Goal: Task Accomplishment & Management: Manage account settings

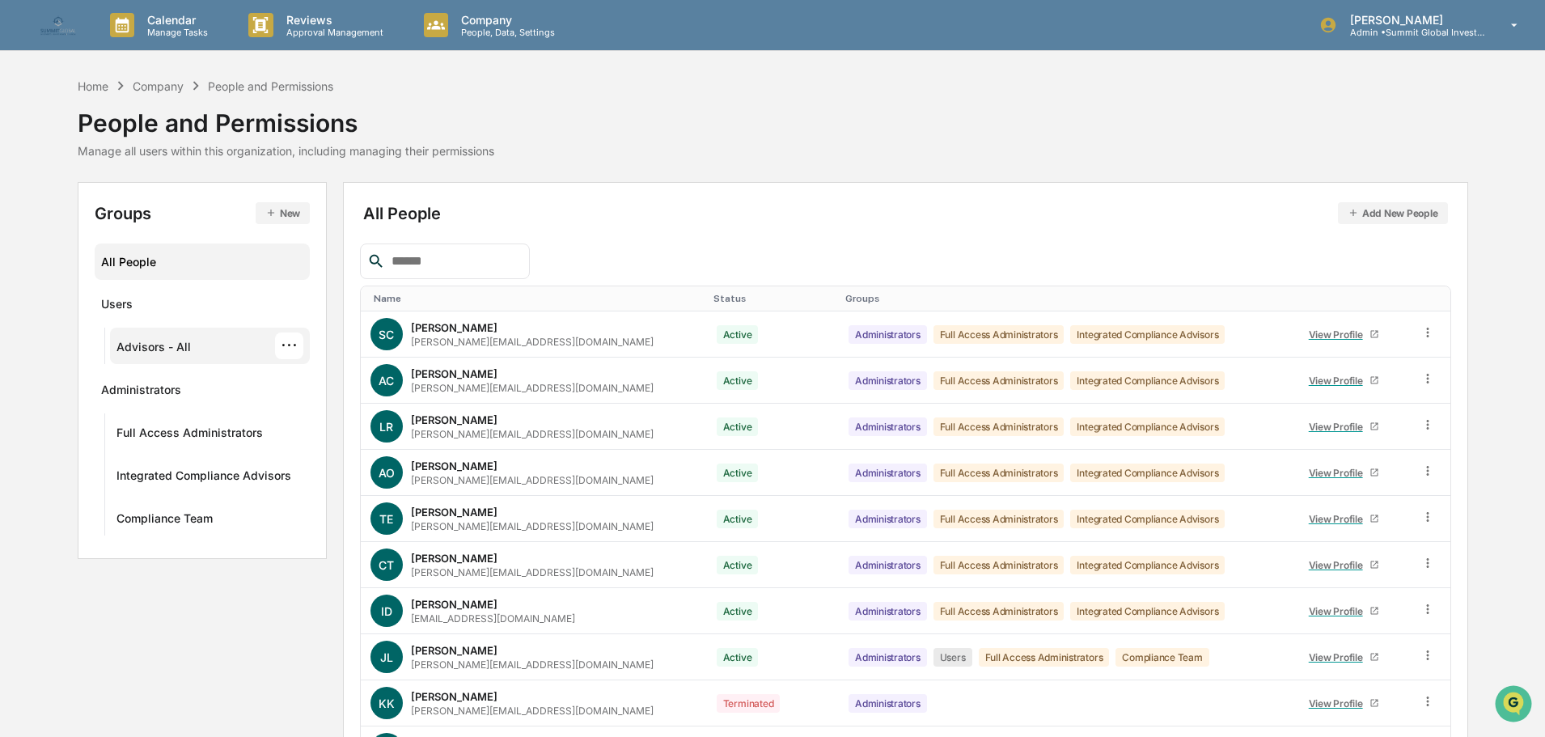
click at [180, 350] on div "Advisors - All" at bounding box center [153, 349] width 74 height 19
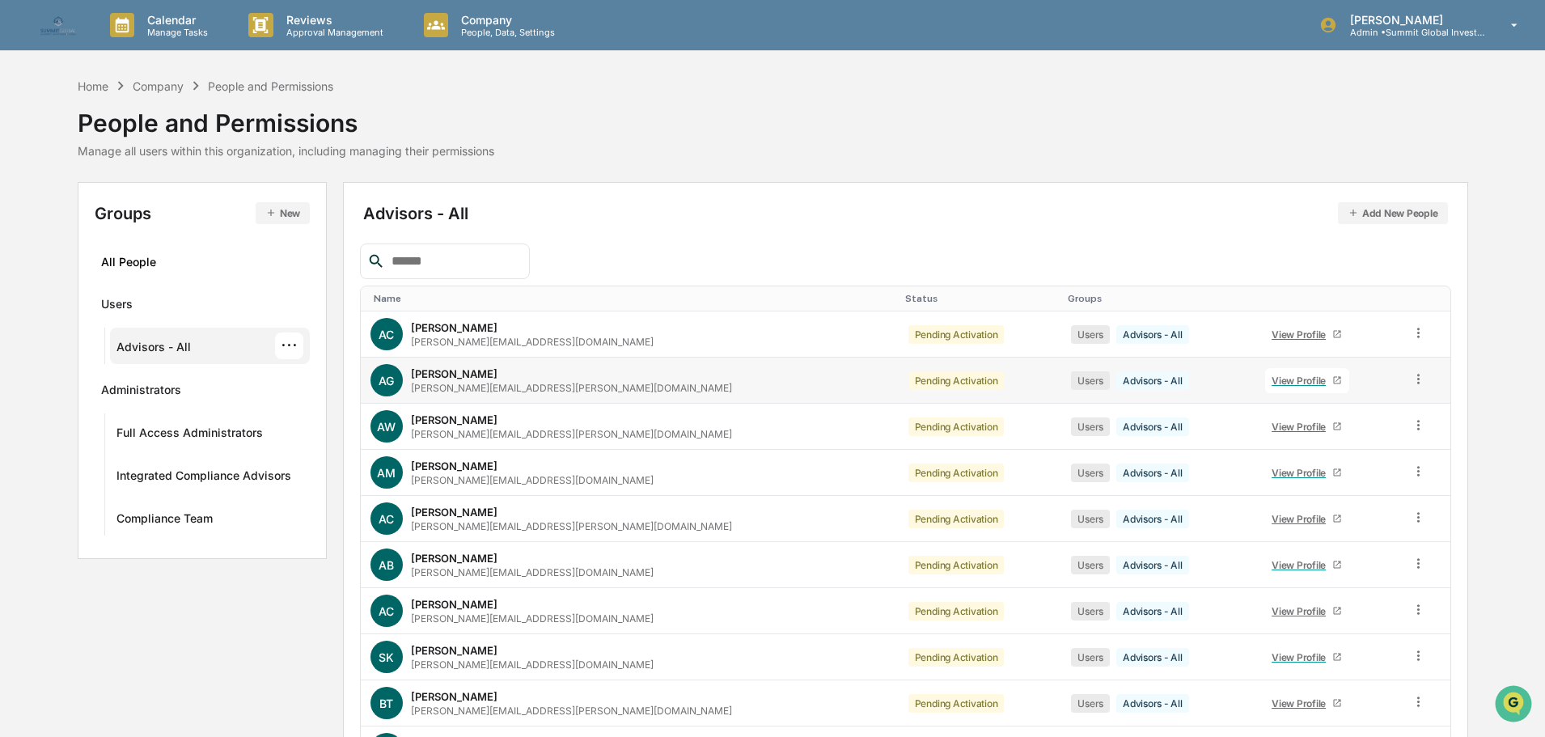
click at [1233, 382] on div "View Profile" at bounding box center [1301, 380] width 61 height 12
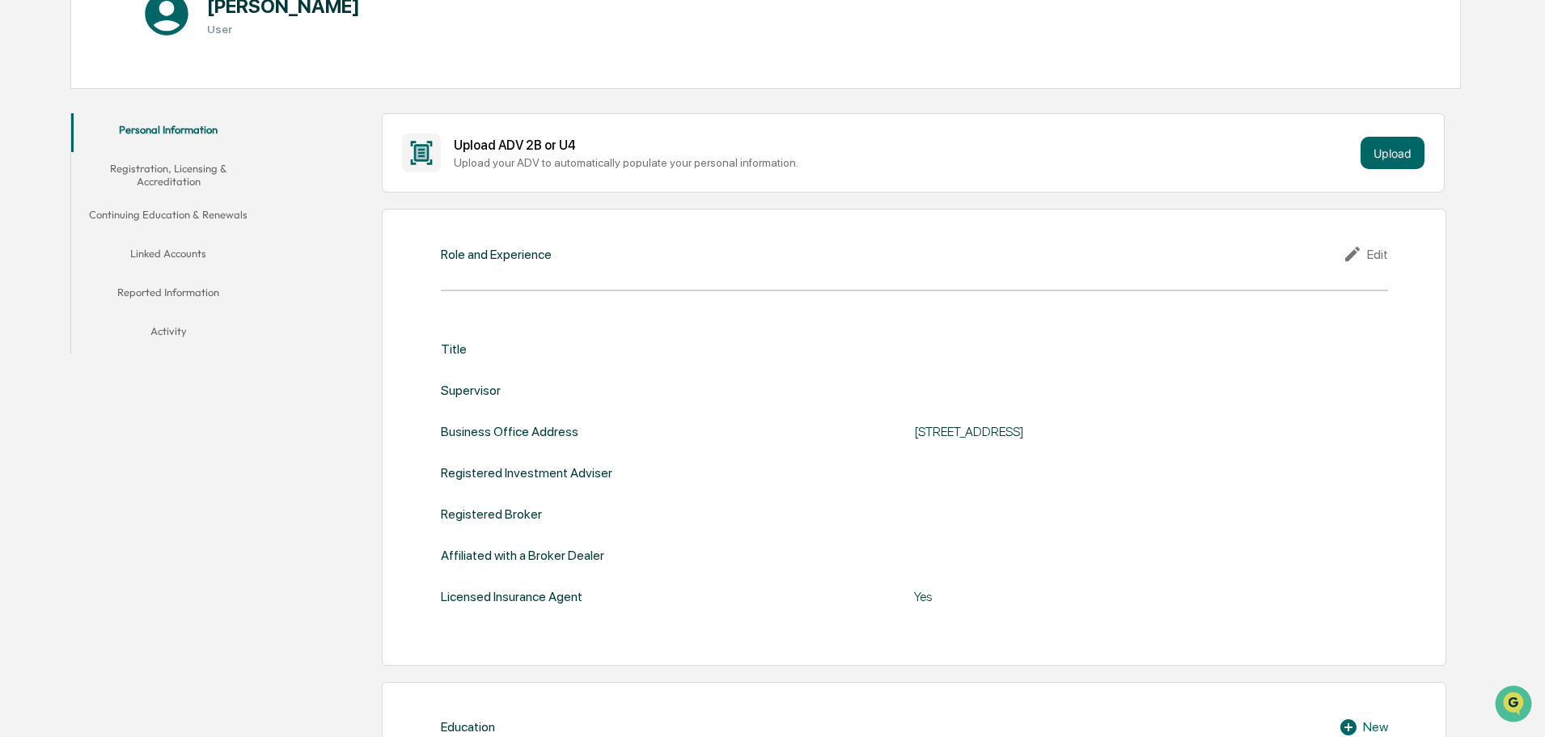
scroll to position [243, 0]
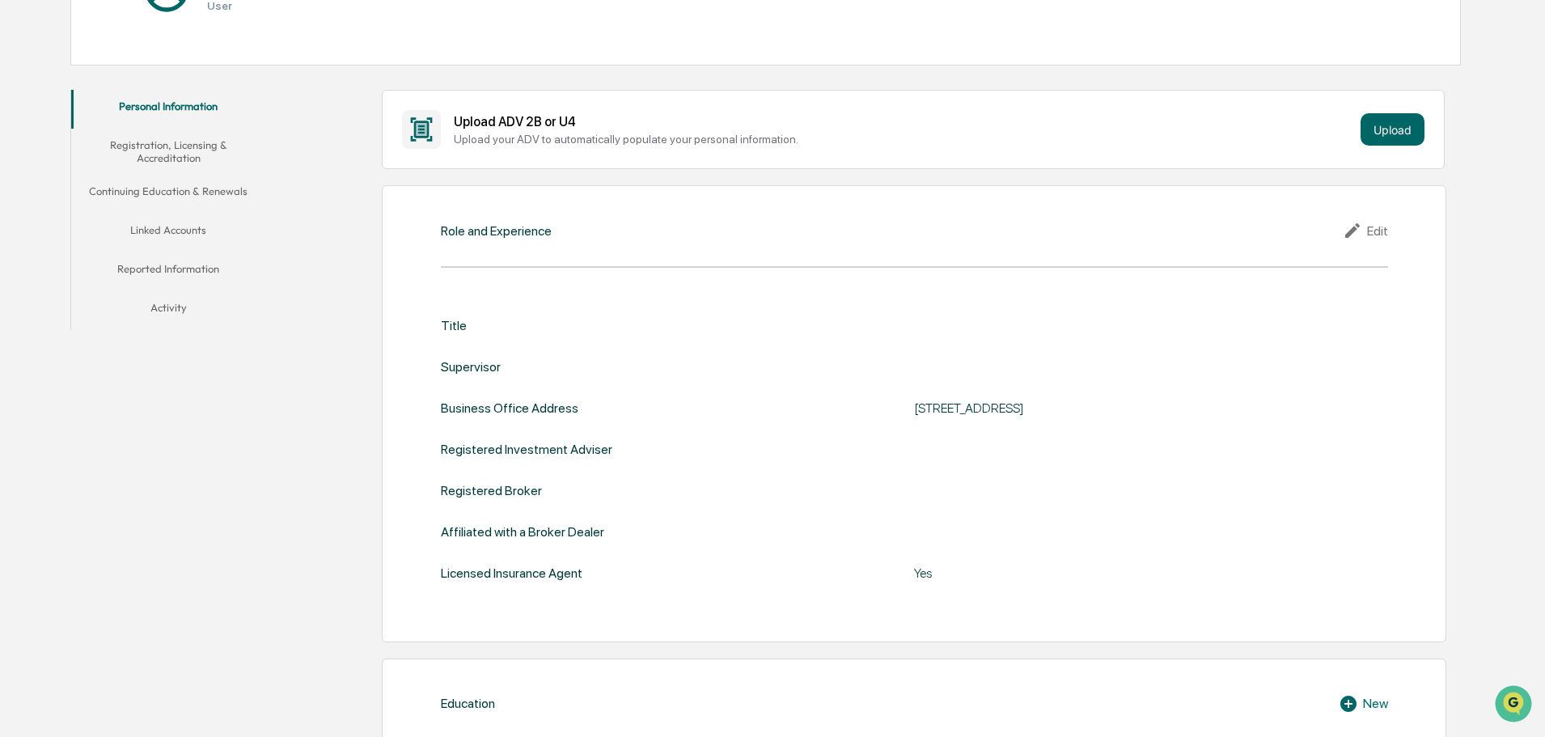
click at [976, 357] on div "Title Supervisor Business Office Address 620 South Main Street, Bountiful, Ut 8…" at bounding box center [914, 449] width 947 height 263
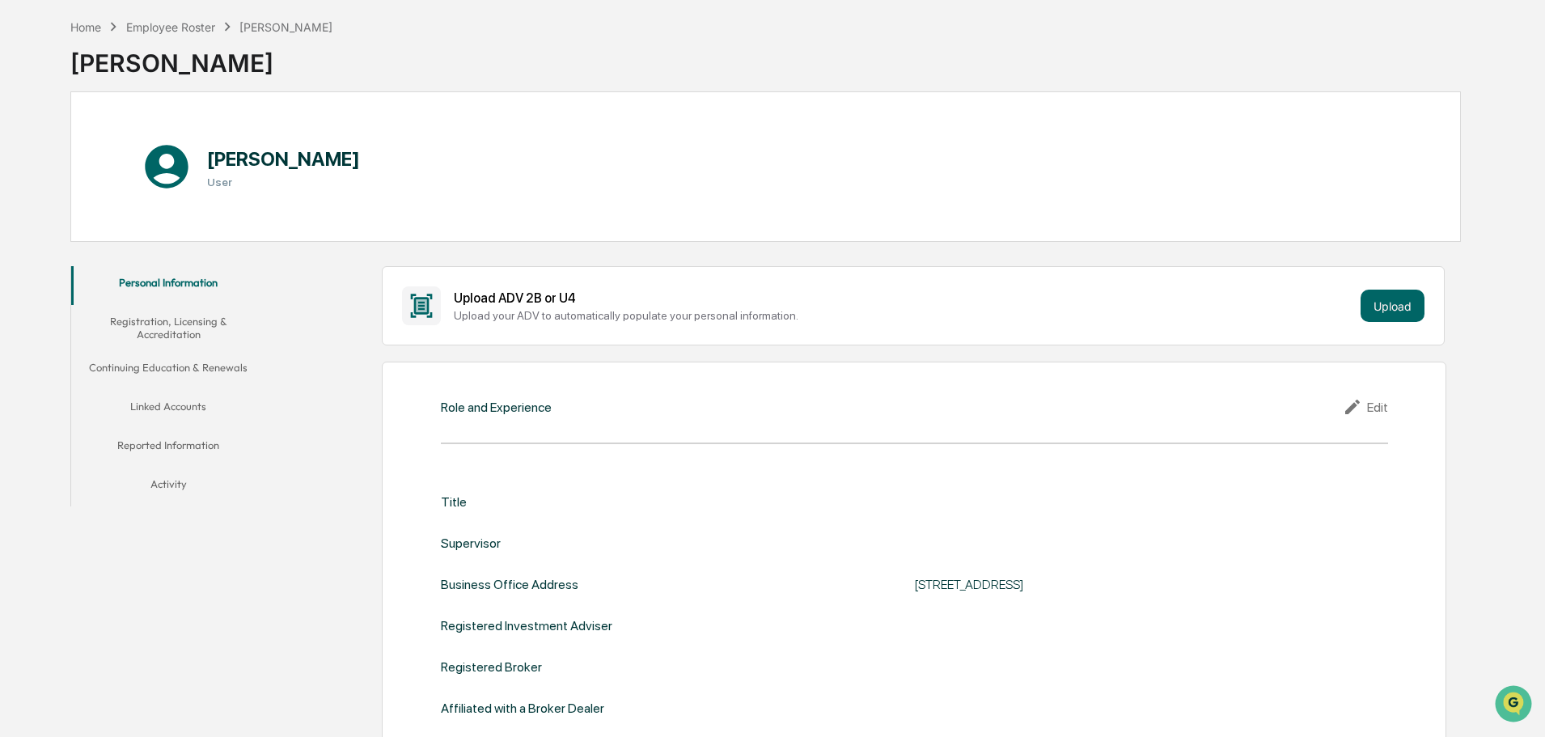
scroll to position [0, 0]
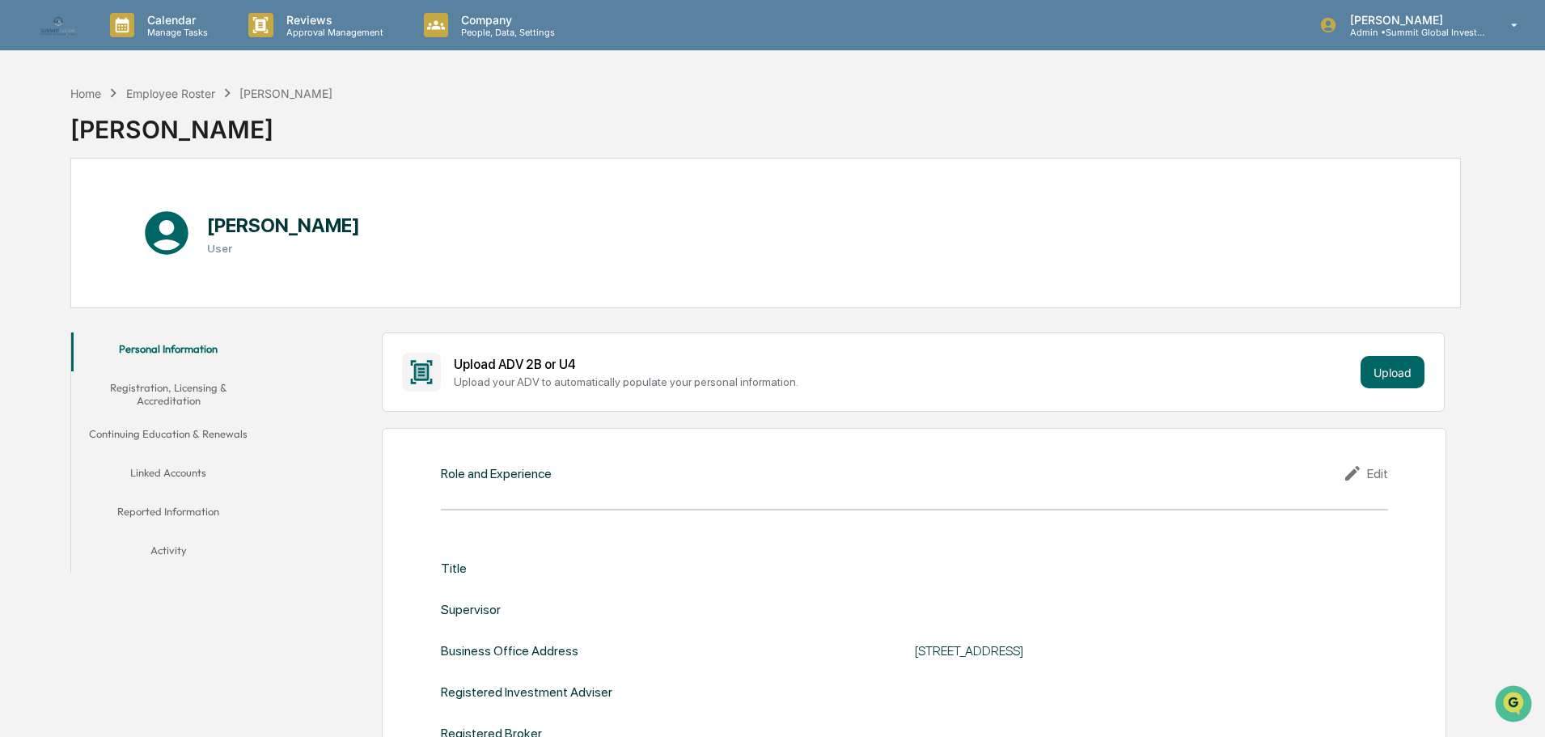
click at [164, 387] on button "Registration, Licensing & Accreditation" at bounding box center [168, 394] width 194 height 46
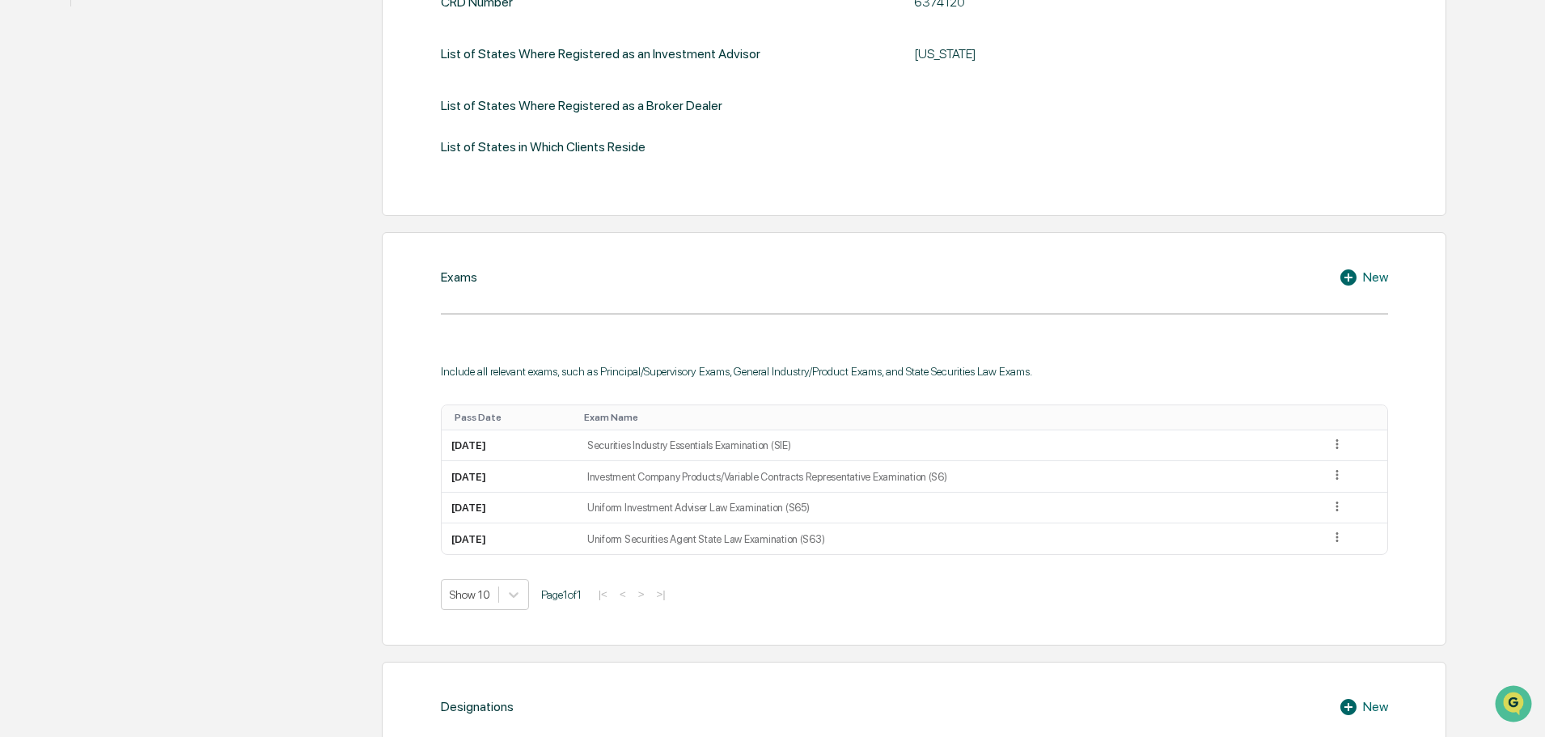
scroll to position [243, 0]
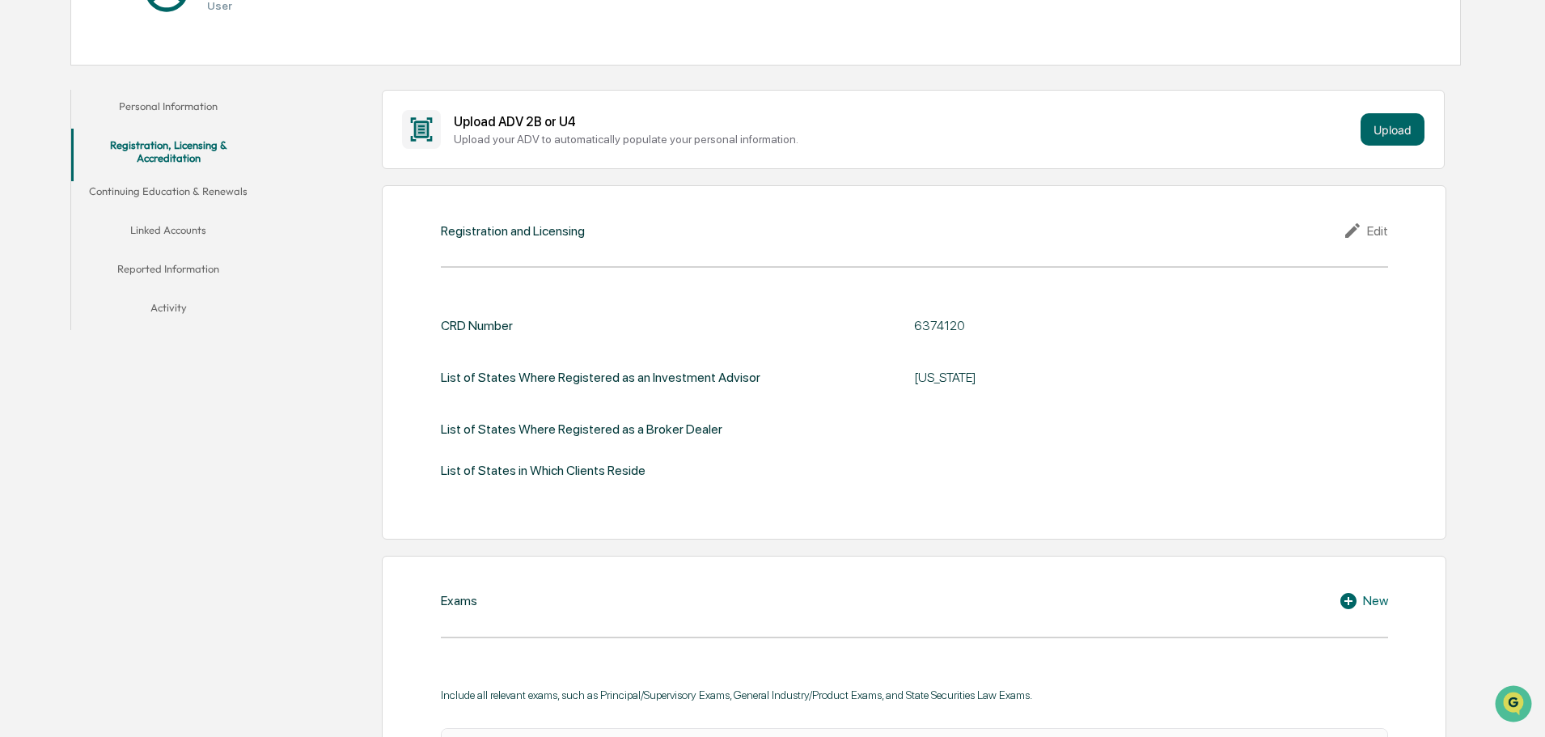
click at [177, 213] on button "Continuing Education & Renewals" at bounding box center [168, 194] width 194 height 39
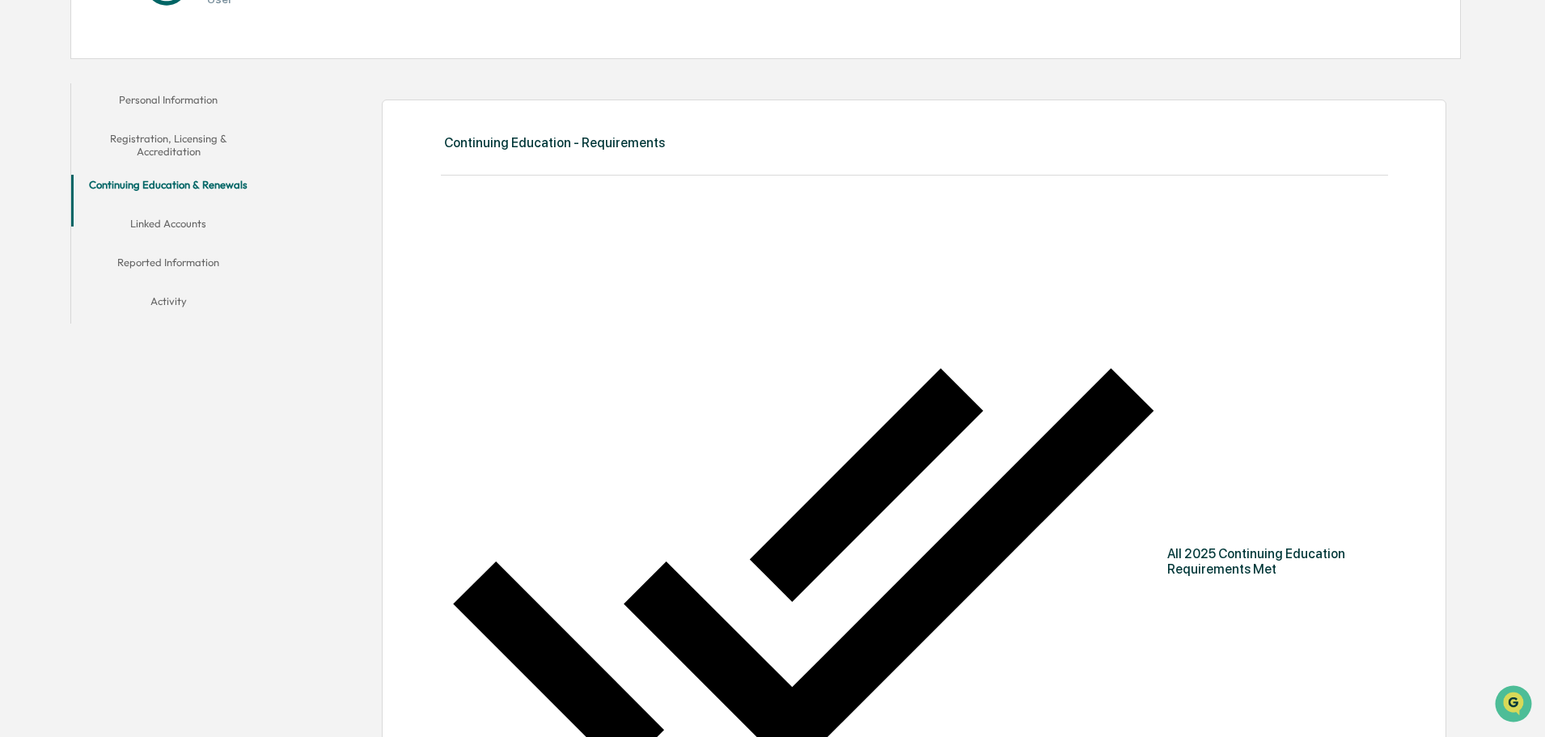
scroll to position [243, 0]
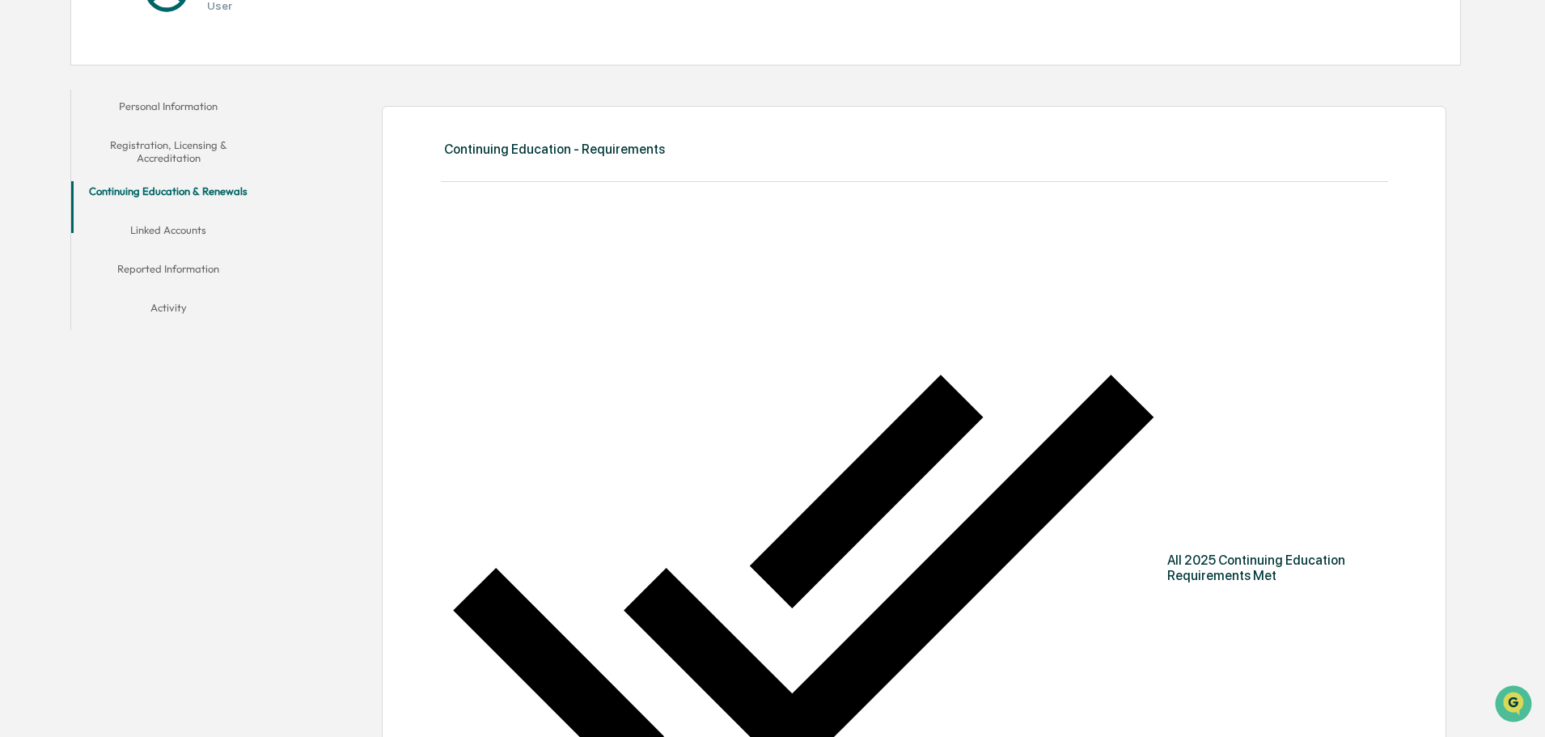
click at [197, 250] on button "Linked Accounts" at bounding box center [168, 232] width 194 height 39
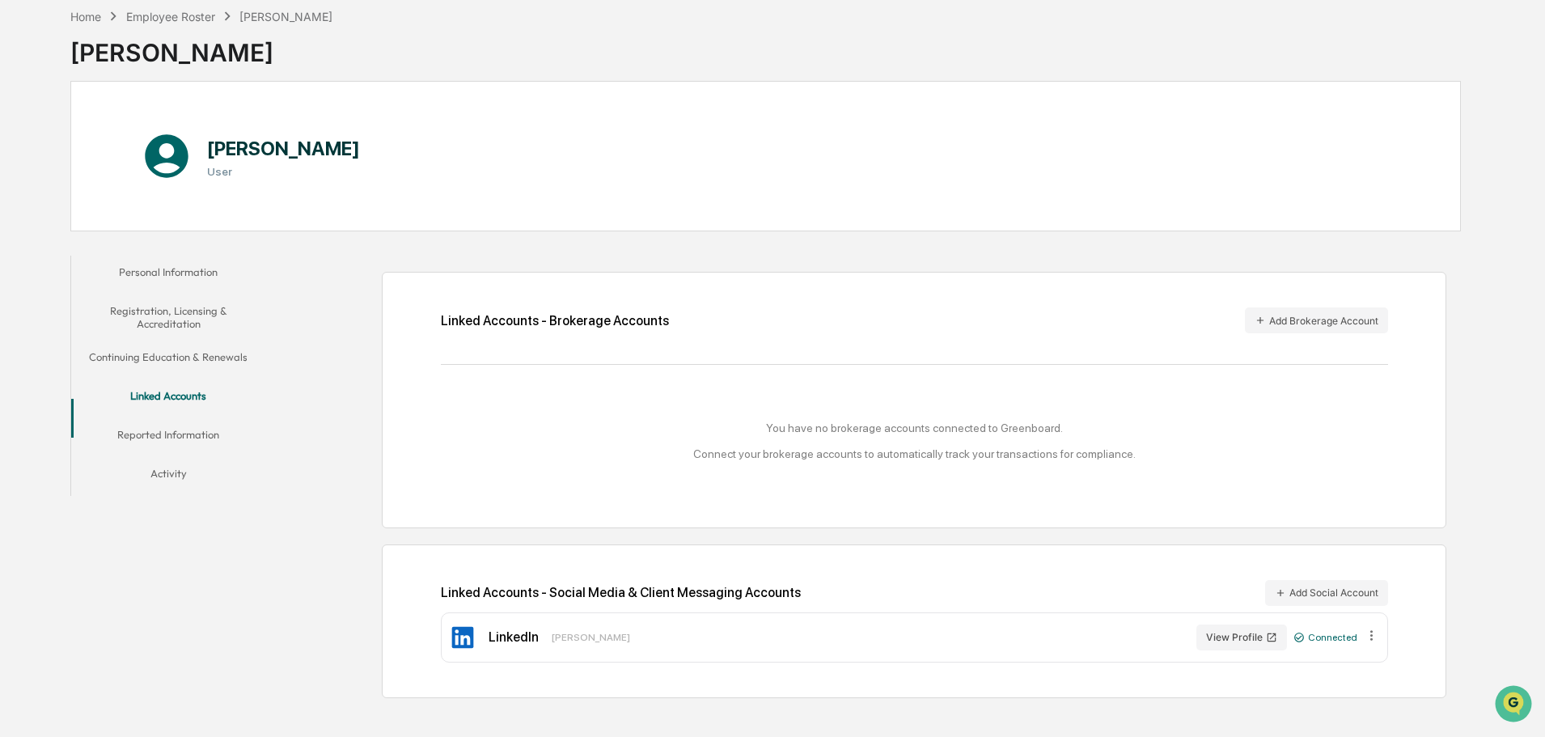
click at [178, 454] on button "Reported Information" at bounding box center [168, 437] width 194 height 39
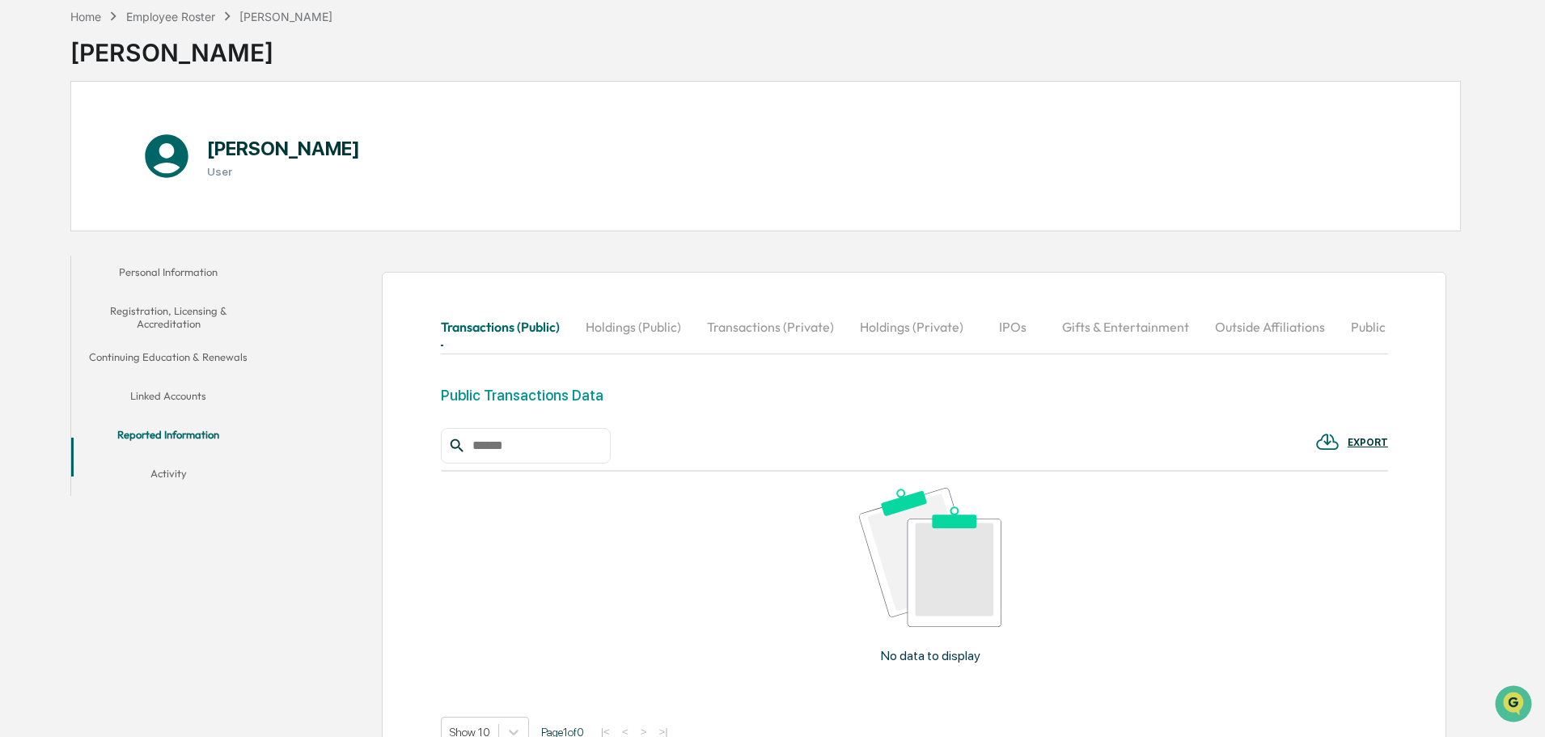
click at [175, 274] on button "Personal Information" at bounding box center [168, 275] width 194 height 39
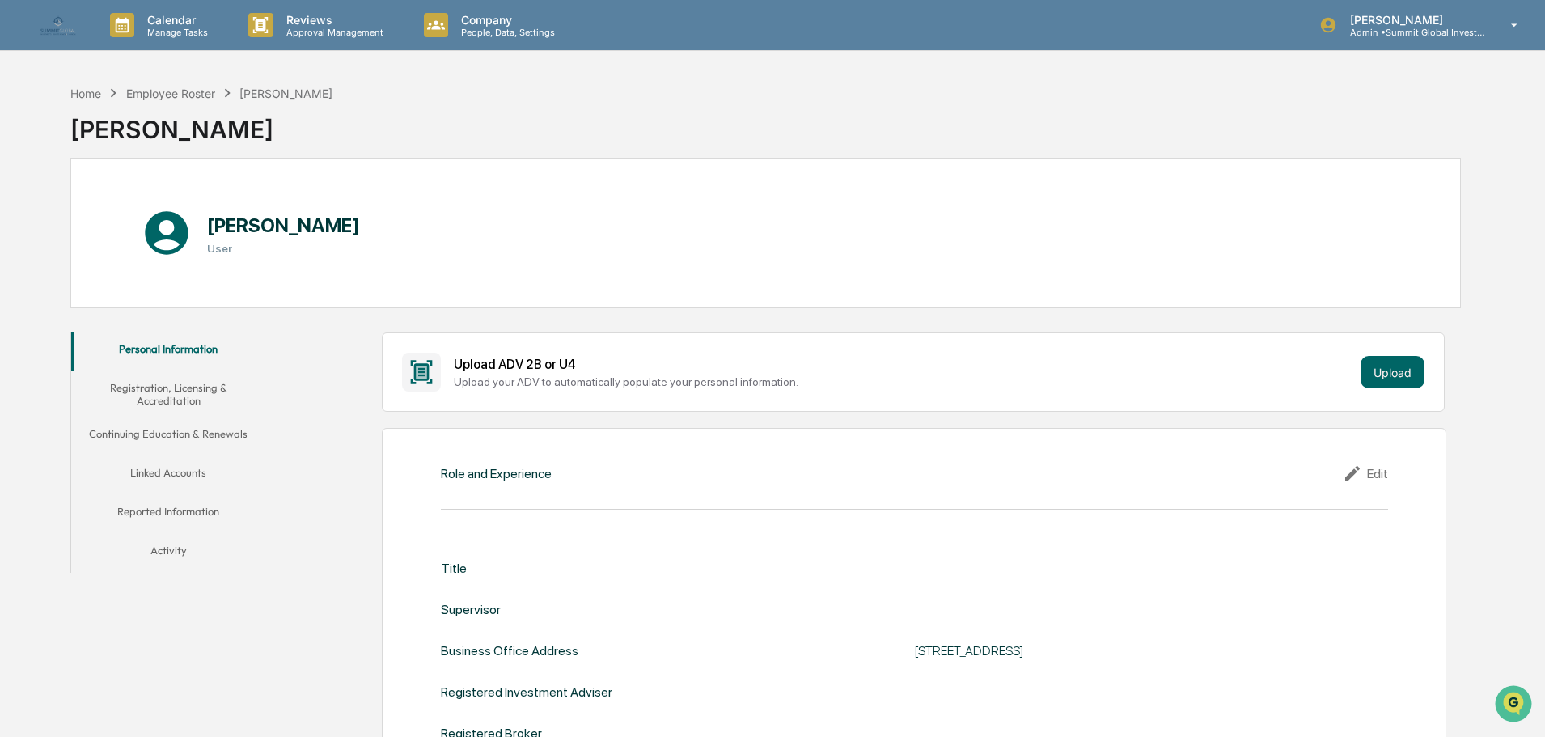
scroll to position [77, 0]
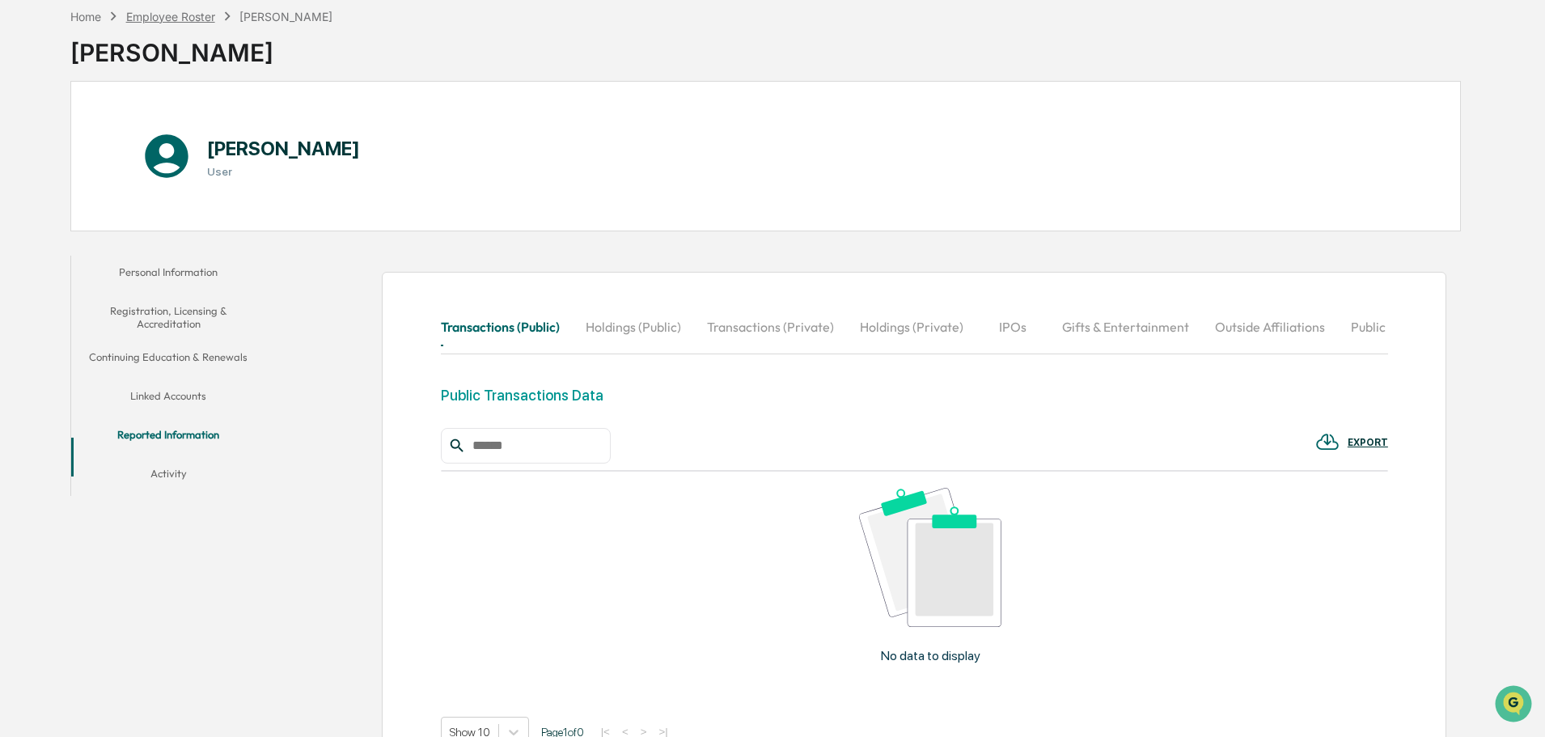
click at [183, 18] on div "Employee Roster" at bounding box center [170, 17] width 89 height 14
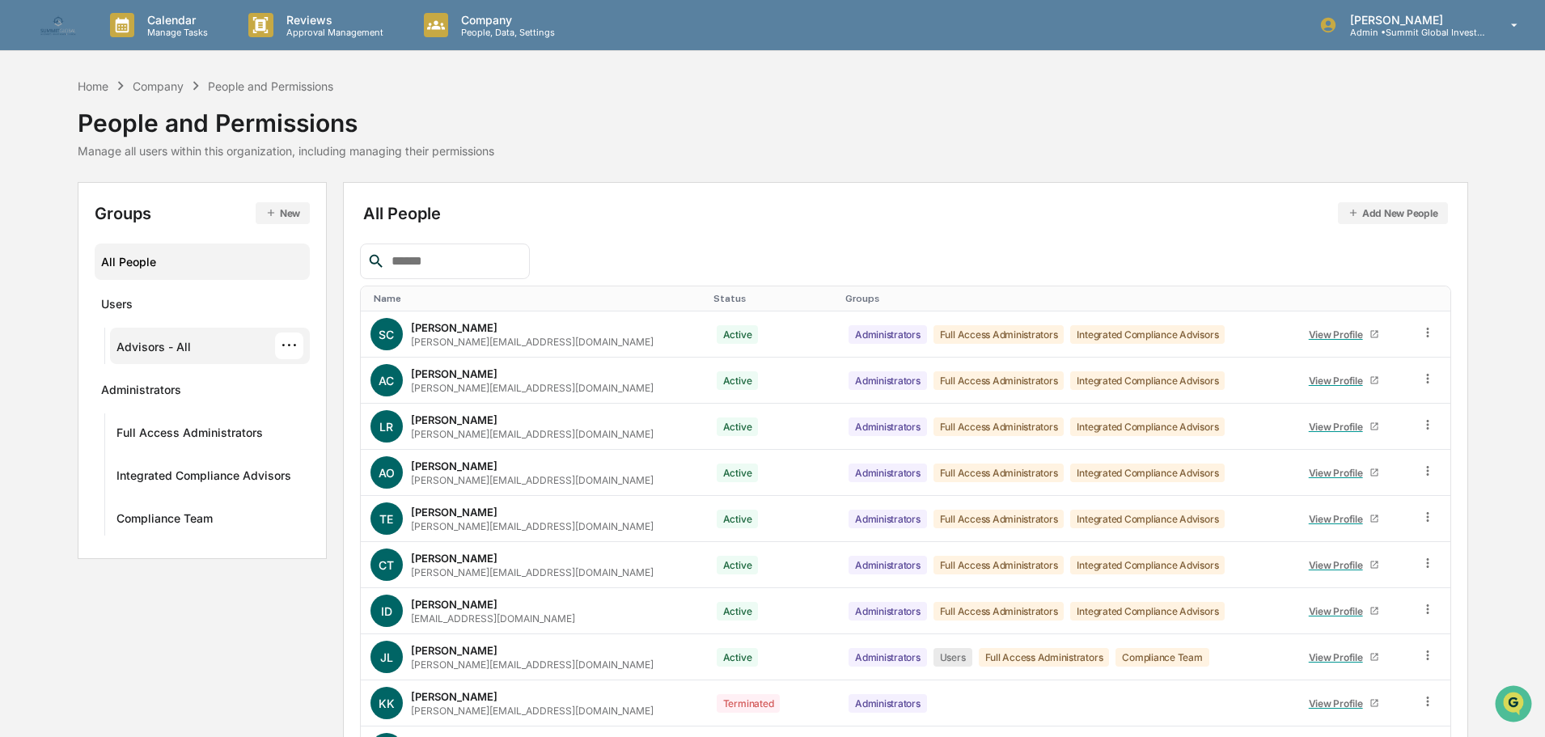
click at [197, 353] on div "Advisors - All ···" at bounding box center [210, 345] width 188 height 27
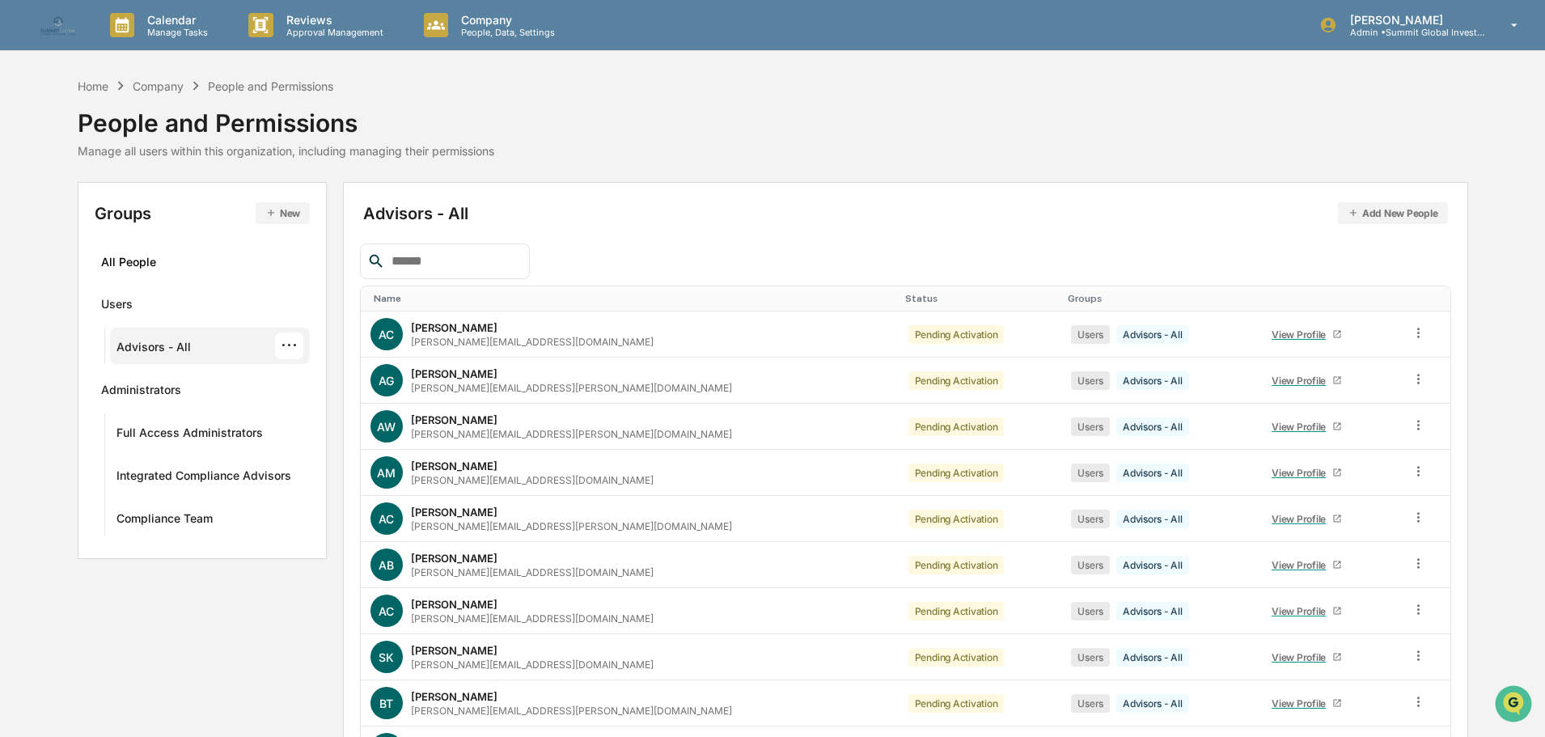
scroll to position [109, 0]
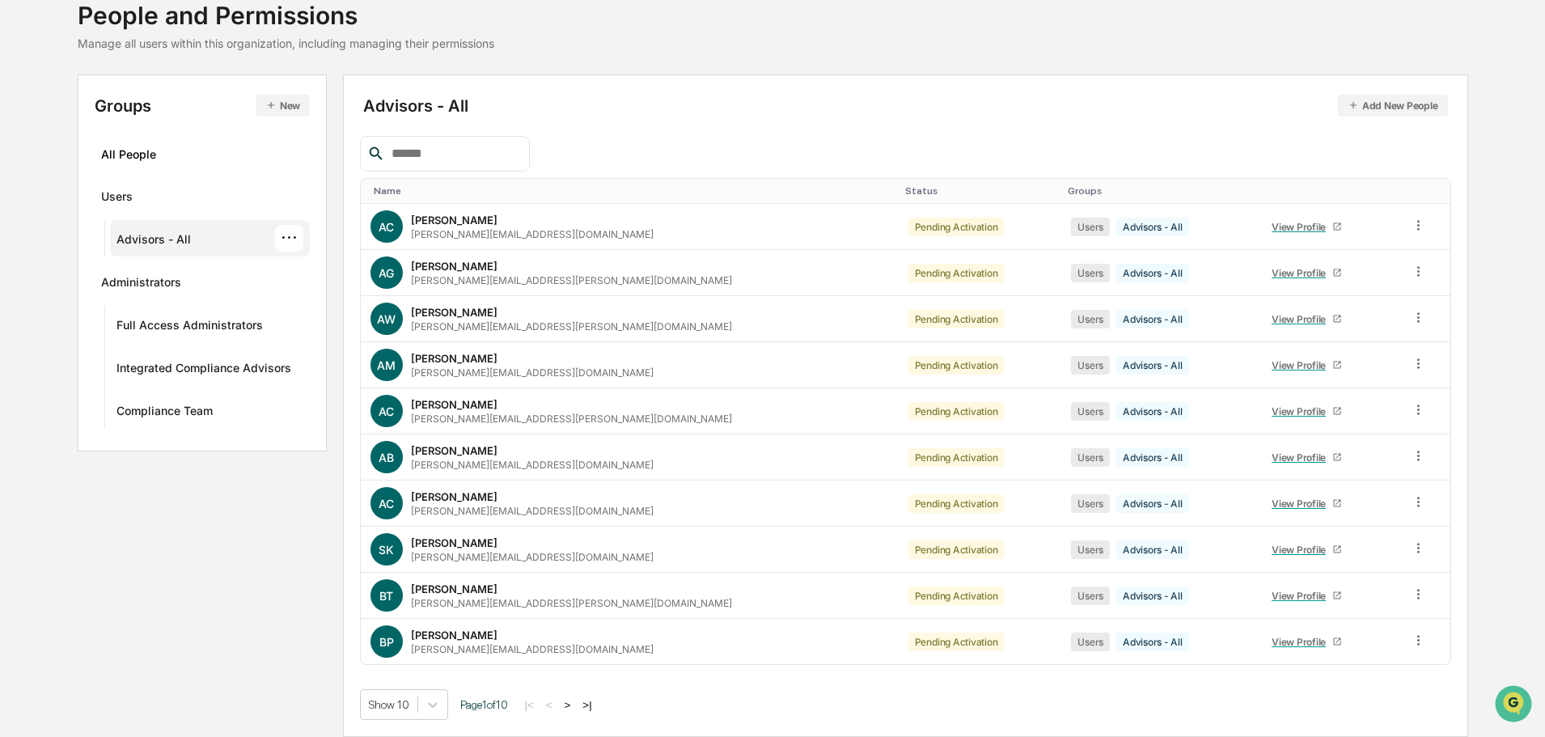
click at [576, 561] on button ">" at bounding box center [568, 705] width 16 height 14
click at [577, 561] on button ">" at bounding box center [569, 705] width 16 height 14
click at [578, 561] on button ">" at bounding box center [570, 705] width 16 height 14
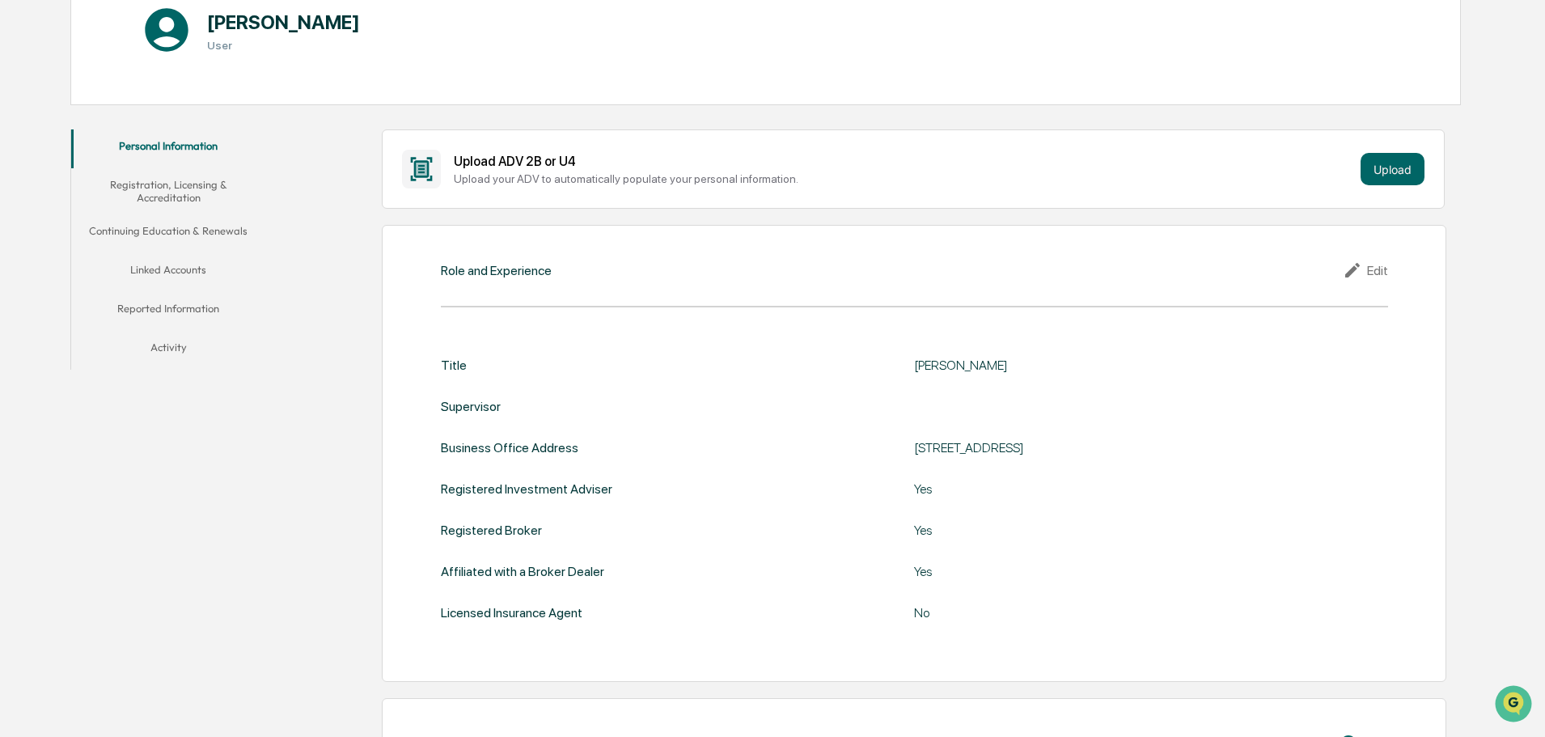
scroll to position [243, 0]
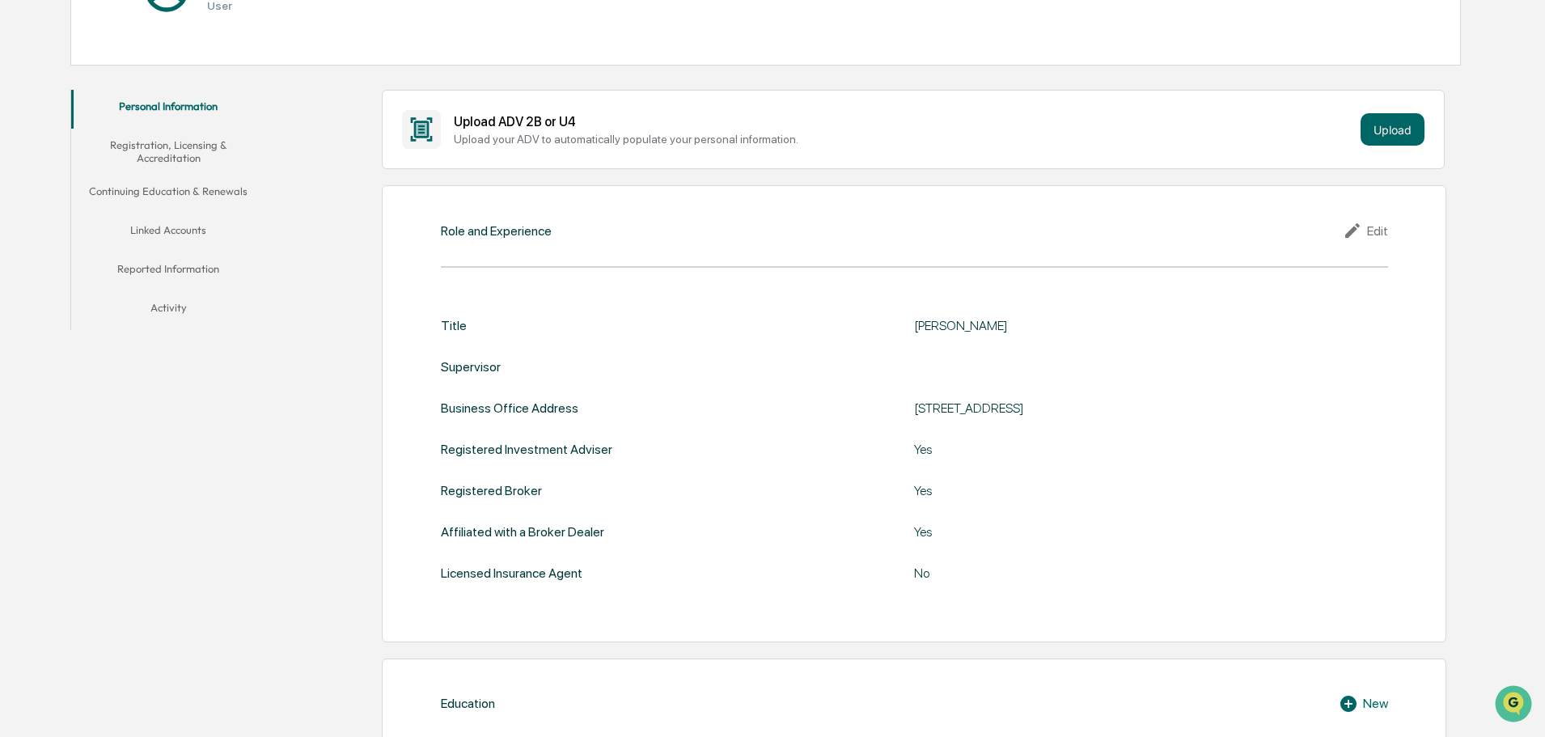
click at [986, 333] on div "Adam B Wright" at bounding box center [1116, 325] width 404 height 15
click at [1374, 237] on div "Edit" at bounding box center [1364, 230] width 45 height 19
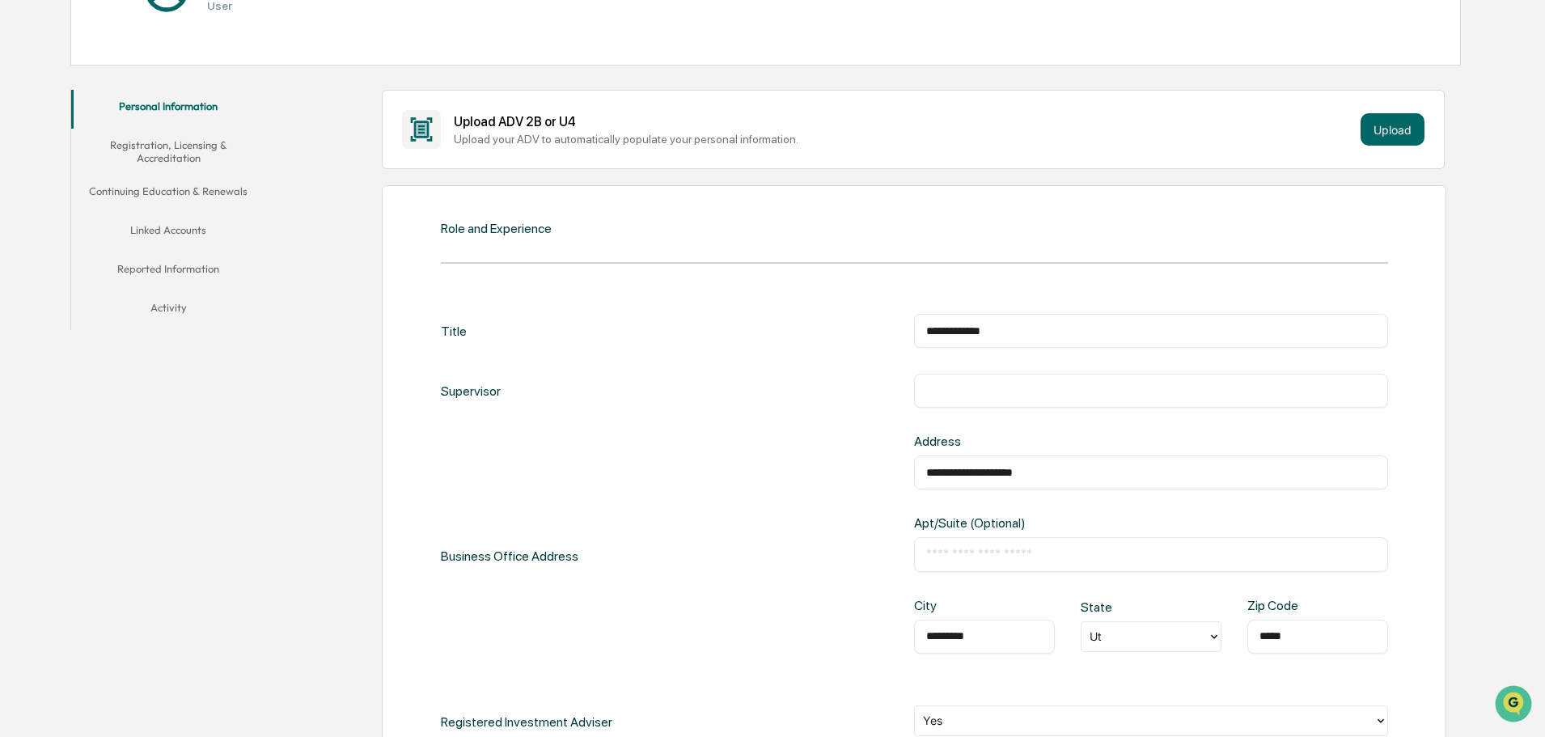
drag, startPoint x: 1060, startPoint y: 345, endPoint x: 844, endPoint y: 338, distance: 216.0
click at [844, 338] on div "**********" at bounding box center [914, 331] width 947 height 34
type input "**********"
click at [1032, 399] on input "text" at bounding box center [1151, 391] width 450 height 16
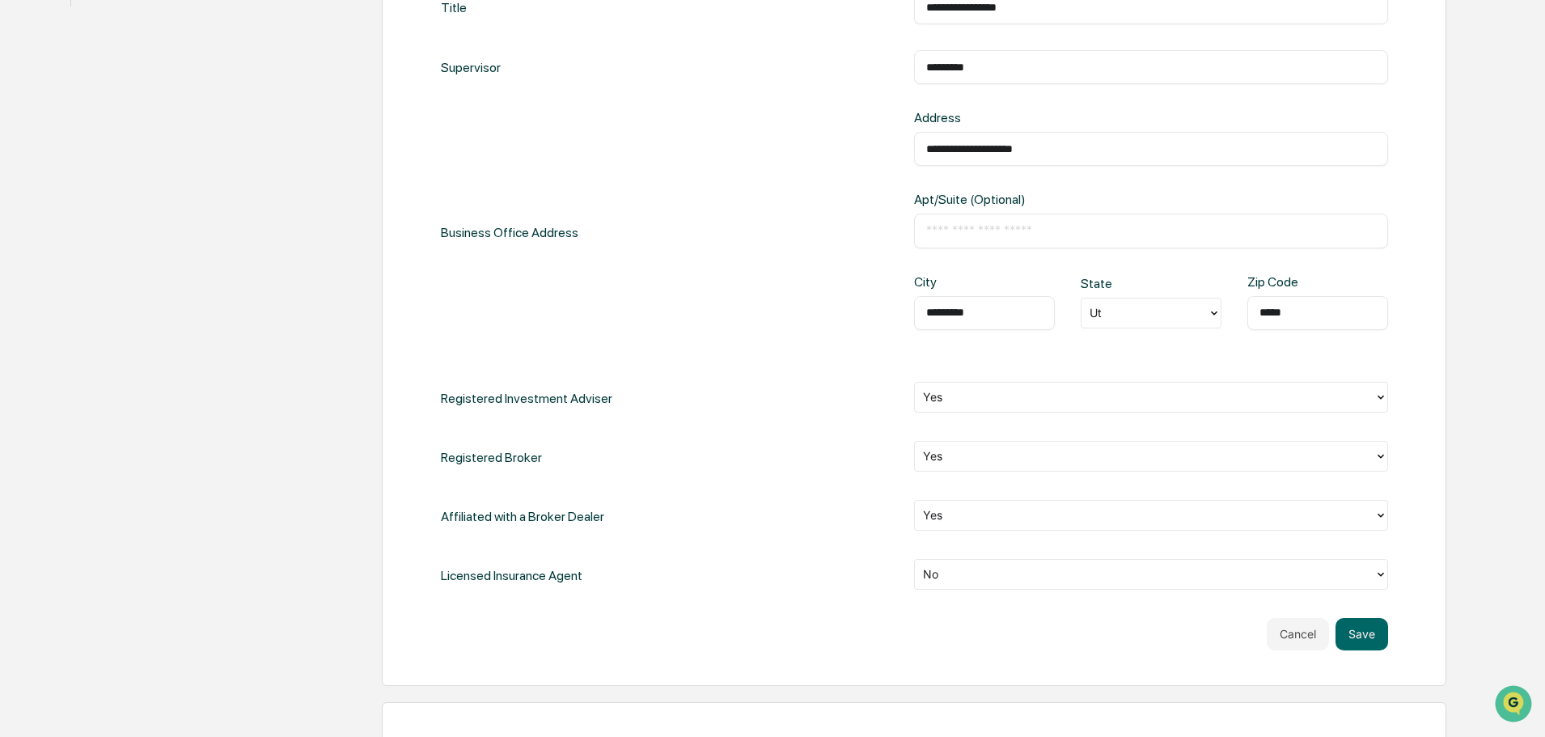
scroll to position [647, 0]
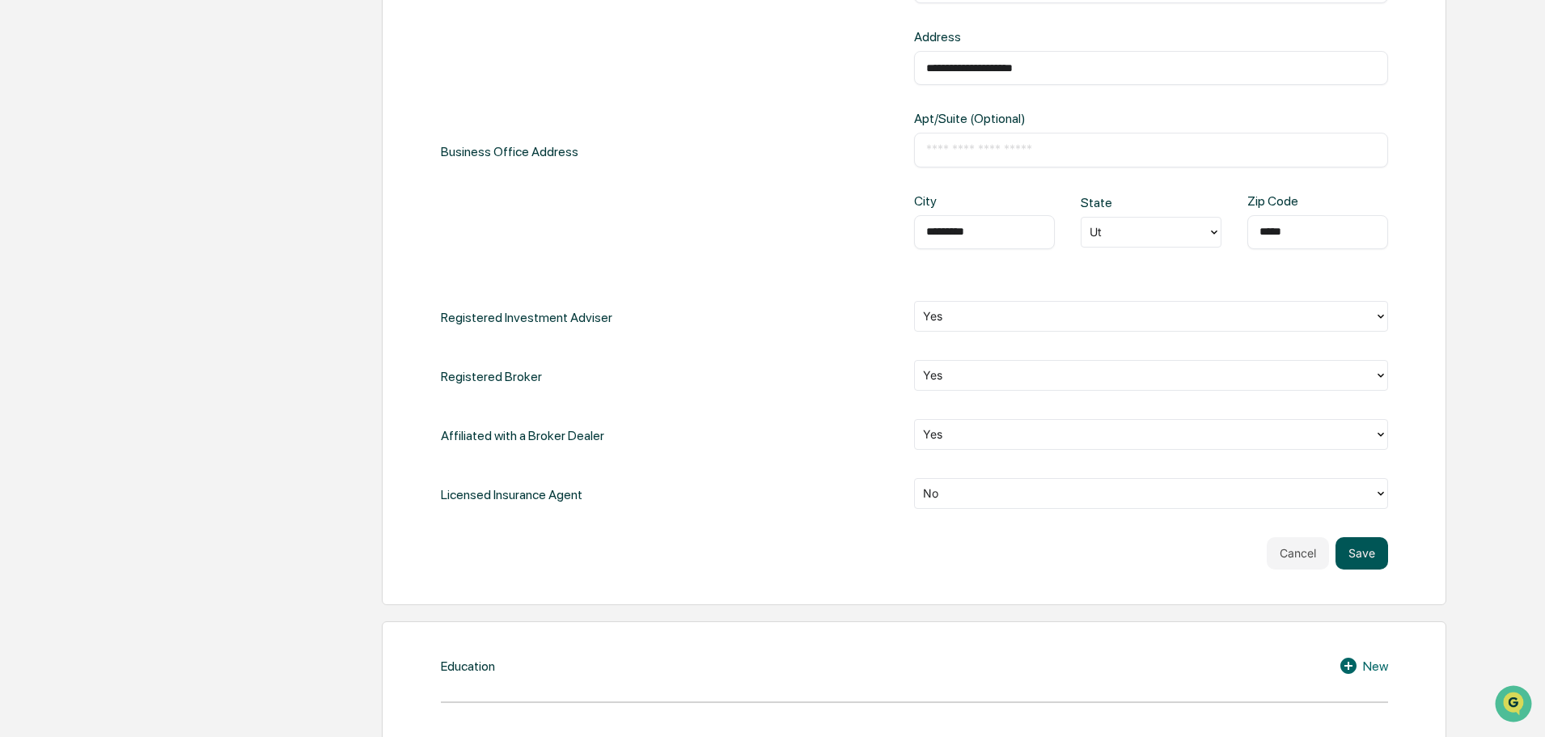
type input "*********"
click at [1346, 569] on button "Save" at bounding box center [1361, 553] width 53 height 32
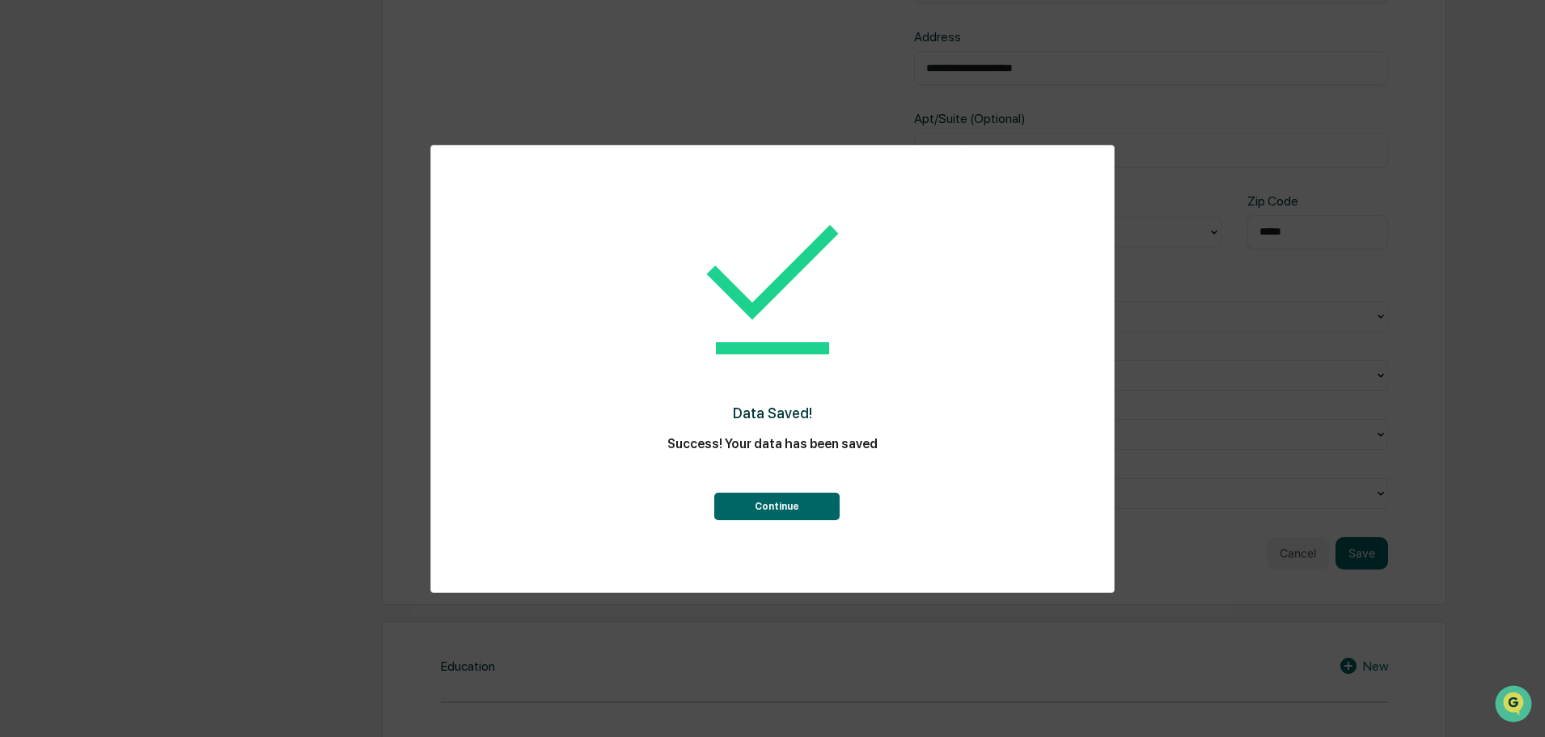
click at [781, 500] on button "Continue" at bounding box center [776, 505] width 125 height 27
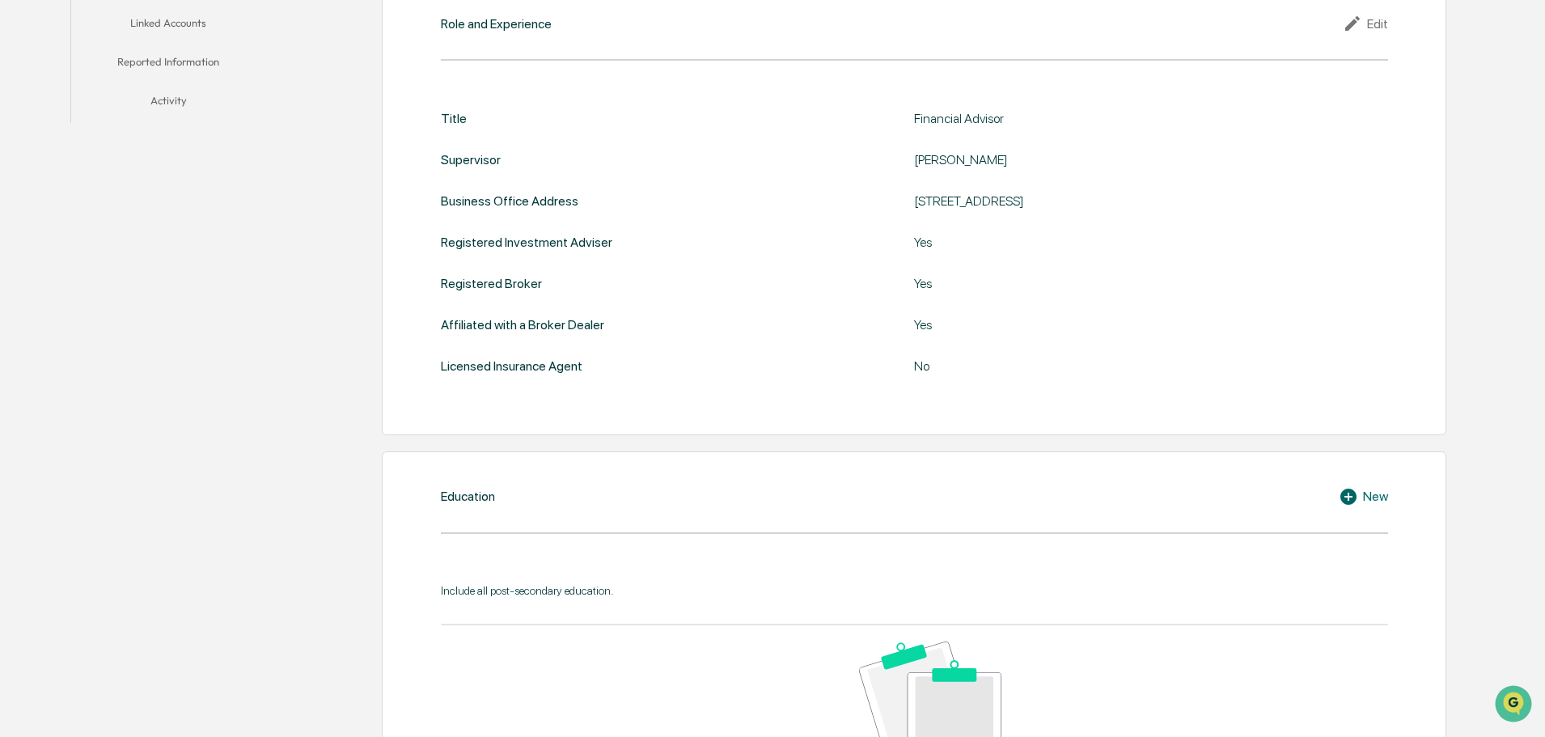
scroll to position [295, 0]
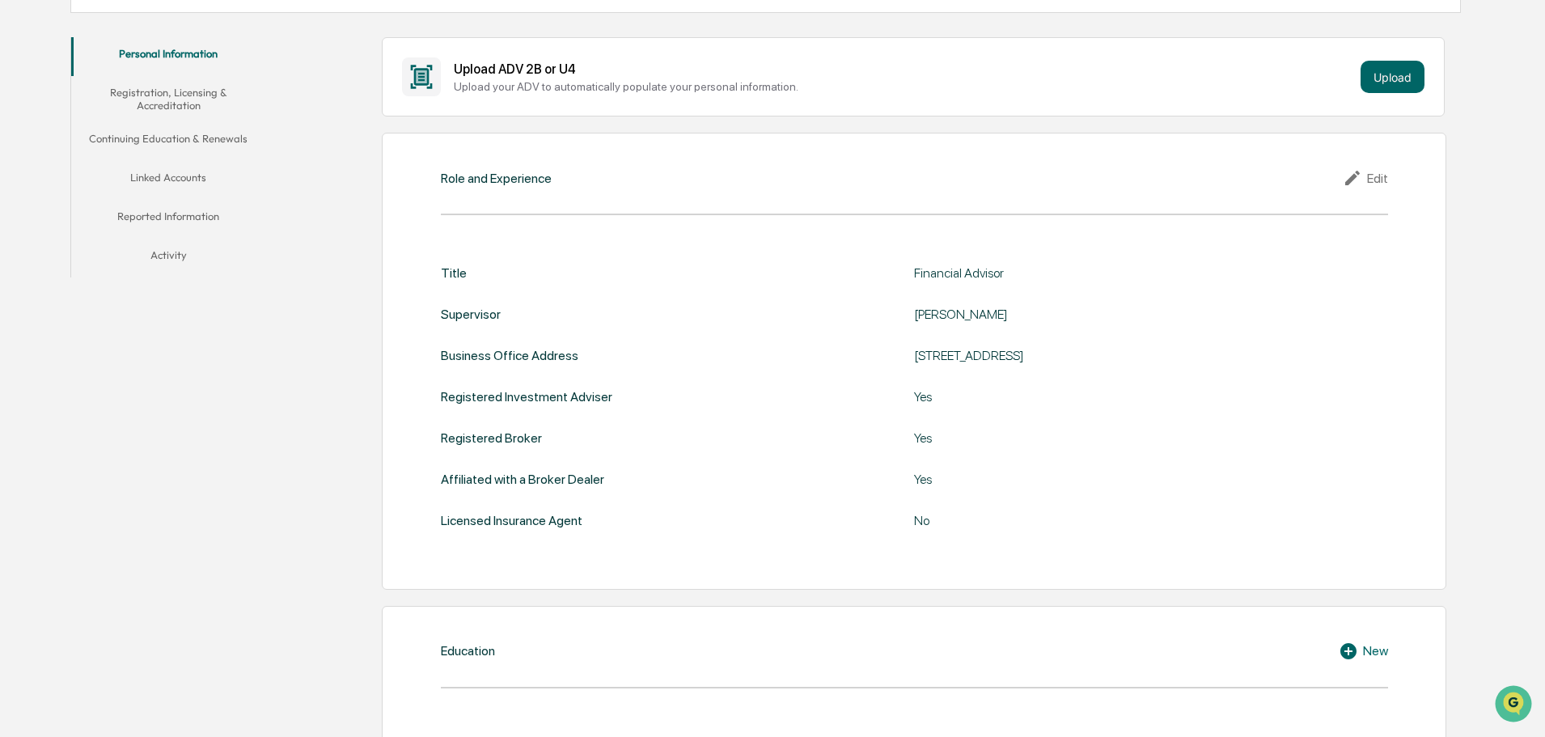
click at [156, 99] on button "Registration, Licensing & Accreditation" at bounding box center [168, 99] width 194 height 46
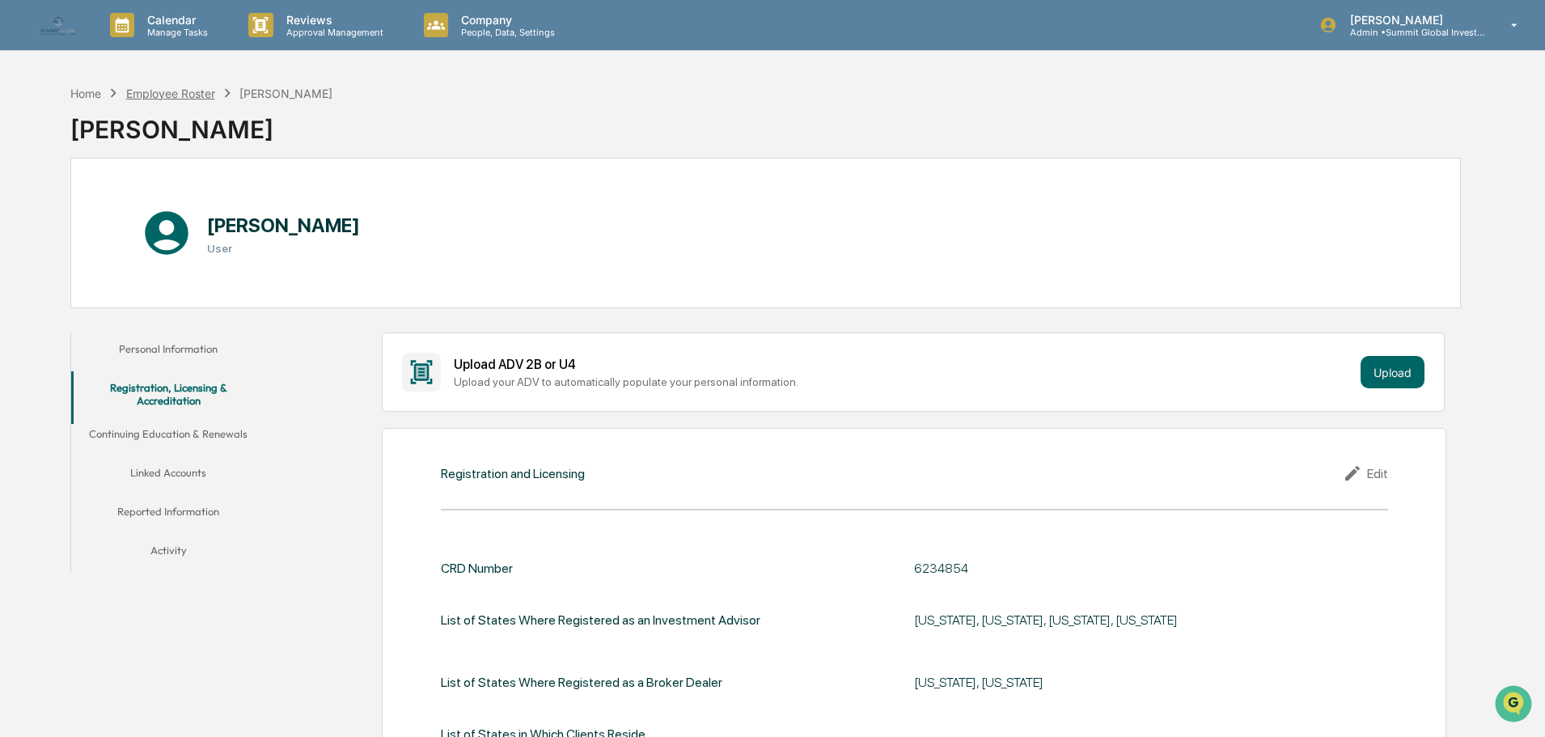
click at [192, 97] on div "Employee Roster" at bounding box center [170, 94] width 89 height 14
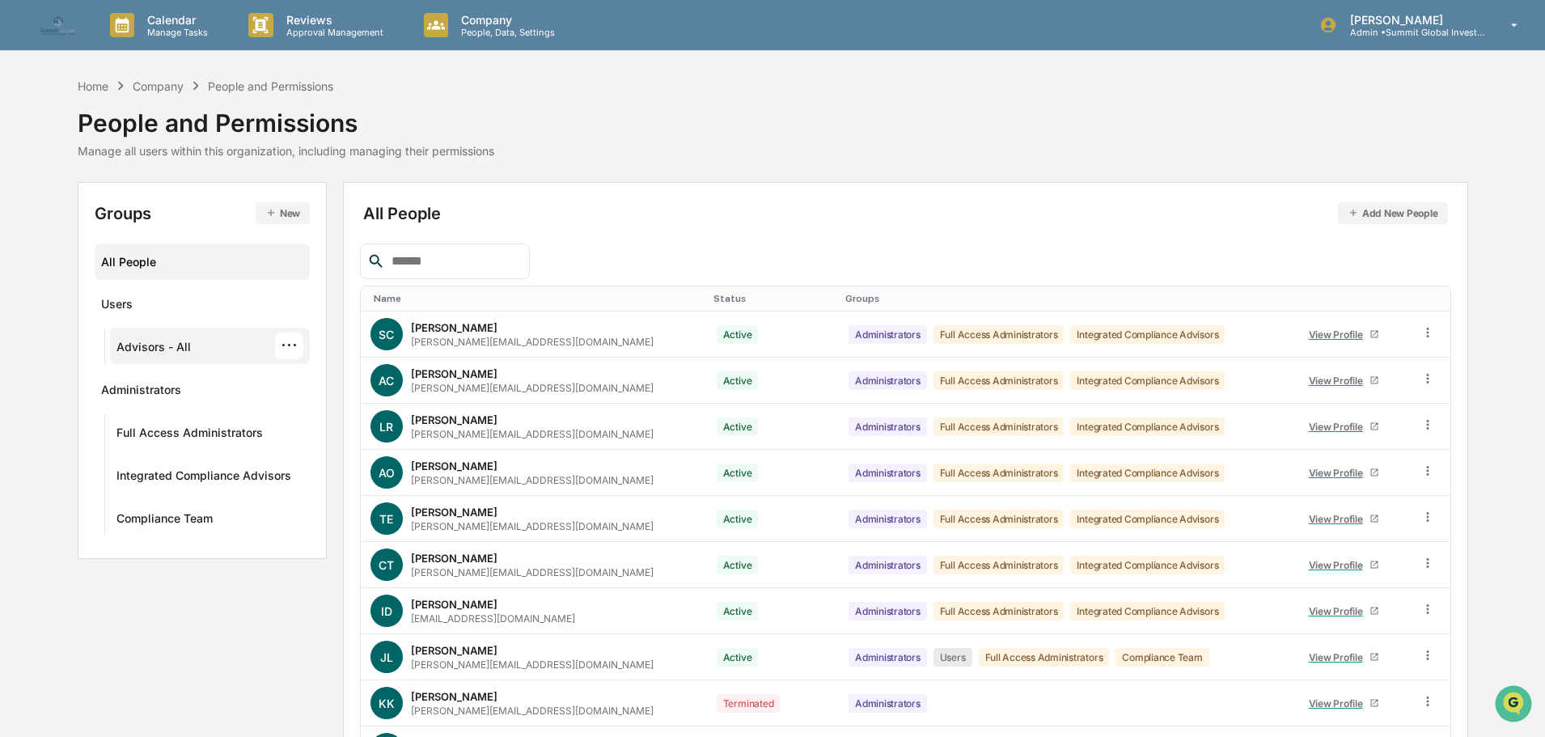
click at [146, 350] on div "Advisors - All" at bounding box center [153, 349] width 74 height 19
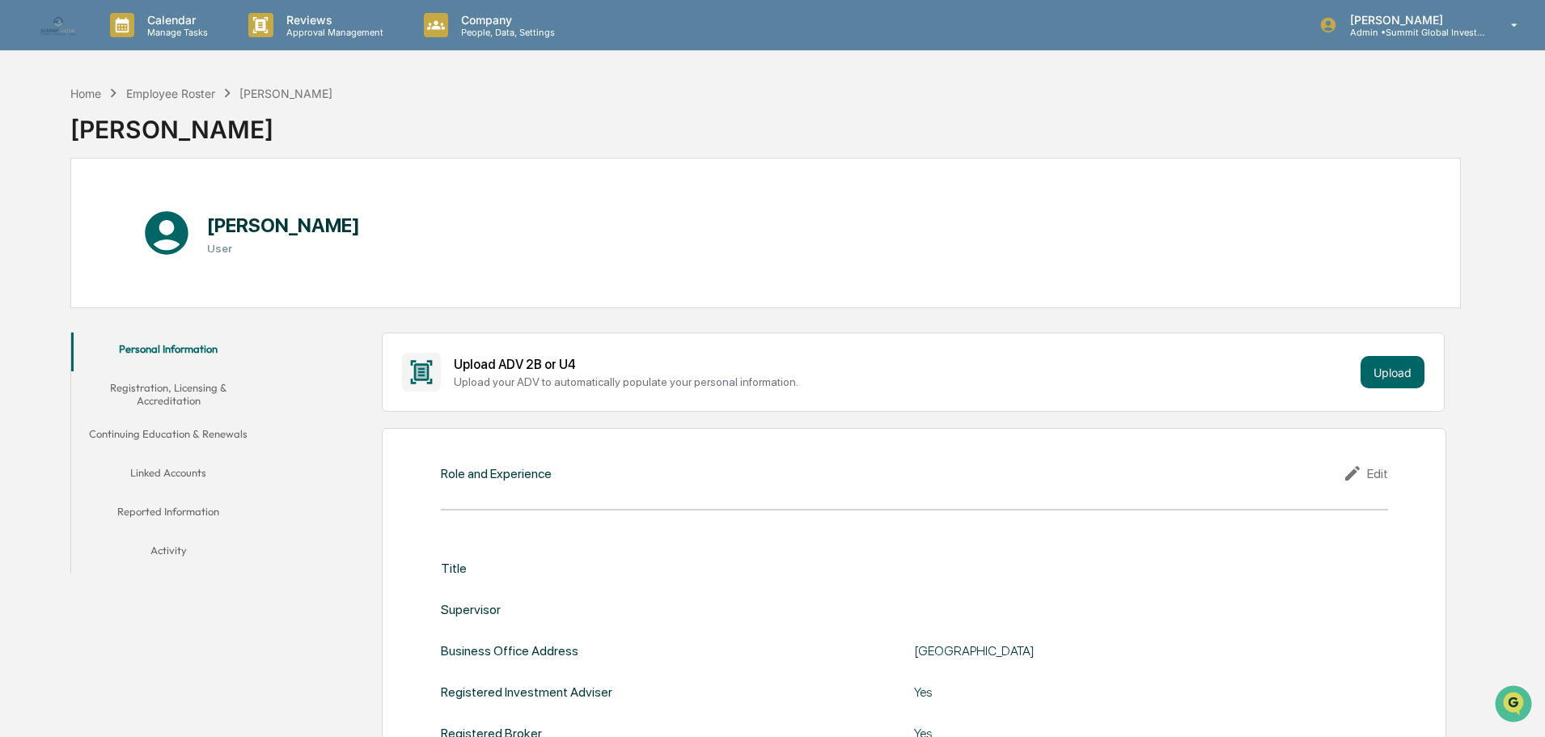
click at [184, 395] on button "Registration, Licensing & Accreditation" at bounding box center [168, 394] width 194 height 46
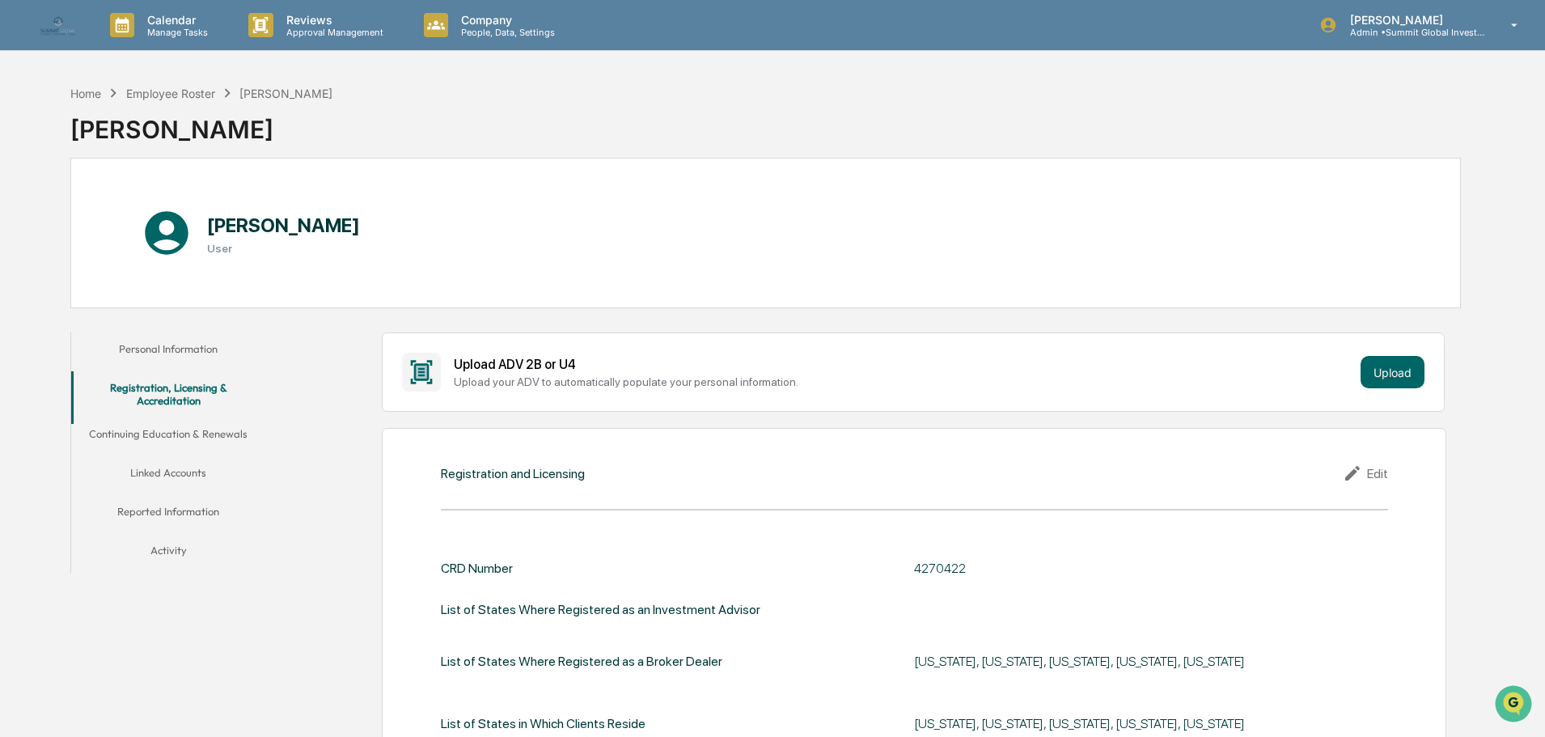
click at [183, 357] on button "Personal Information" at bounding box center [168, 351] width 194 height 39
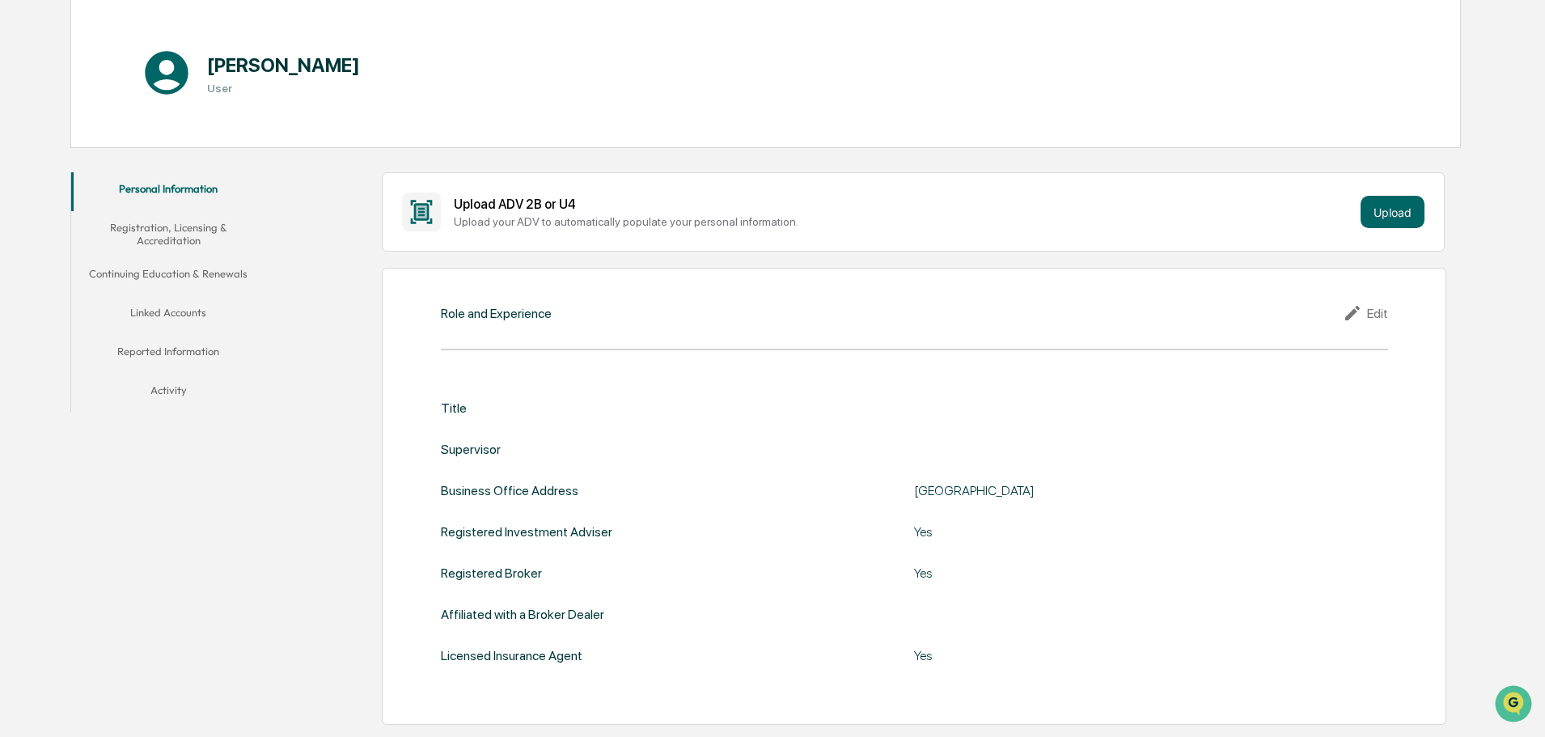
scroll to position [162, 0]
click at [1353, 311] on icon at bounding box center [1354, 311] width 24 height 19
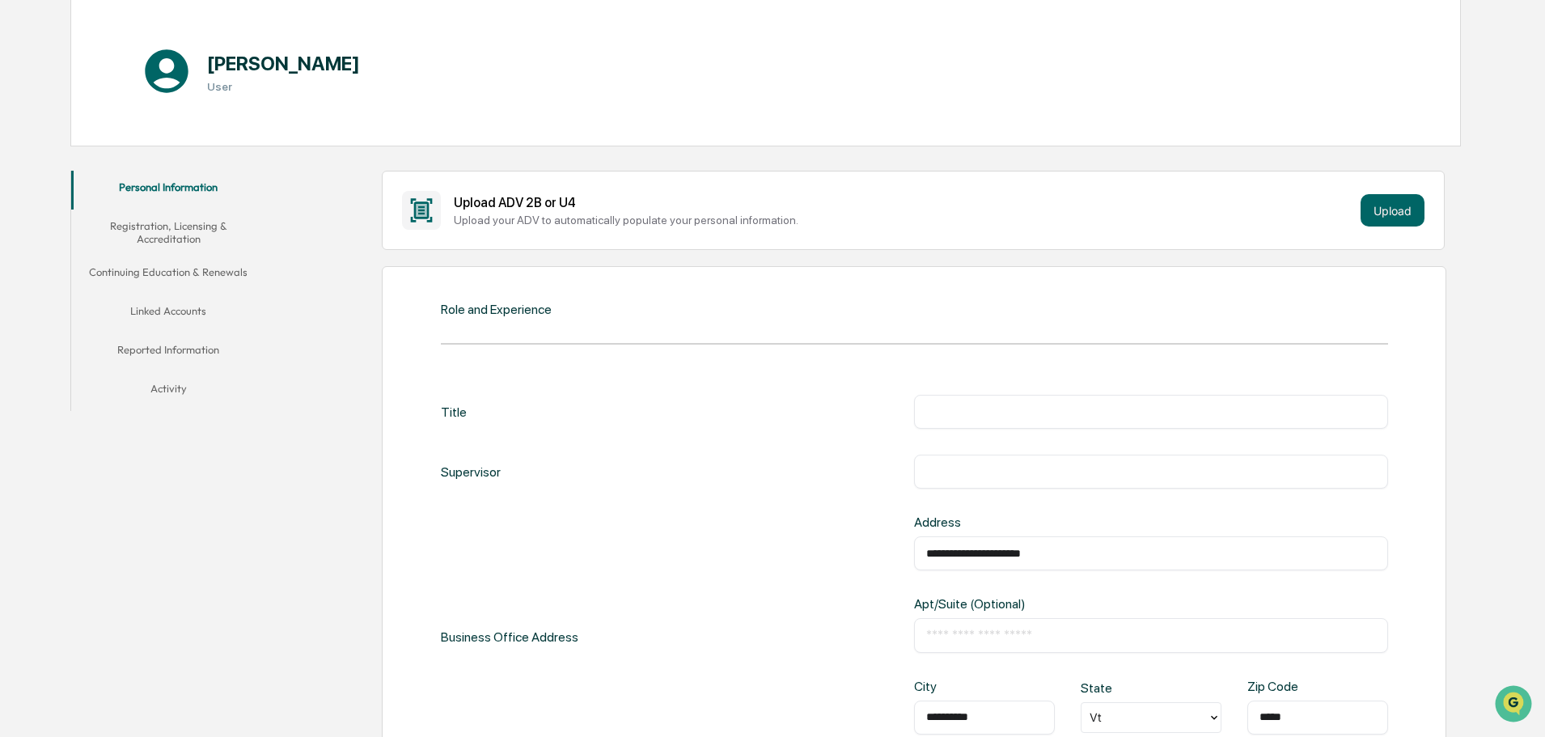
click at [1189, 420] on input "text" at bounding box center [1151, 412] width 450 height 16
type input "**********"
click at [966, 488] on div "​" at bounding box center [1151, 471] width 474 height 34
click at [966, 480] on input "text" at bounding box center [1151, 471] width 450 height 16
type input "*********"
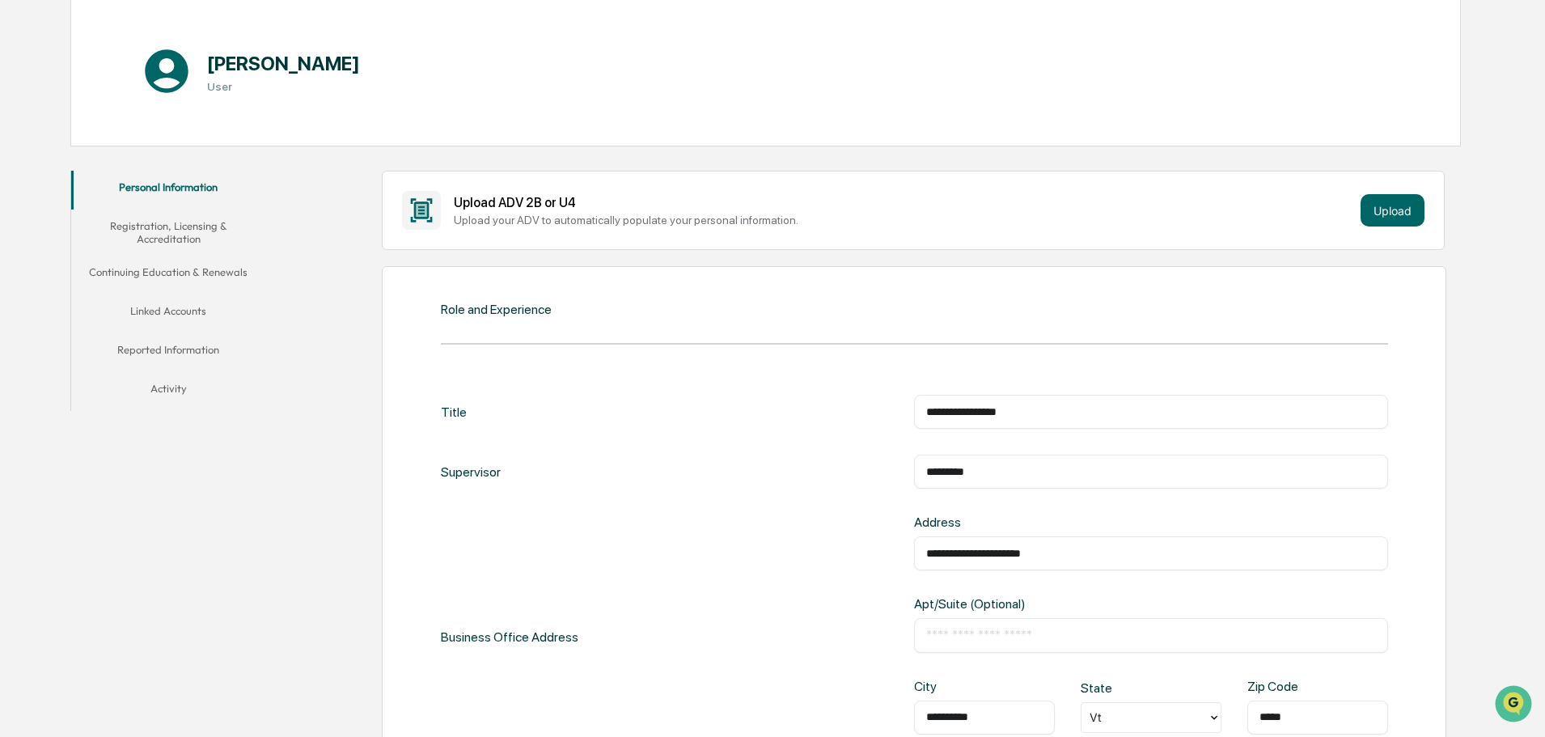
drag, startPoint x: 1043, startPoint y: 585, endPoint x: 788, endPoint y: 607, distance: 256.5
click at [788, 607] on div "**********" at bounding box center [914, 636] width 947 height 245
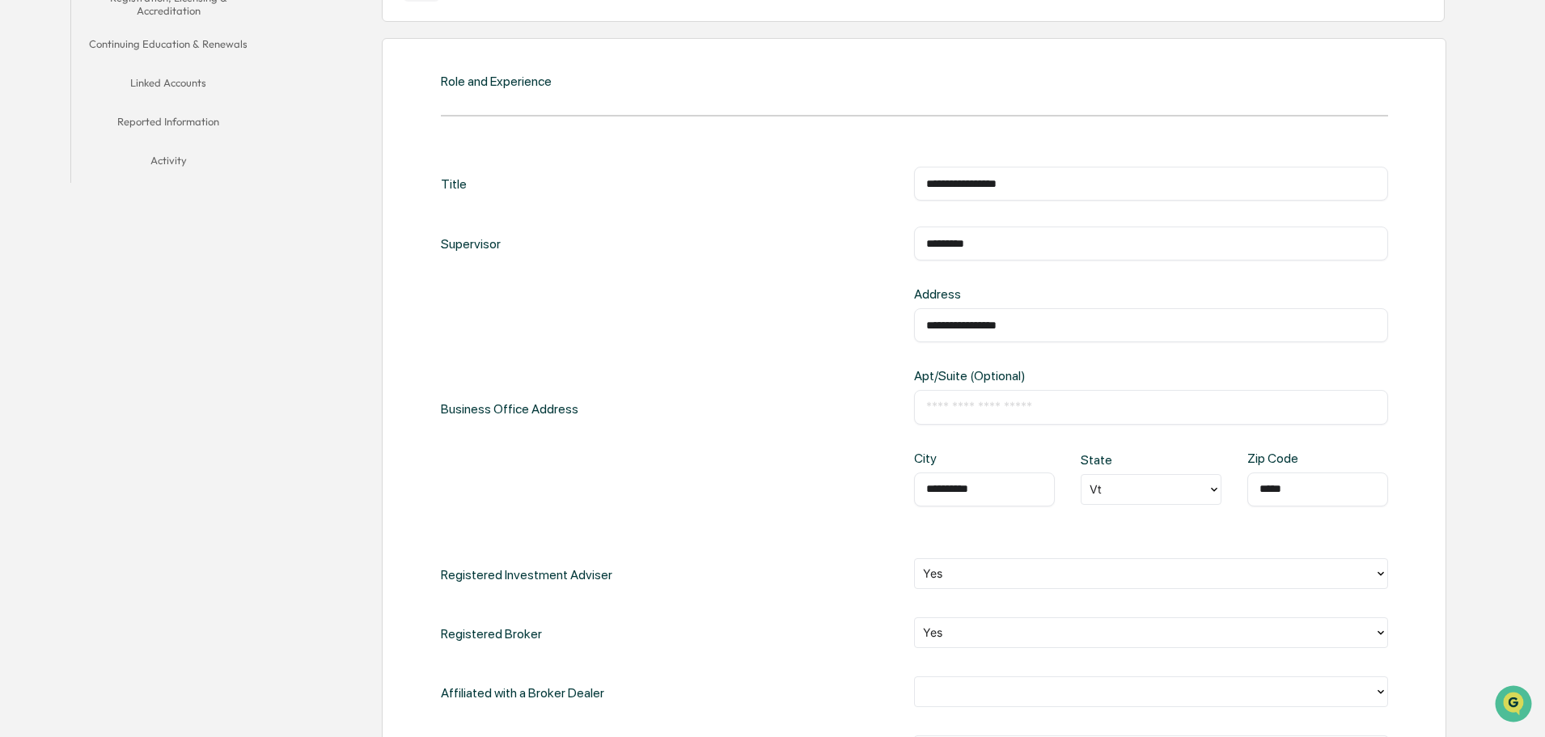
scroll to position [404, 0]
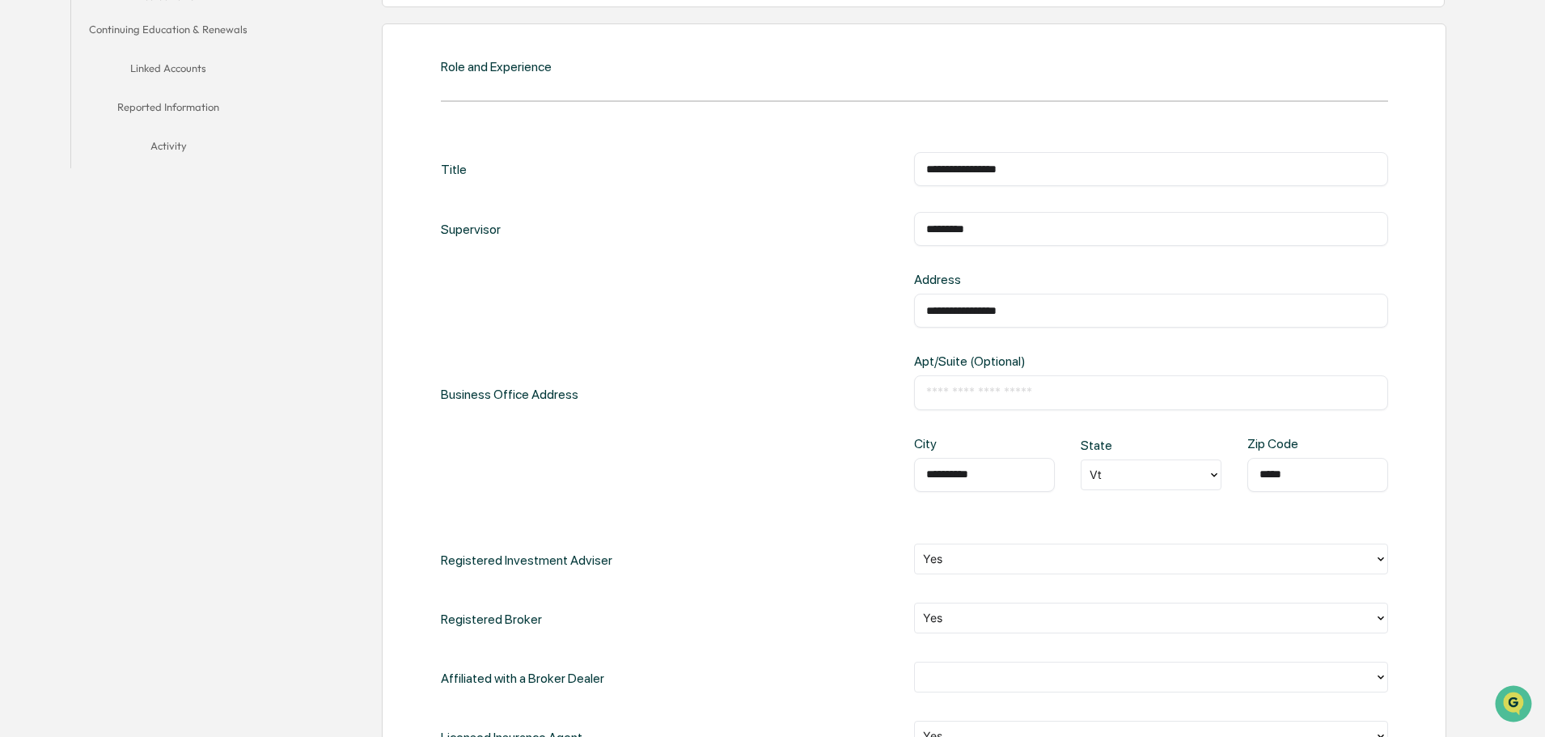
type input "**********"
click at [1018, 483] on input "**********" at bounding box center [984, 475] width 116 height 16
type input "*"
type input "*********"
click at [1163, 484] on div at bounding box center [1144, 474] width 110 height 19
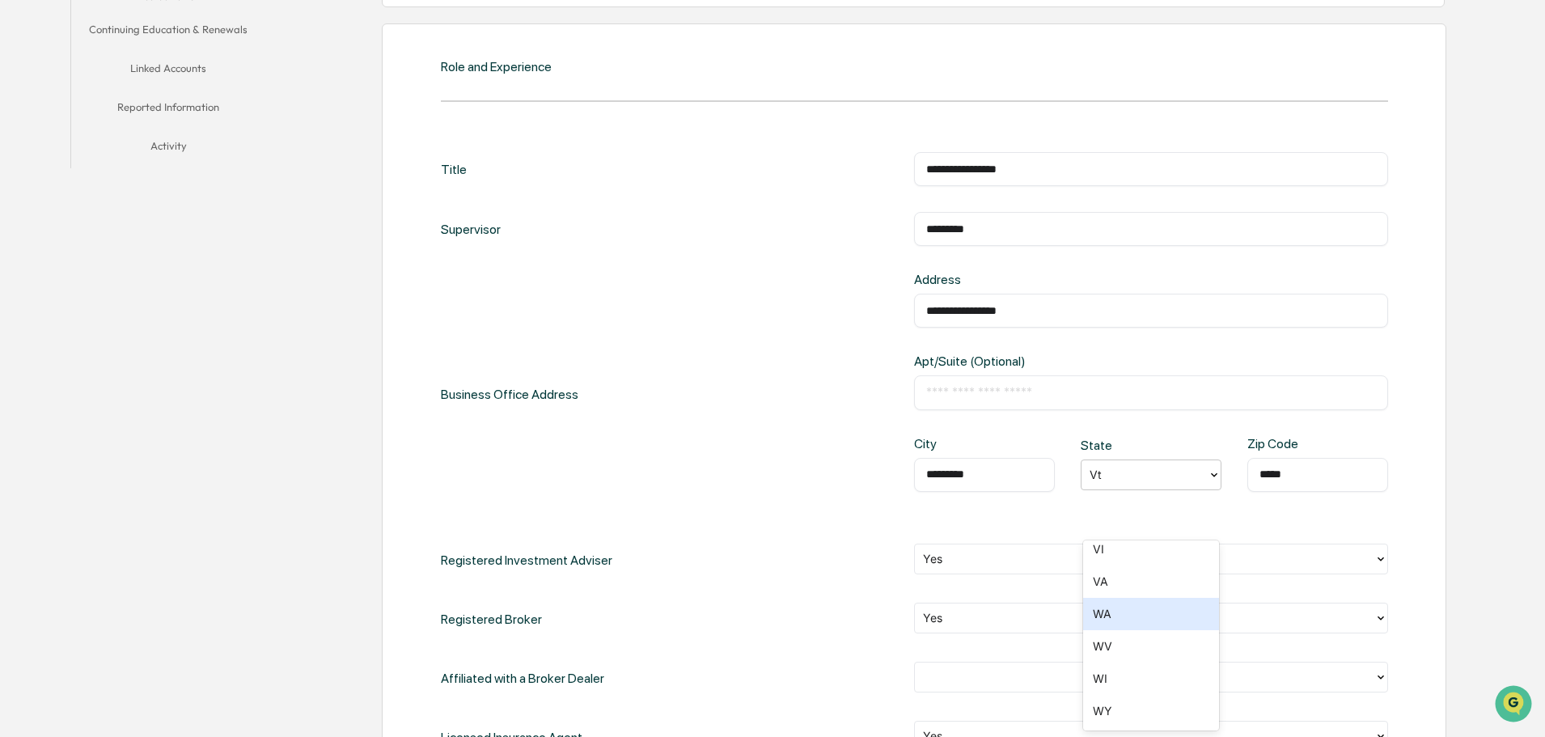
scroll to position [1676, 0]
click at [1131, 598] on div "VT" at bounding box center [1151, 597] width 137 height 32
click at [1310, 492] on div "***** ​" at bounding box center [1317, 475] width 141 height 34
drag, startPoint x: 1309, startPoint y: 519, endPoint x: 1169, endPoint y: 521, distance: 140.7
click at [1169, 518] on div "City ********* ​ State VT Zip Code ***** ​" at bounding box center [1151, 477] width 474 height 82
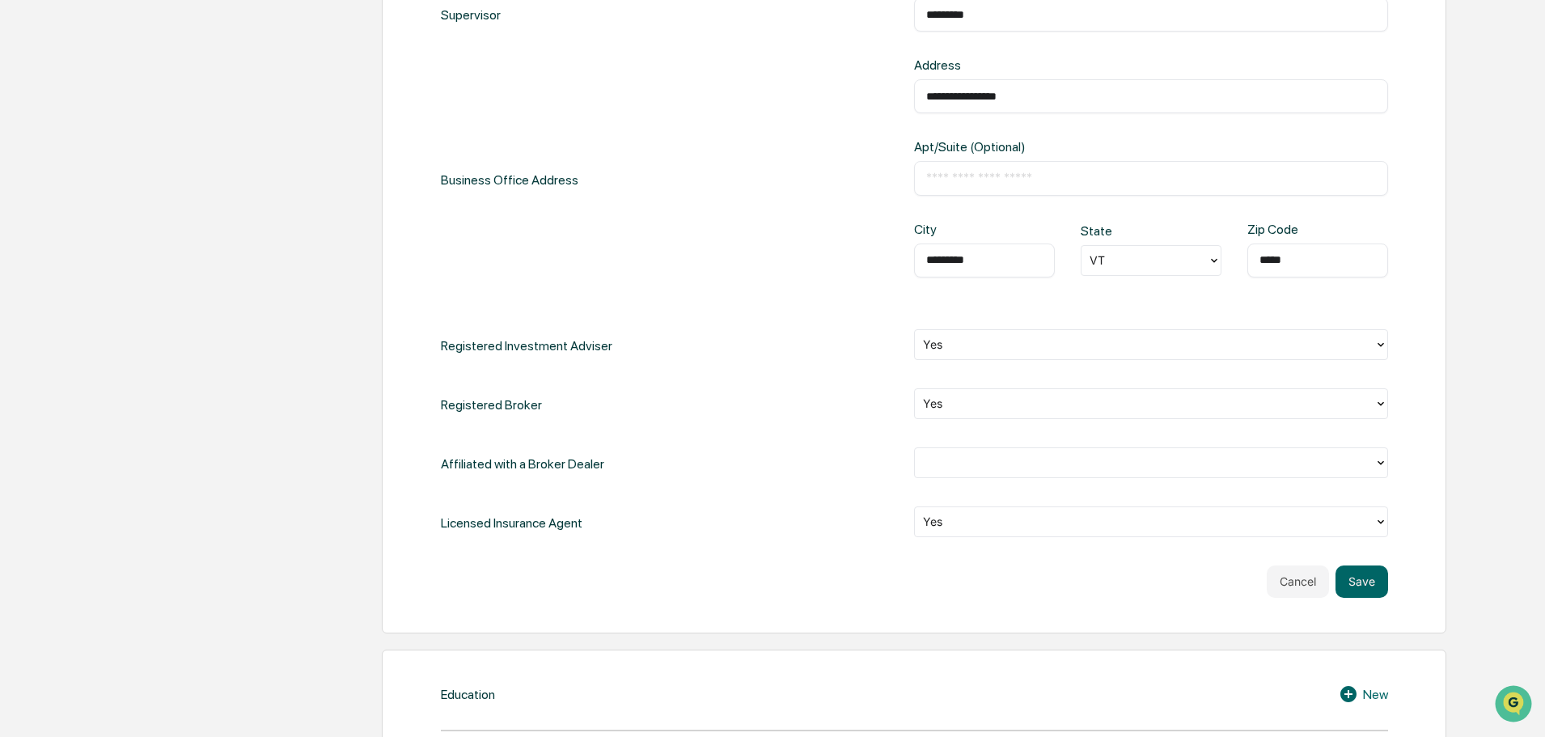
scroll to position [647, 0]
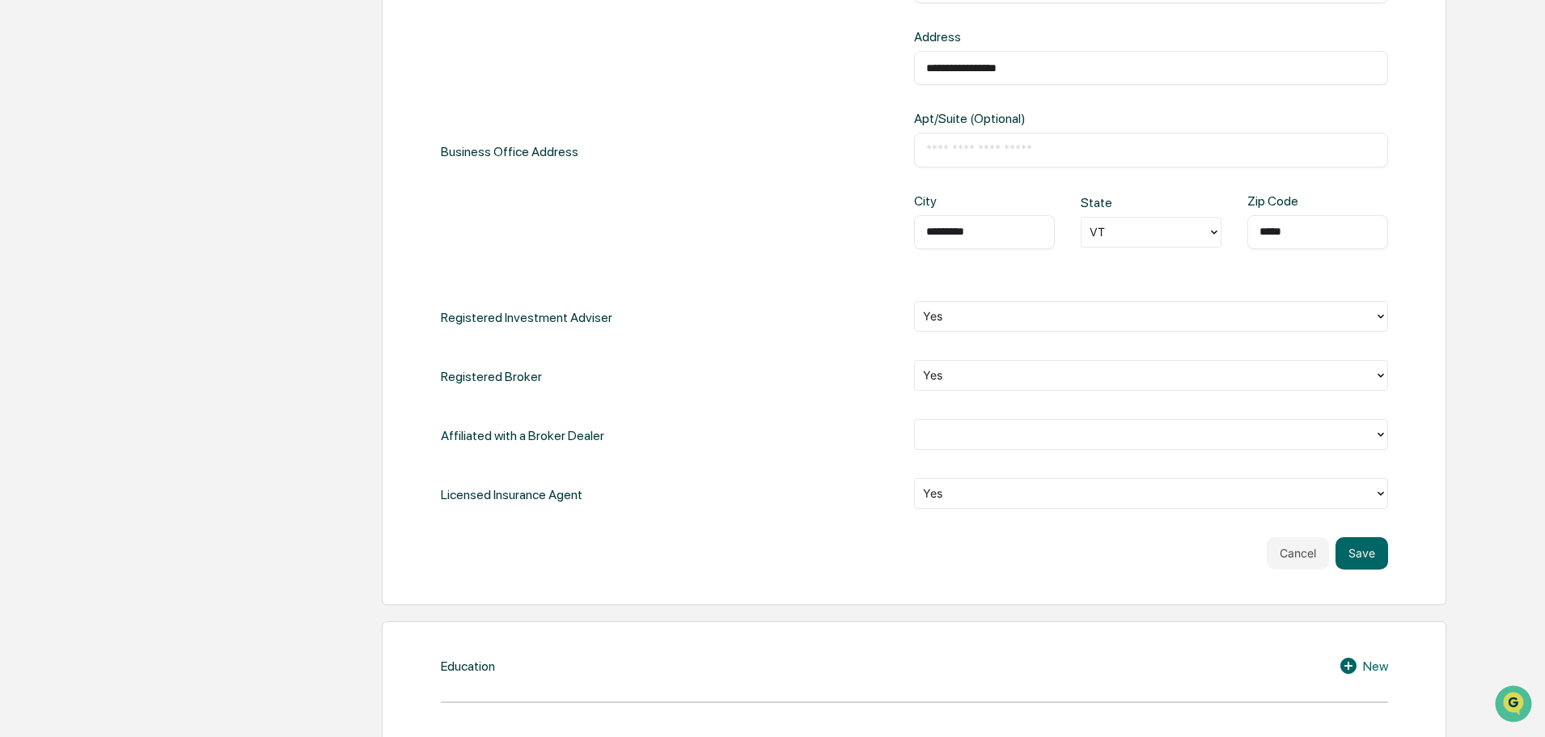
type input "*****"
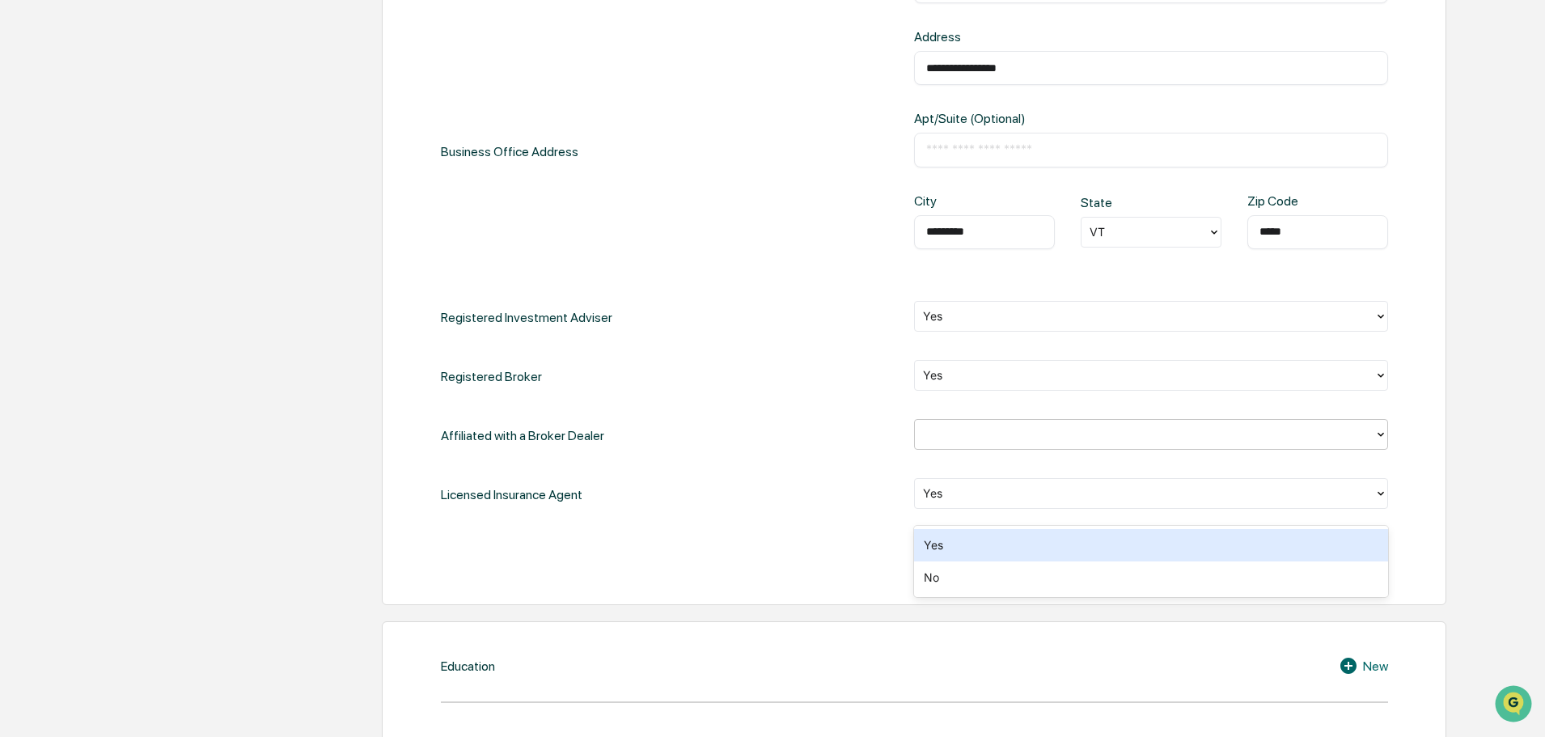
click at [1135, 443] on div at bounding box center [1144, 434] width 443 height 19
click at [1073, 549] on div "Yes" at bounding box center [1151, 545] width 474 height 32
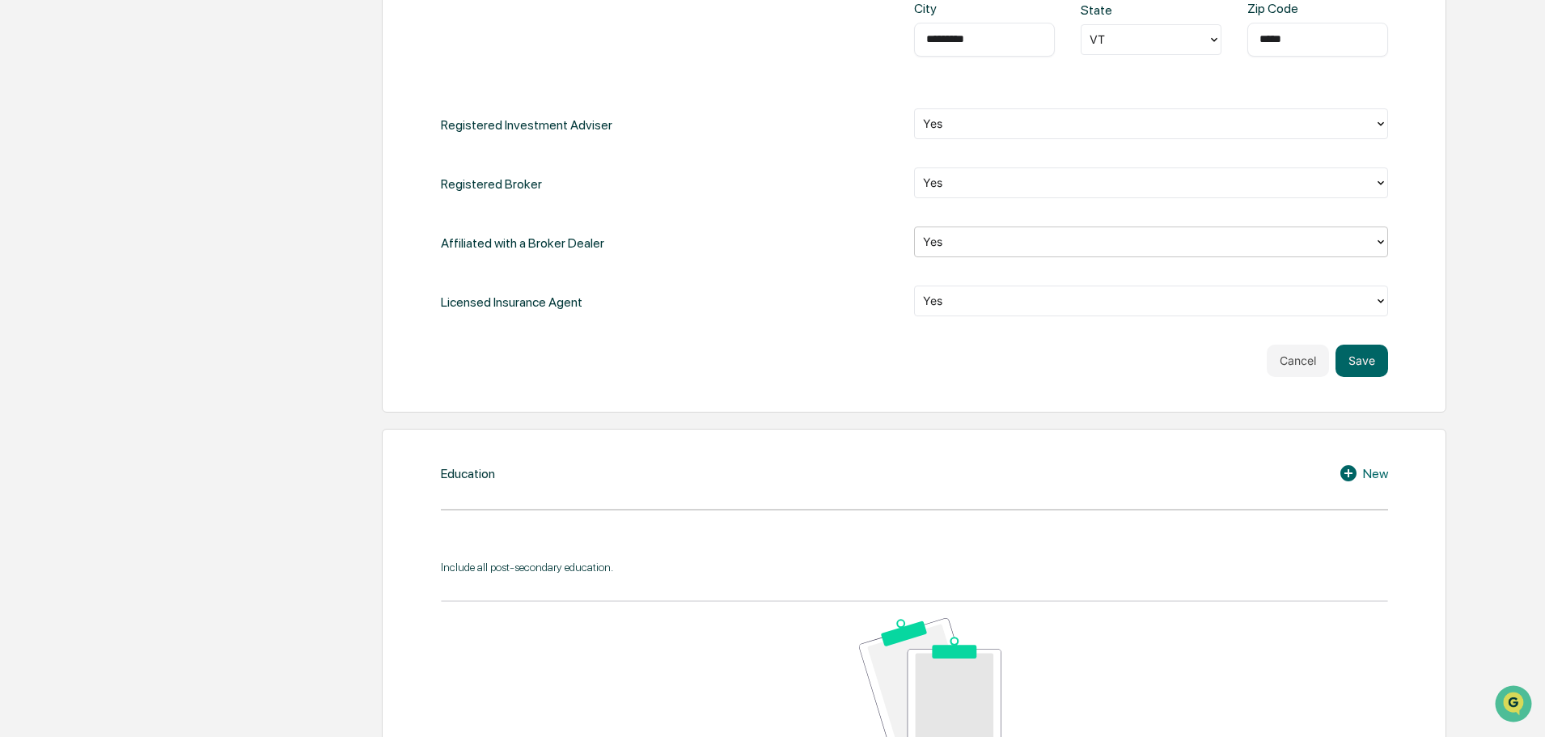
scroll to position [890, 0]
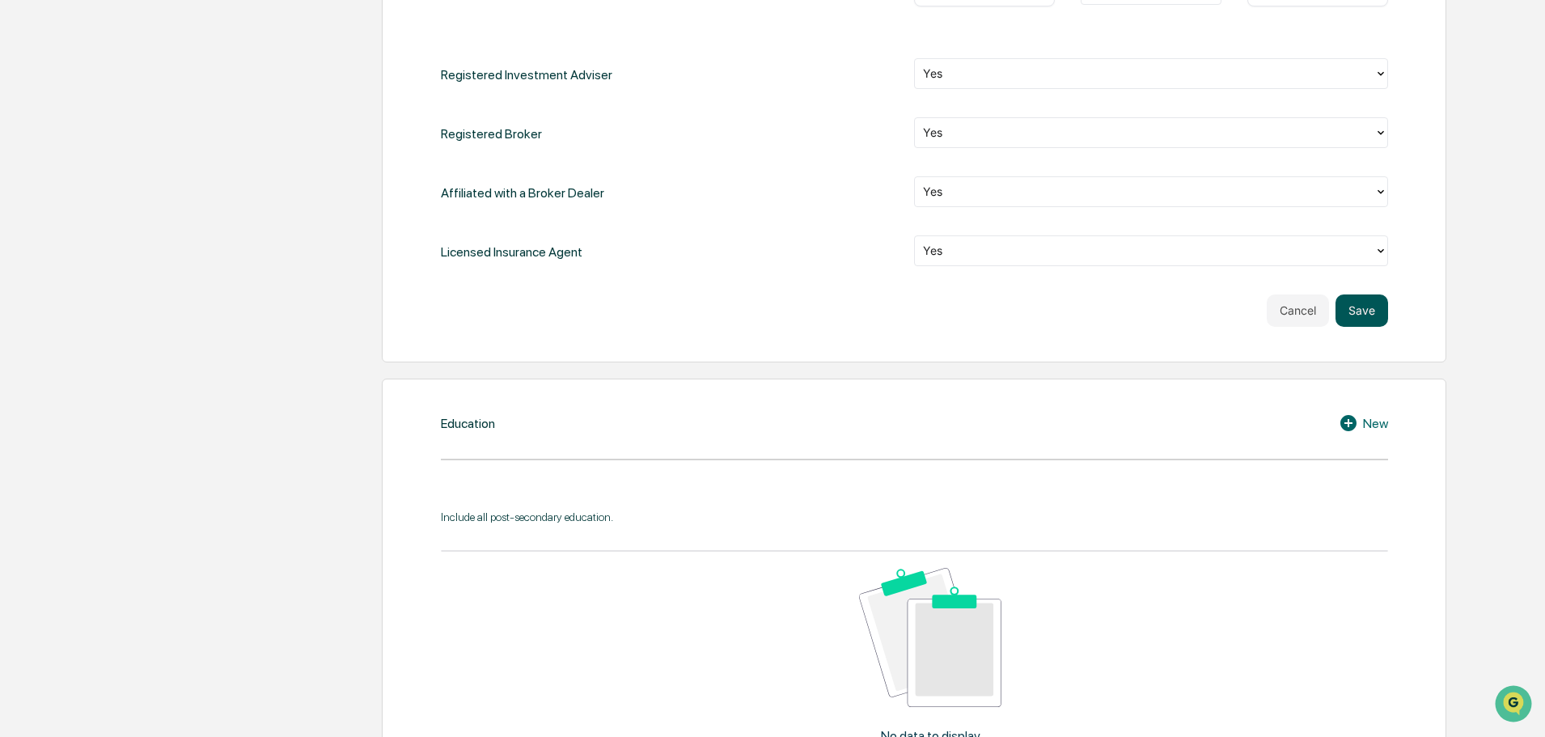
click at [1361, 327] on button "Save" at bounding box center [1361, 310] width 53 height 32
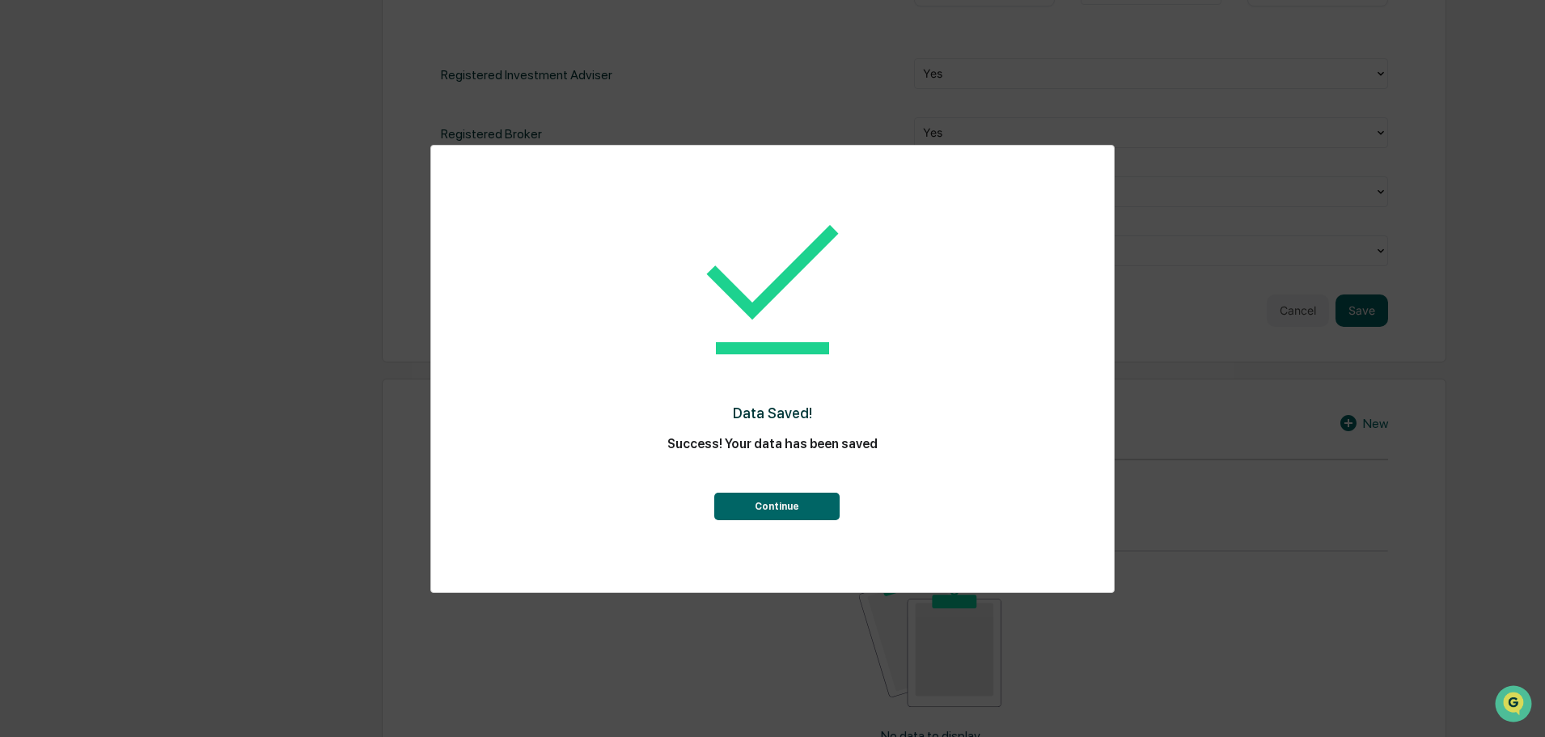
click at [778, 517] on button "Continue" at bounding box center [776, 505] width 125 height 27
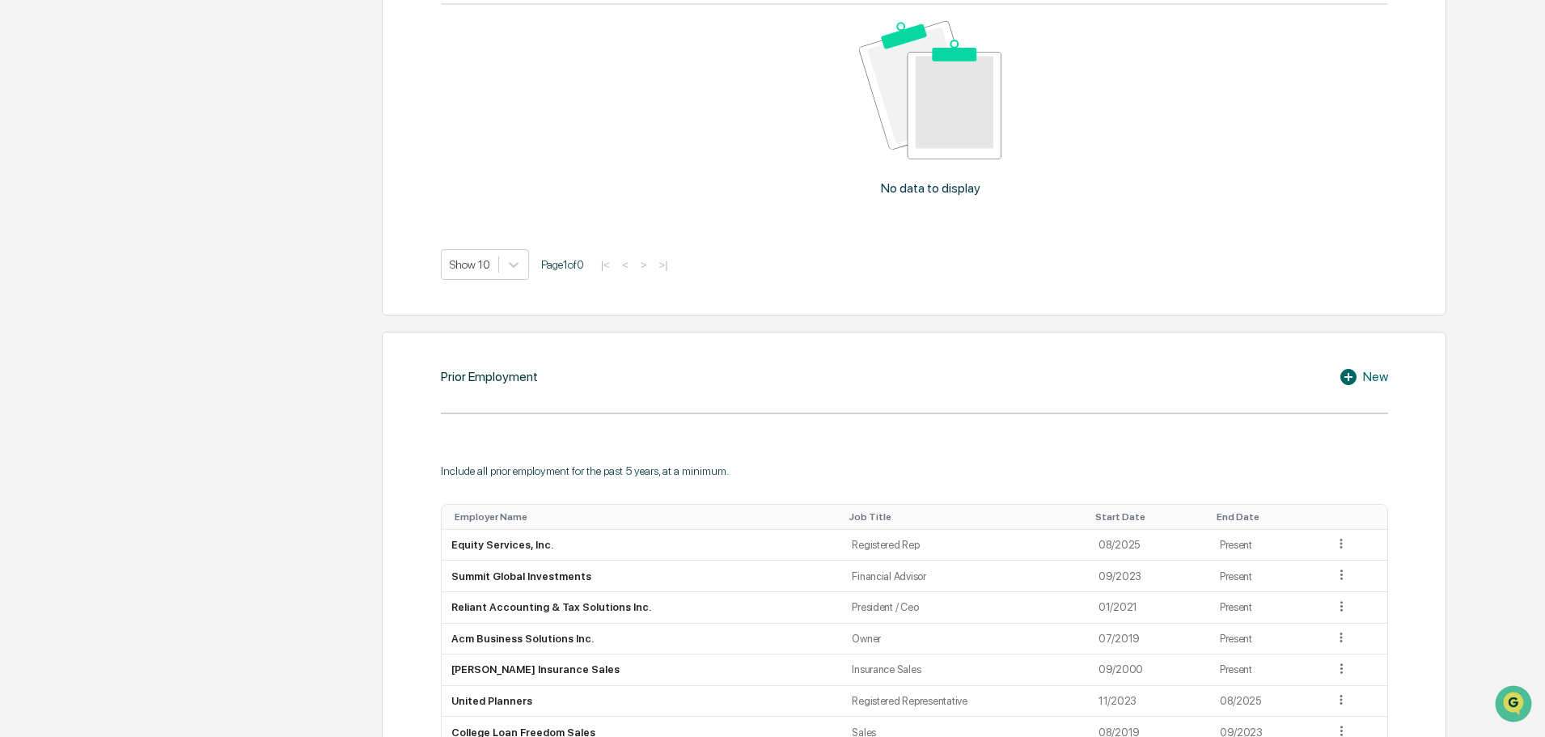
scroll to position [852, 0]
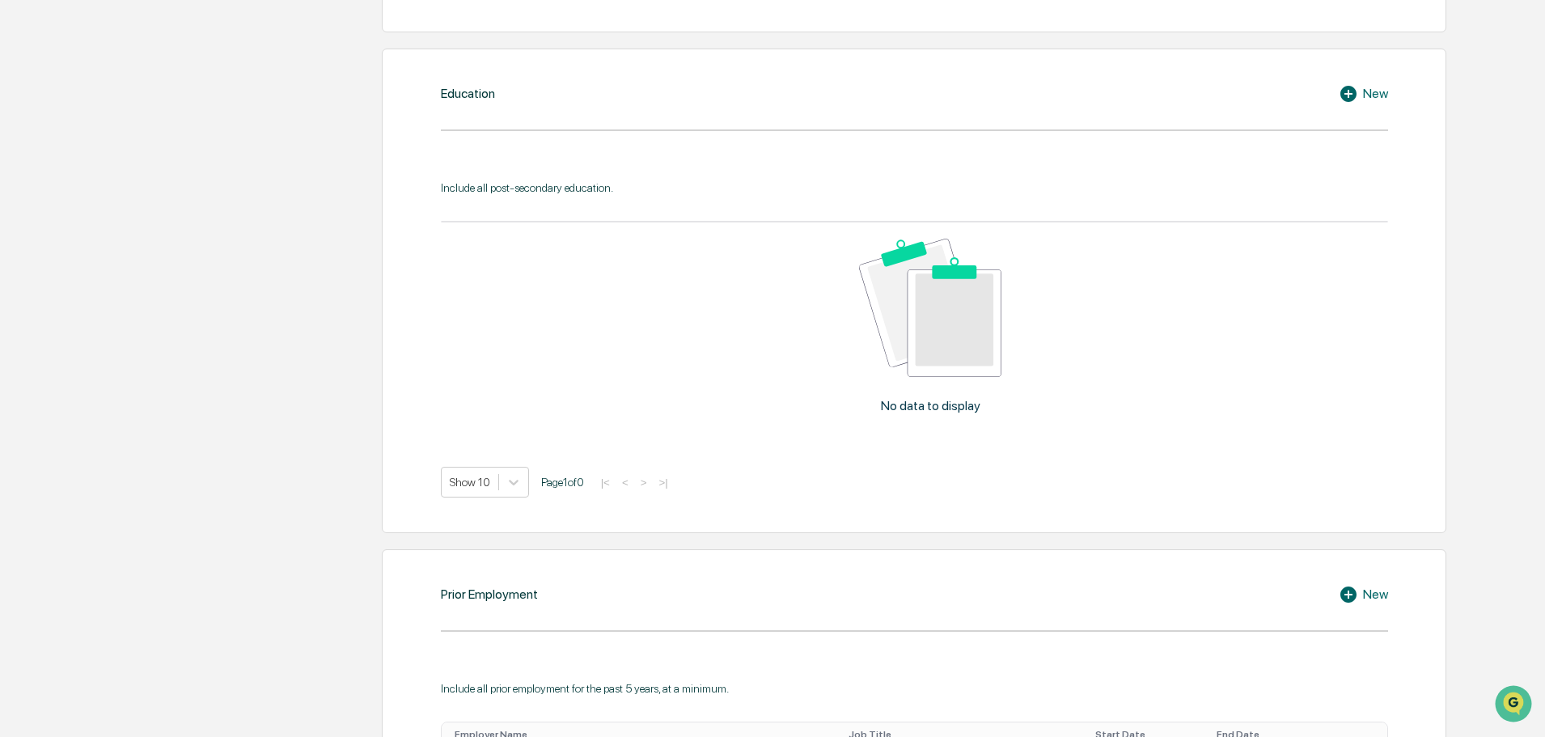
click at [1348, 102] on icon at bounding box center [1348, 94] width 16 height 16
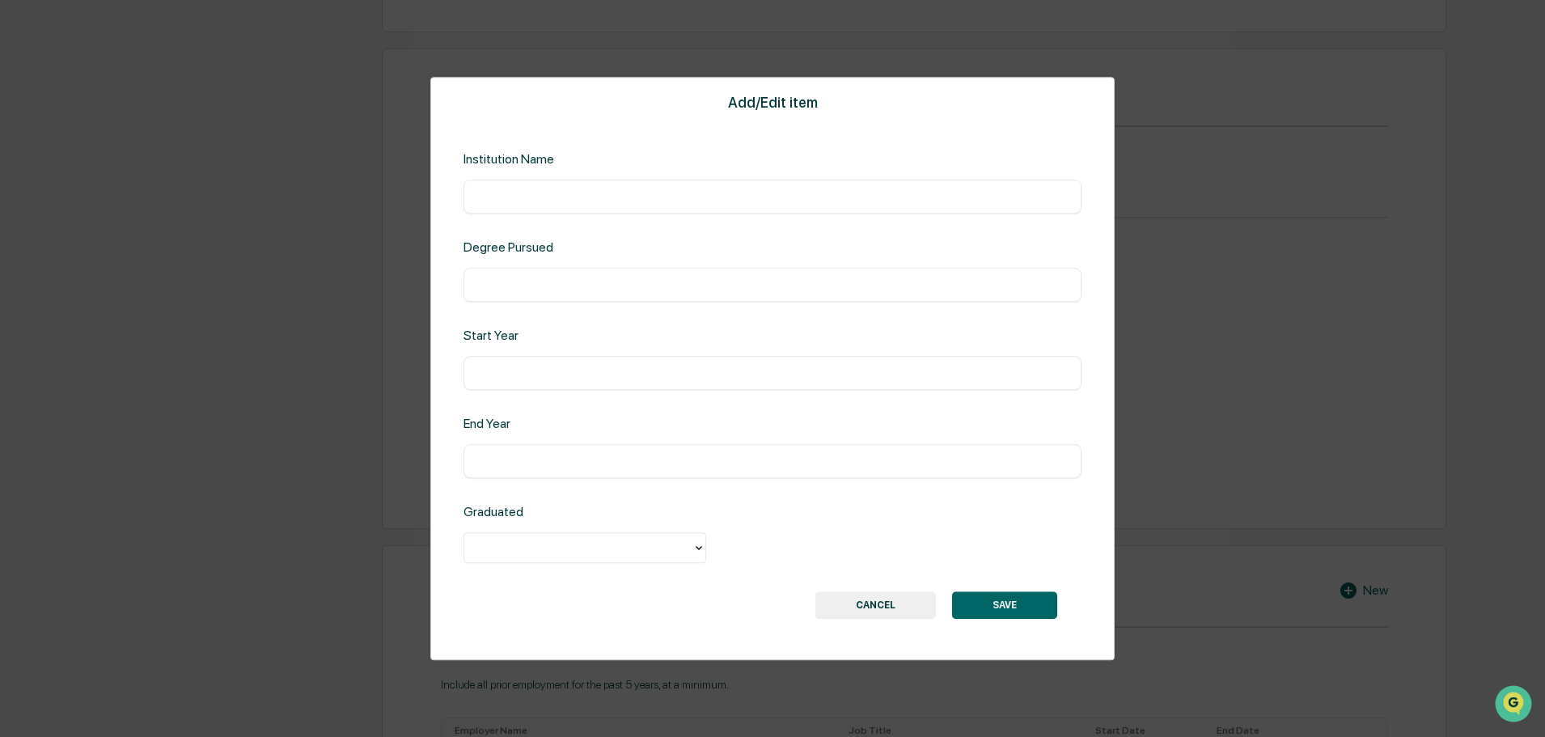
click at [723, 188] on input "text" at bounding box center [773, 196] width 594 height 16
type input "*"
click at [872, 619] on button "CANCEL" at bounding box center [875, 604] width 120 height 27
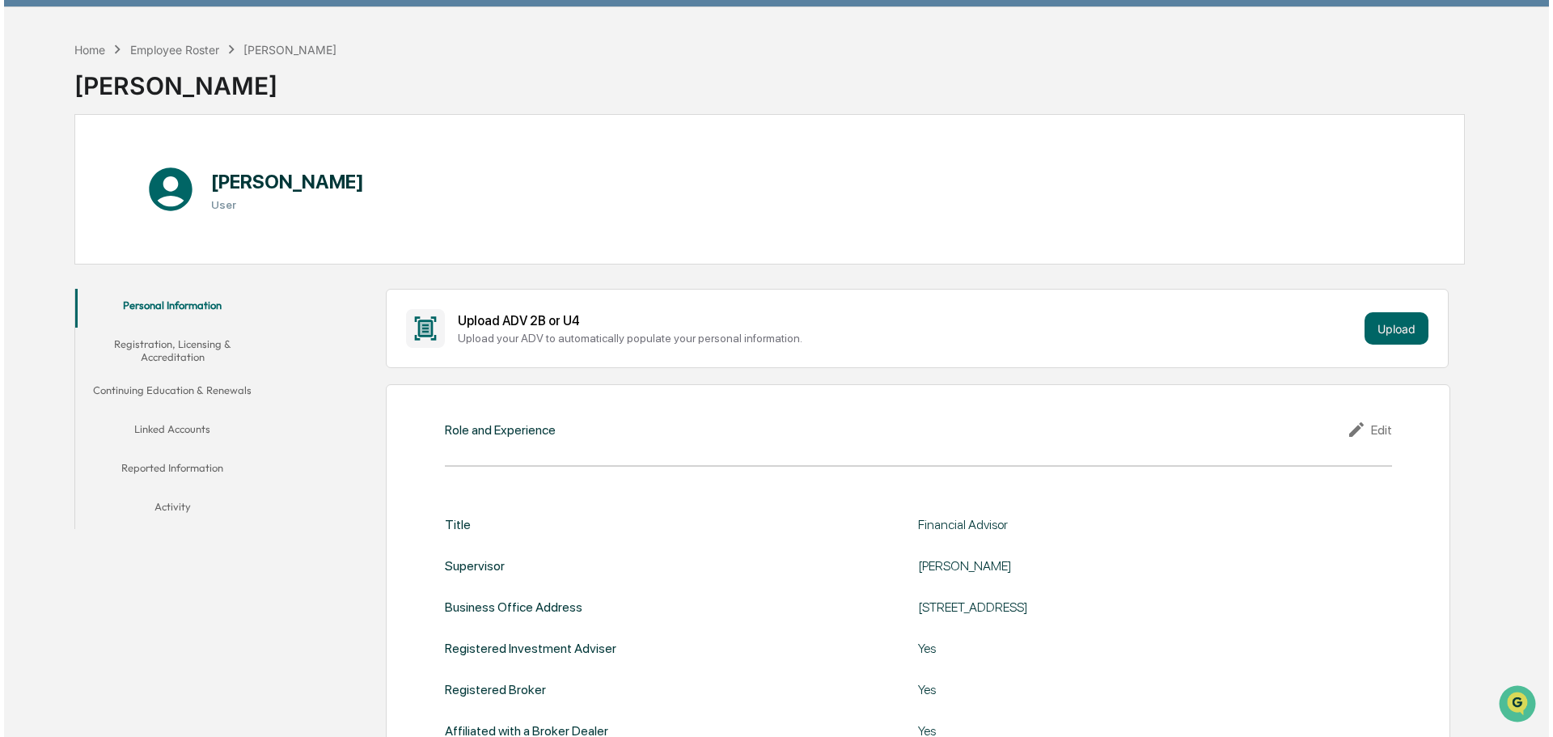
scroll to position [0, 0]
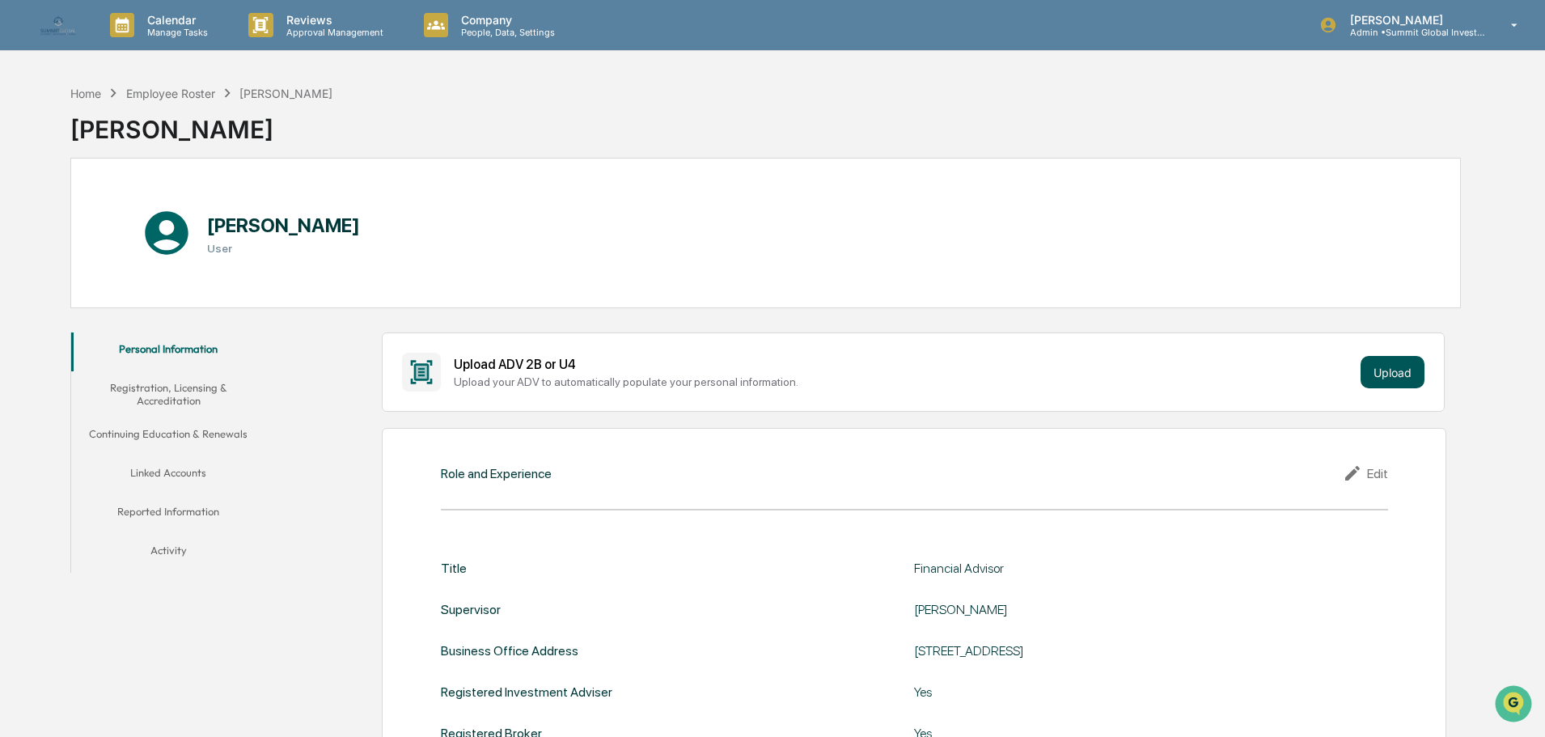
click at [1389, 369] on button "Upload" at bounding box center [1392, 372] width 64 height 32
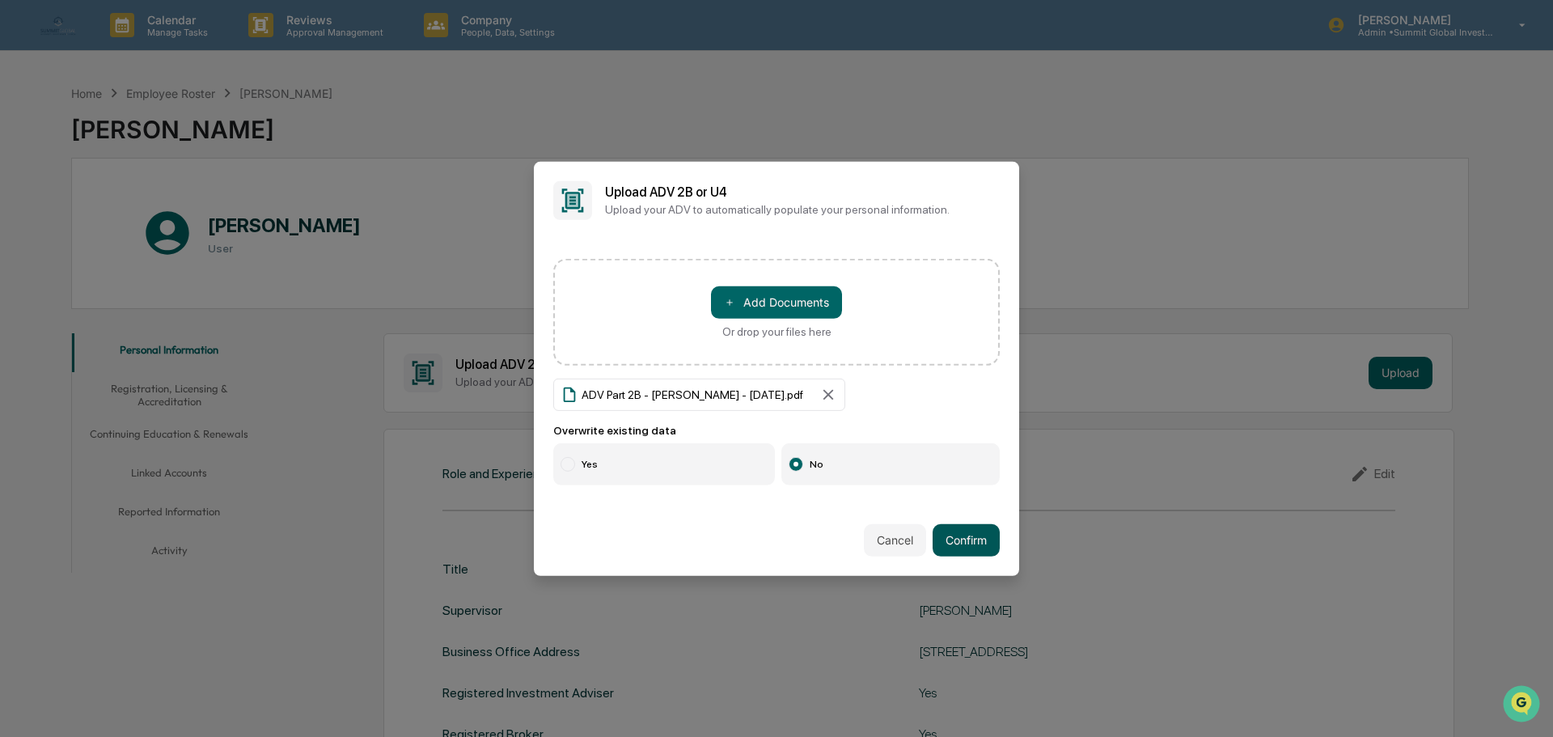
click at [957, 539] on button "Confirm" at bounding box center [965, 540] width 67 height 32
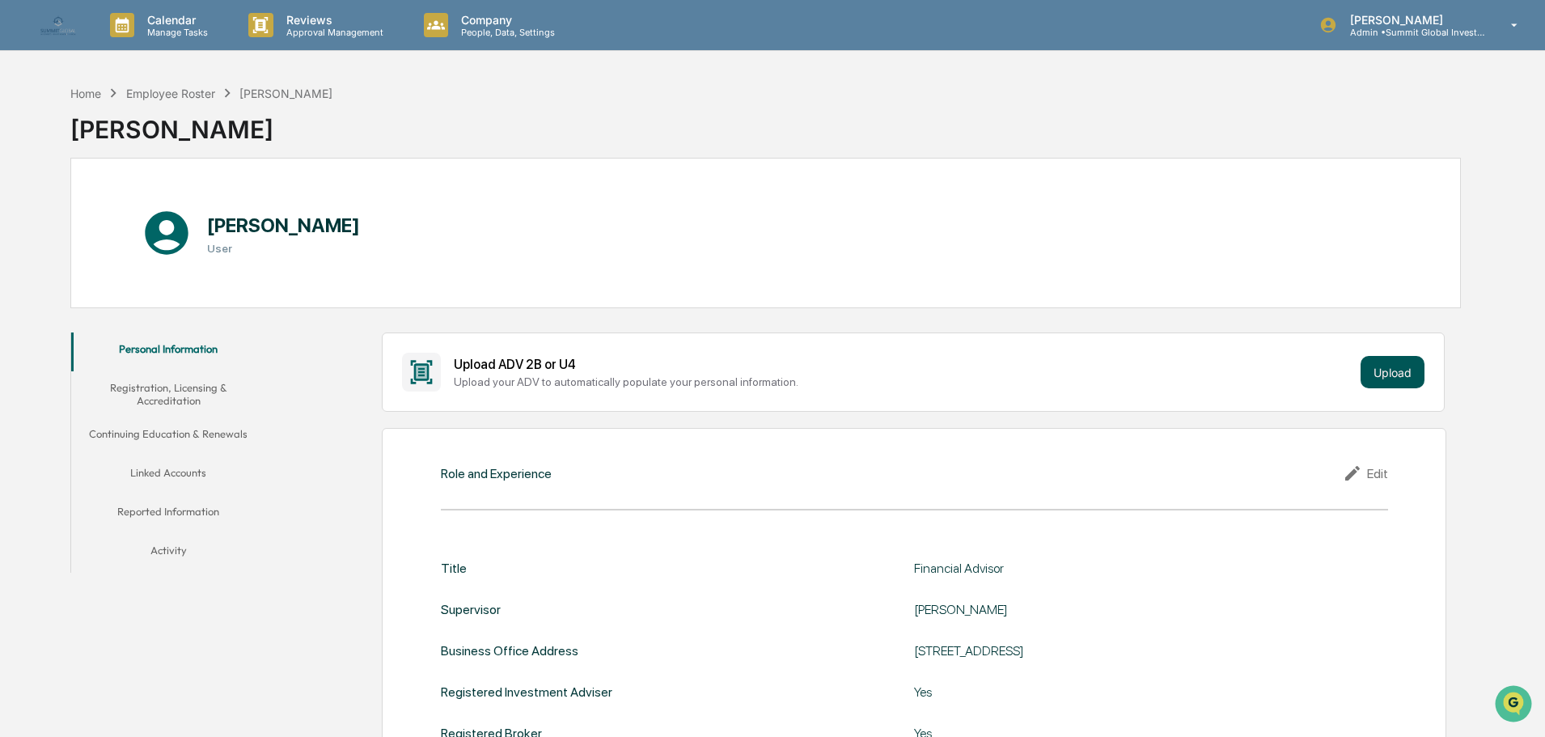
click at [1400, 378] on button "Upload" at bounding box center [1392, 372] width 64 height 32
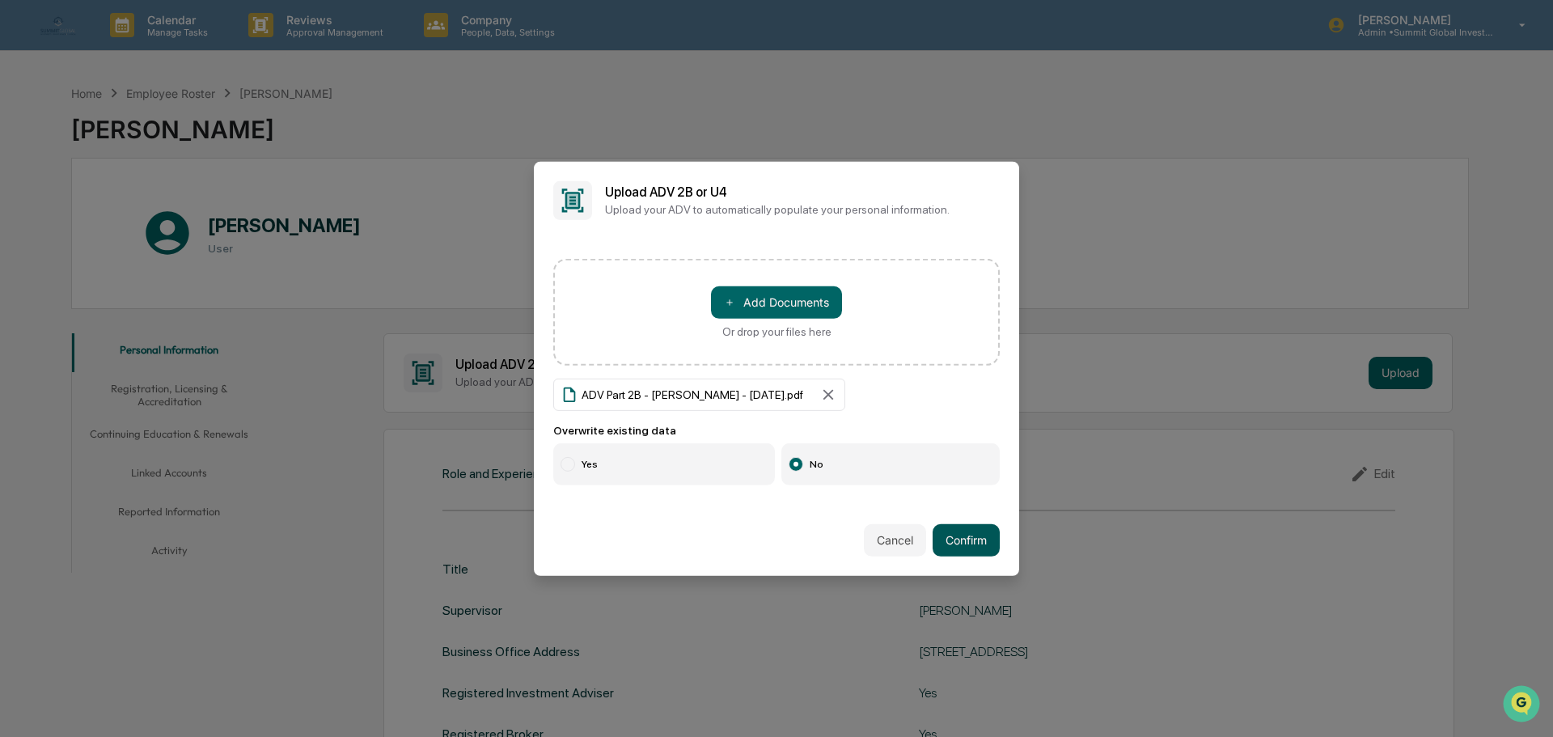
click at [945, 540] on button "Confirm" at bounding box center [965, 540] width 67 height 32
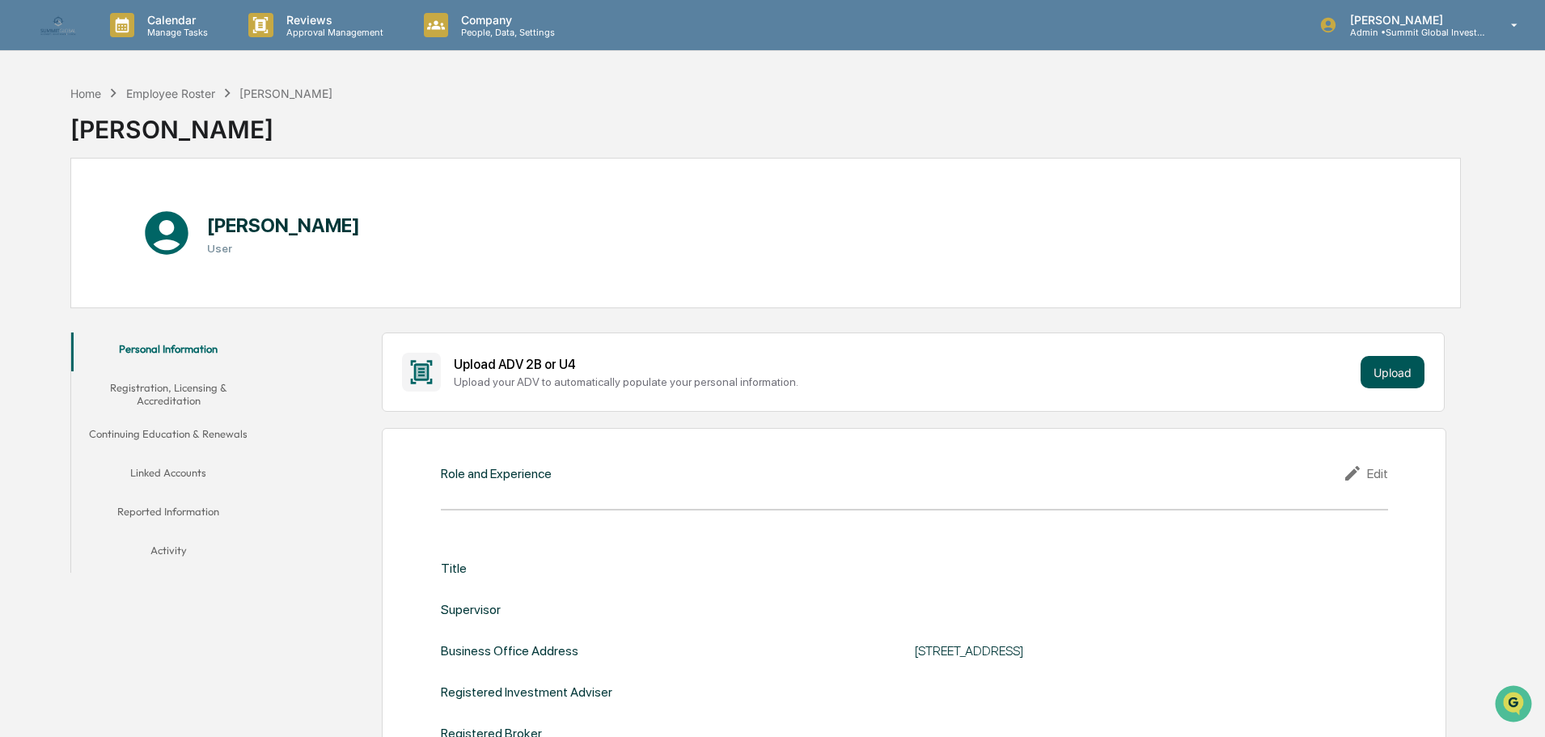
click at [1380, 372] on button "Upload" at bounding box center [1392, 372] width 64 height 32
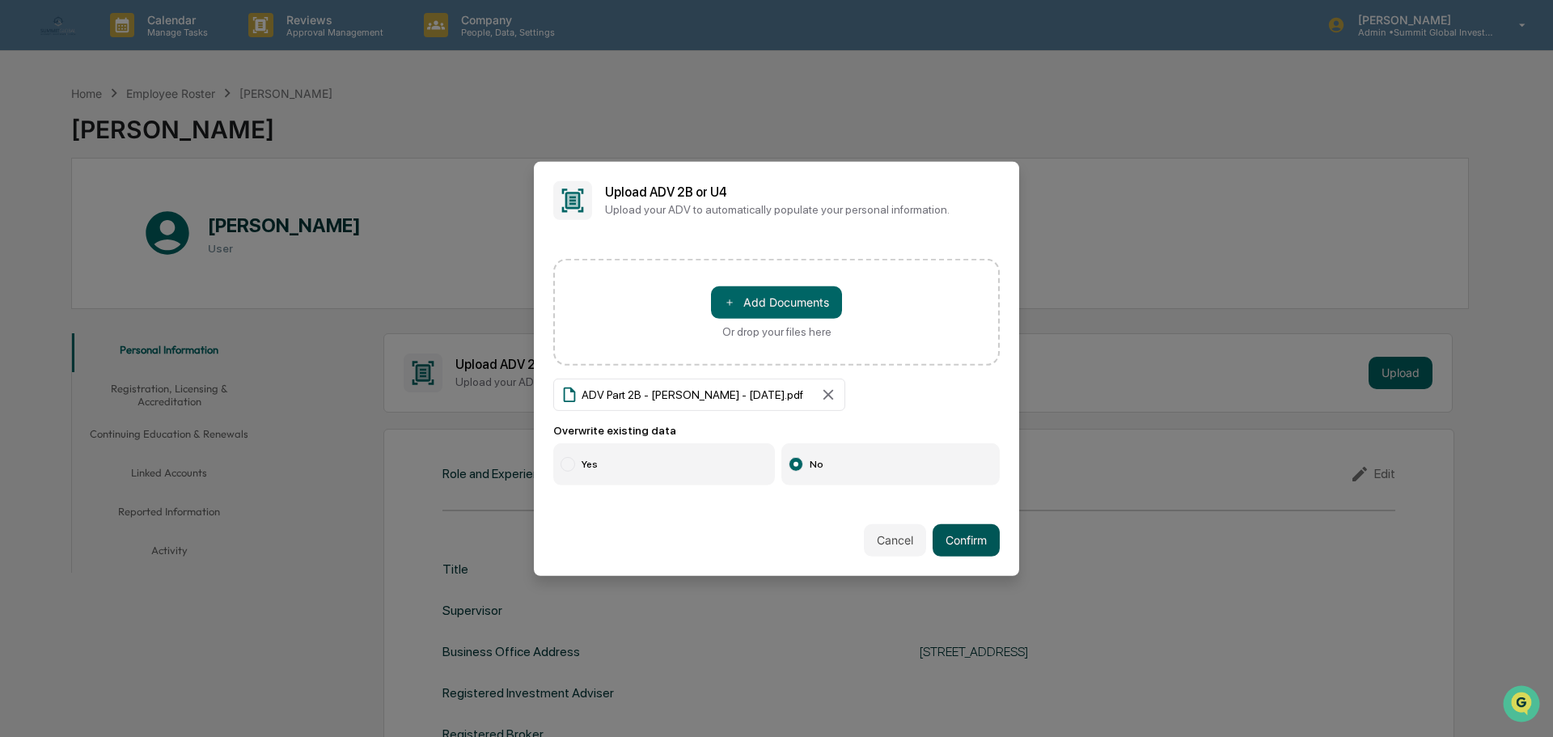
click at [946, 543] on button "Confirm" at bounding box center [965, 540] width 67 height 32
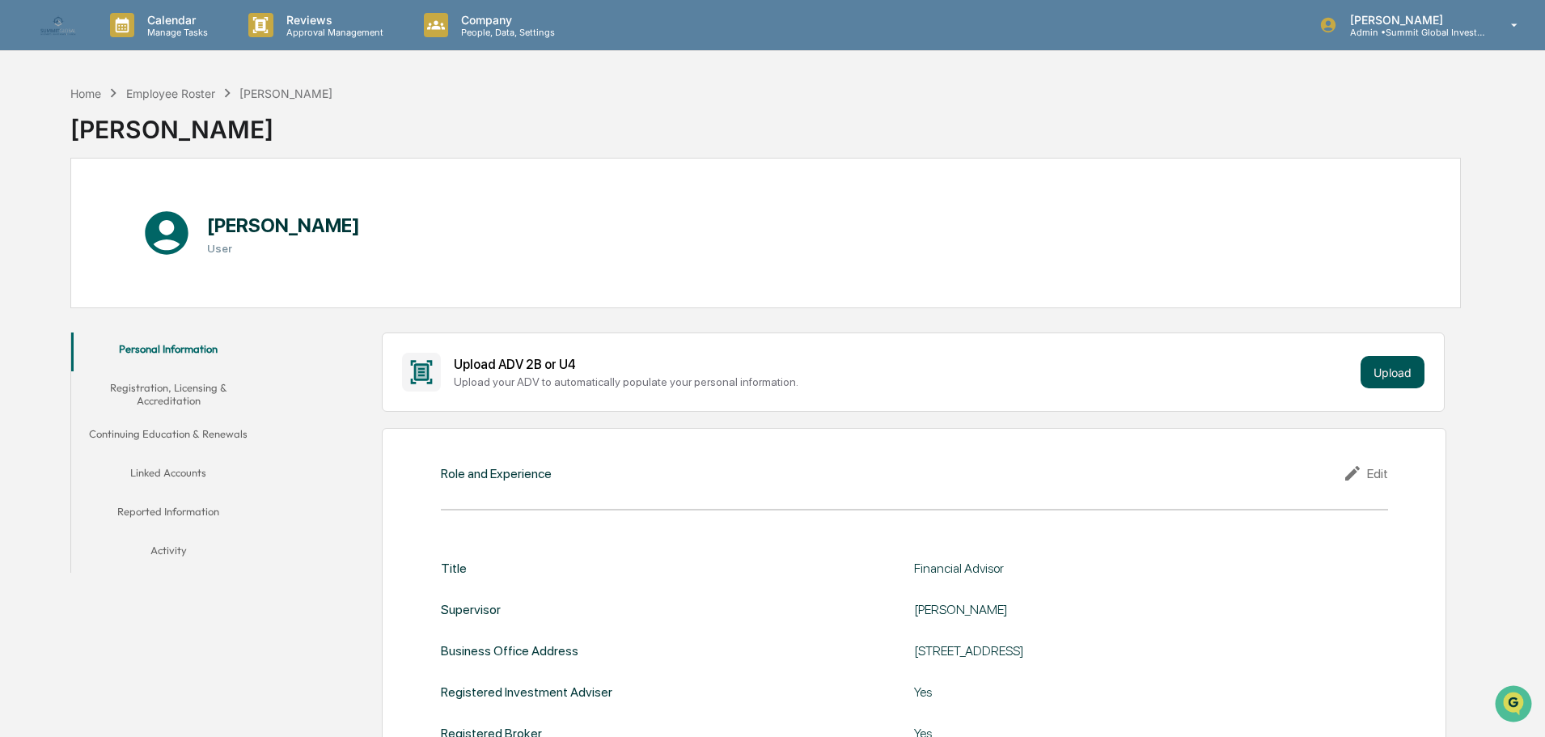
click at [1363, 372] on button "Upload" at bounding box center [1392, 372] width 64 height 32
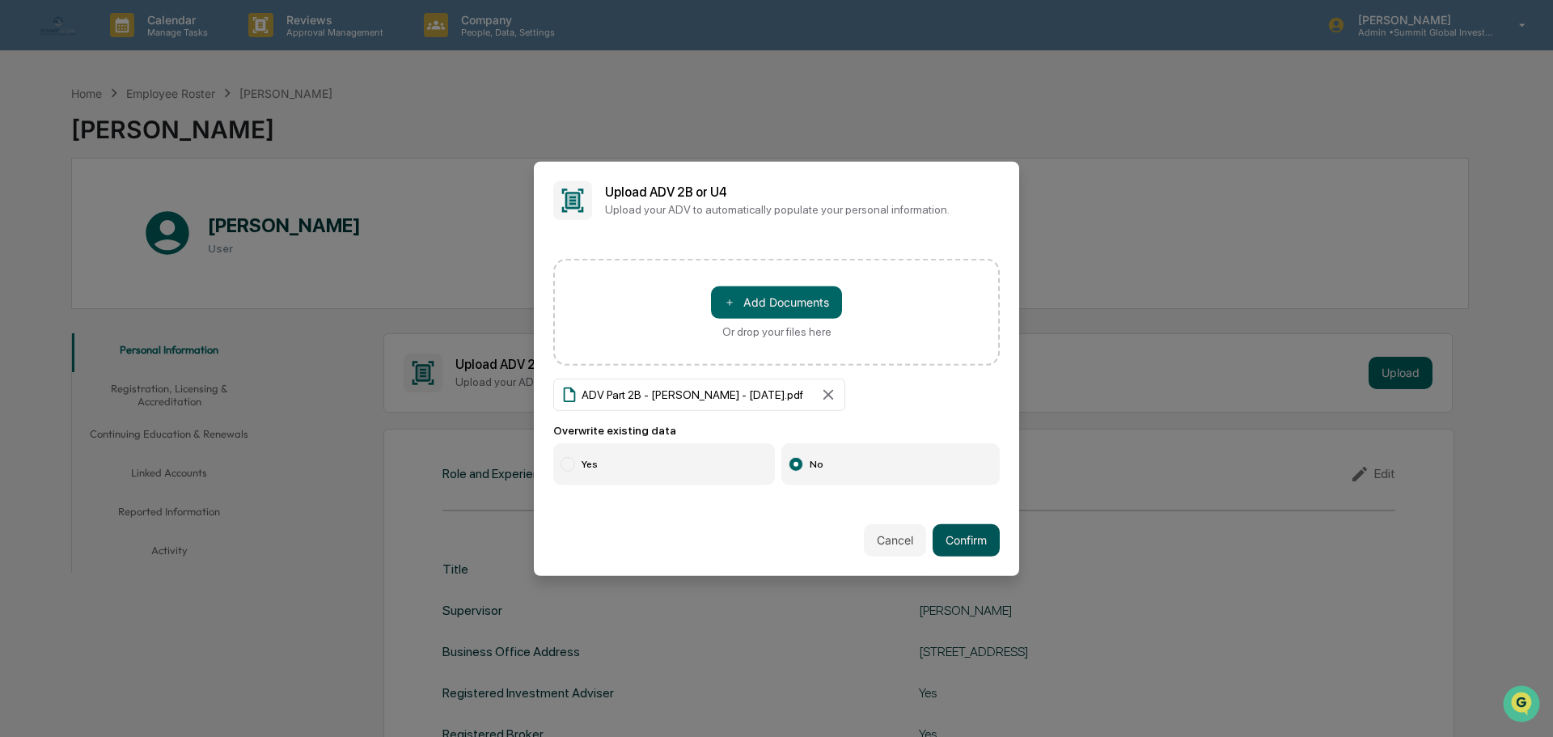
click at [949, 540] on button "Confirm" at bounding box center [965, 540] width 67 height 32
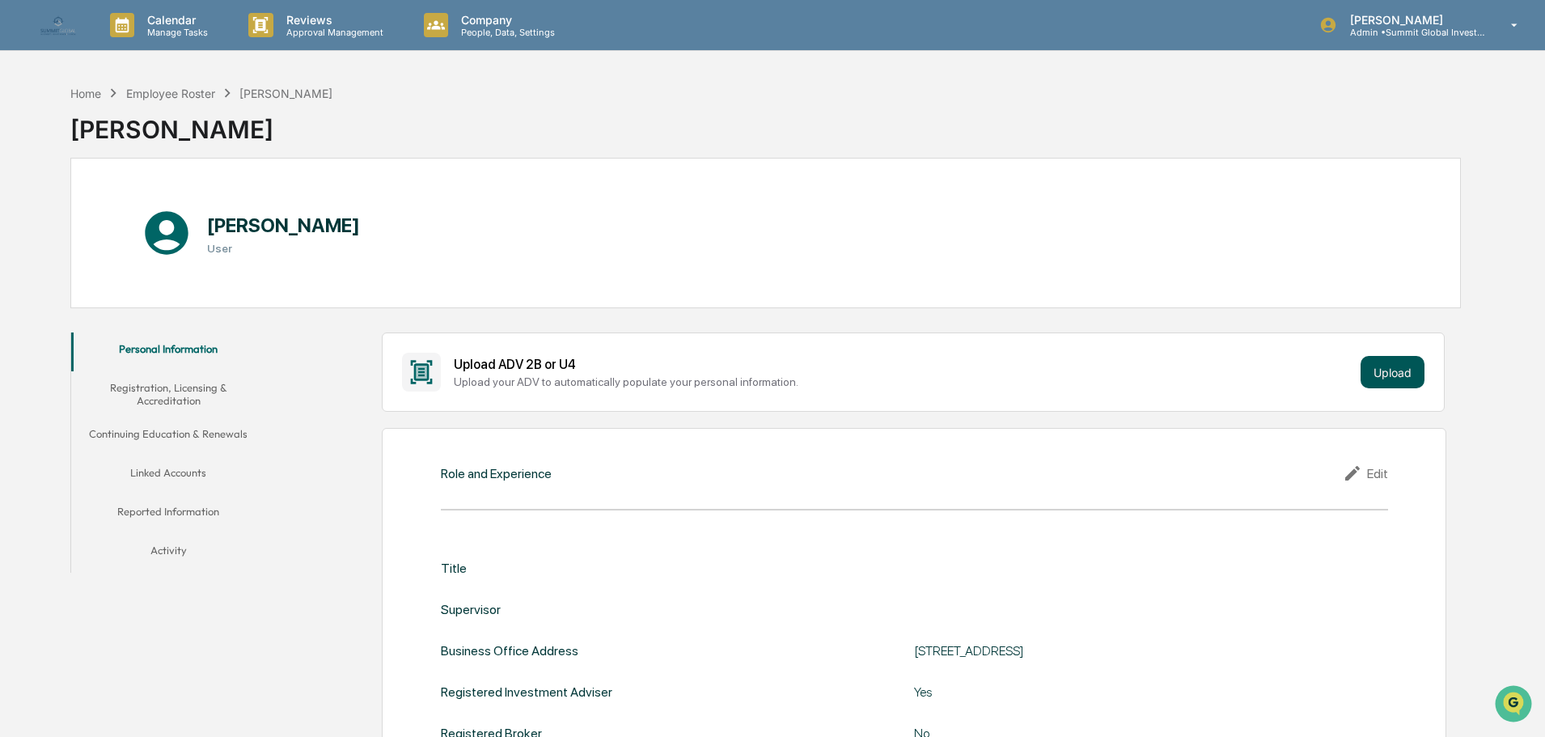
click at [1384, 361] on button "Upload" at bounding box center [1392, 372] width 64 height 32
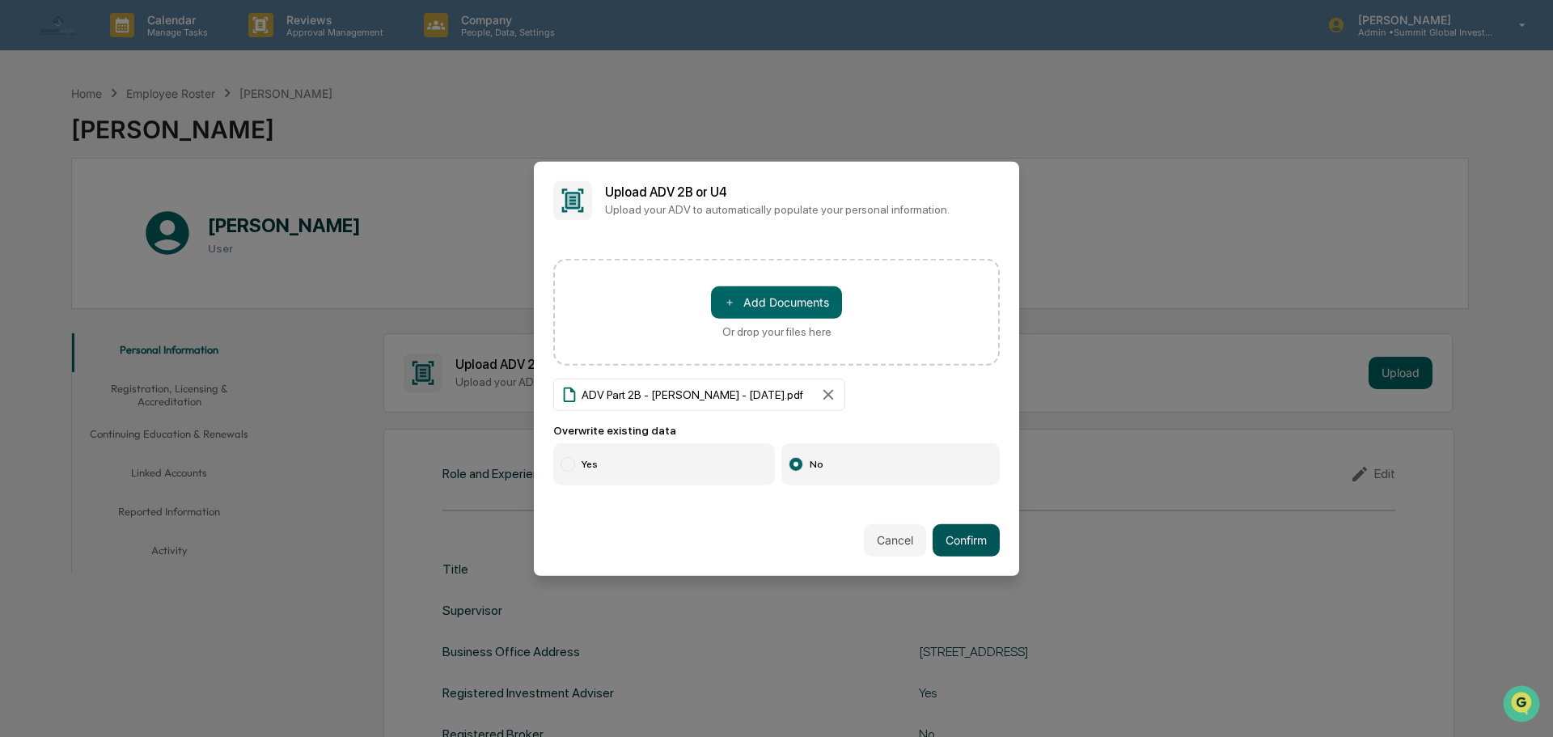
click at [960, 540] on button "Confirm" at bounding box center [965, 540] width 67 height 32
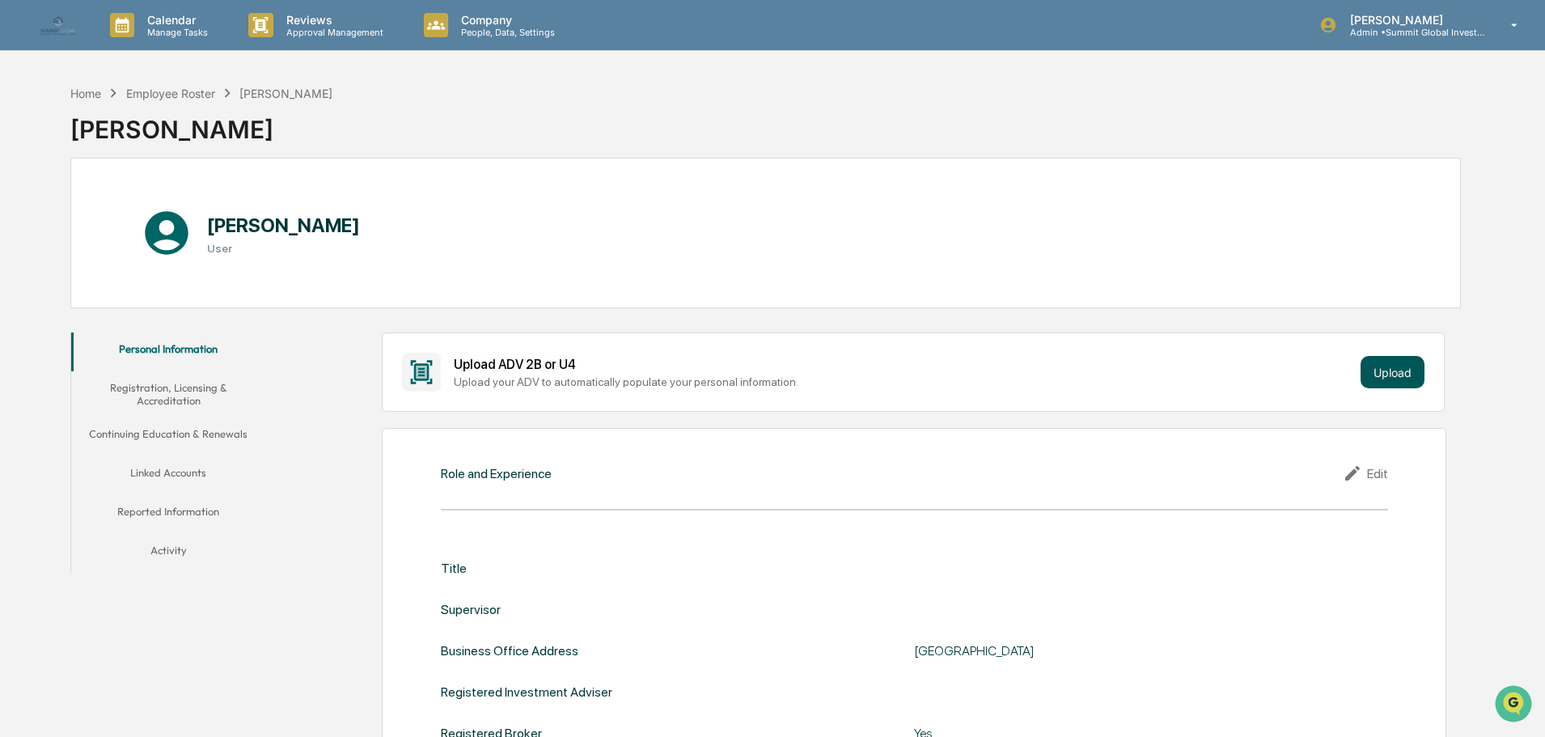
click at [1412, 371] on button "Upload" at bounding box center [1392, 372] width 64 height 32
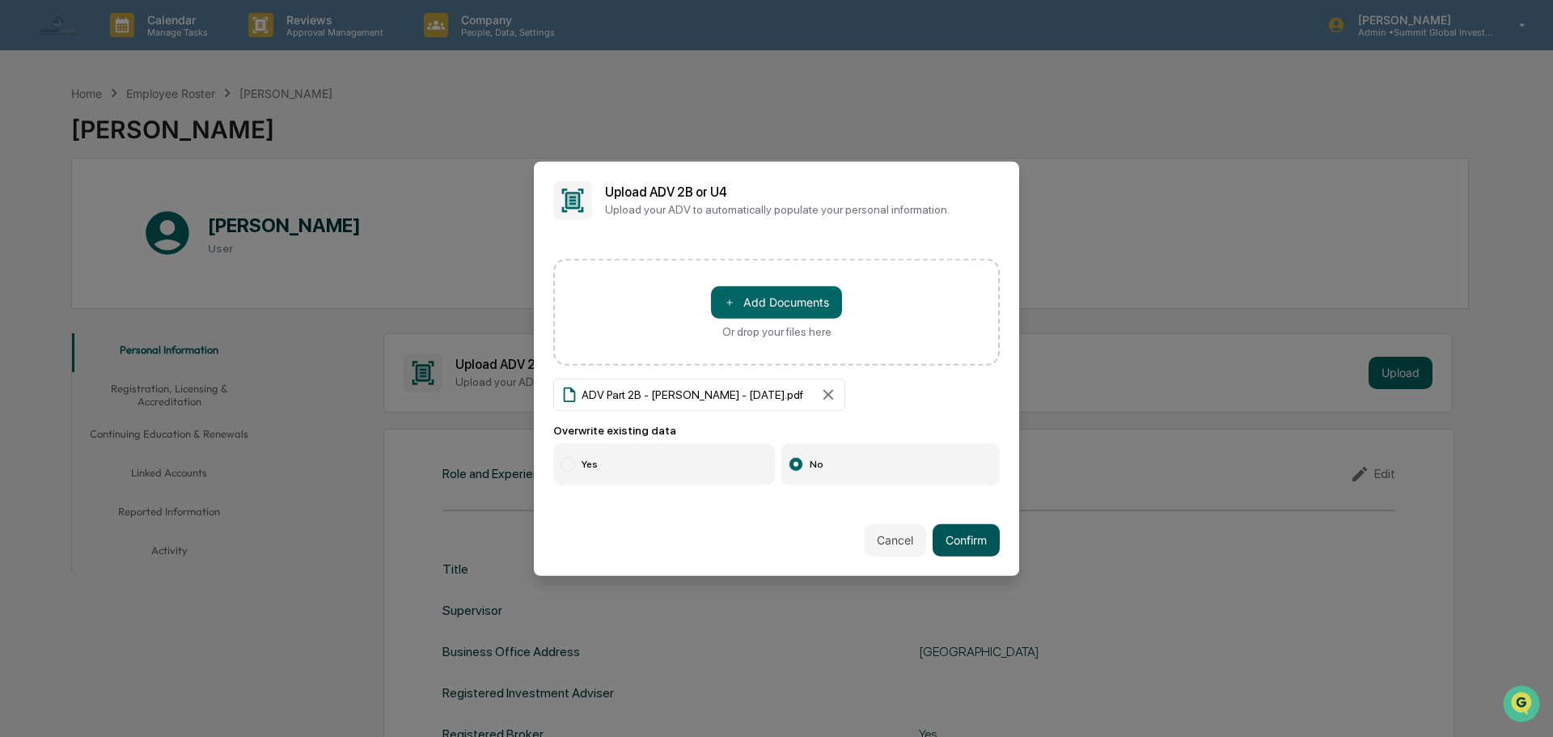
click at [965, 541] on button "Confirm" at bounding box center [965, 540] width 67 height 32
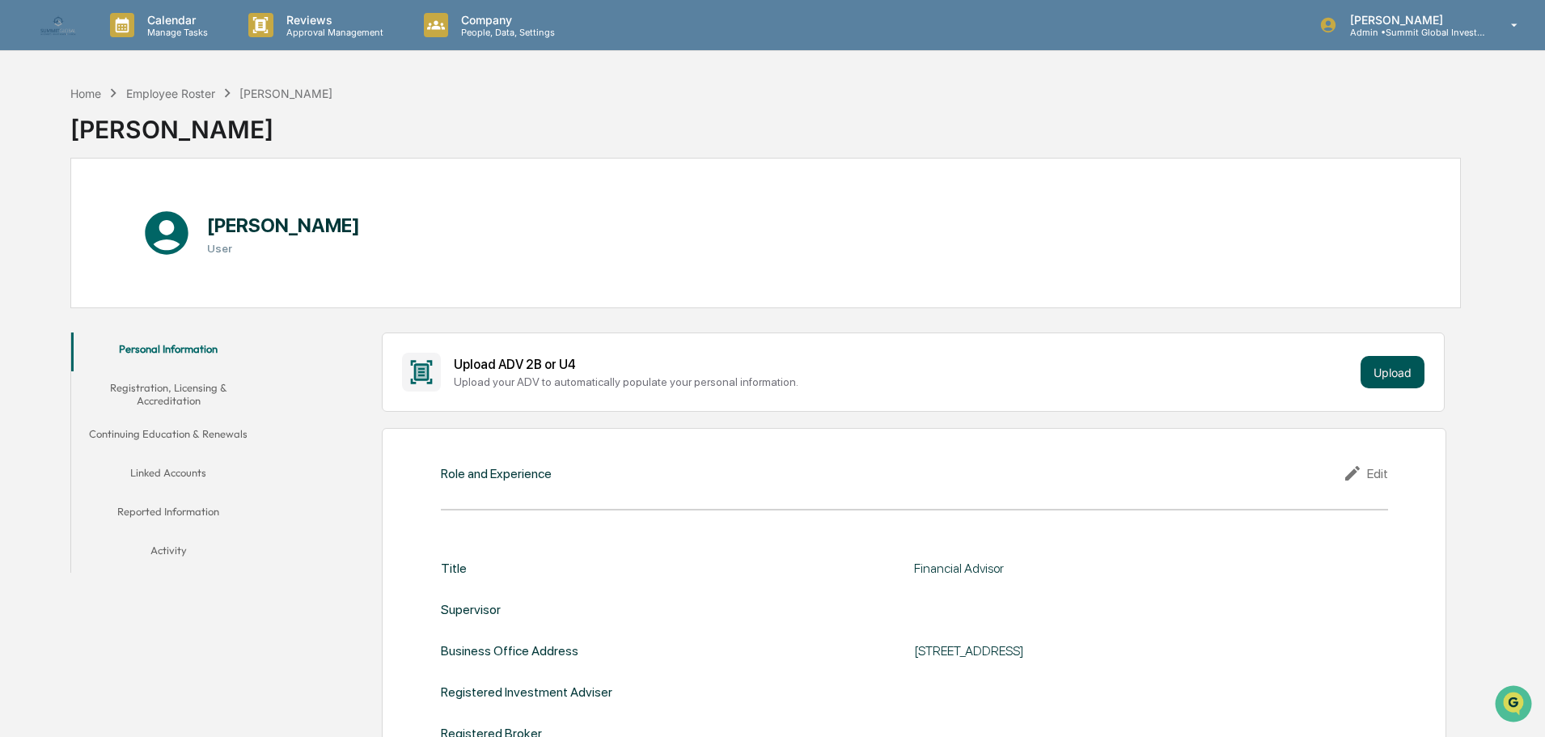
click at [1386, 373] on button "Upload" at bounding box center [1392, 372] width 64 height 32
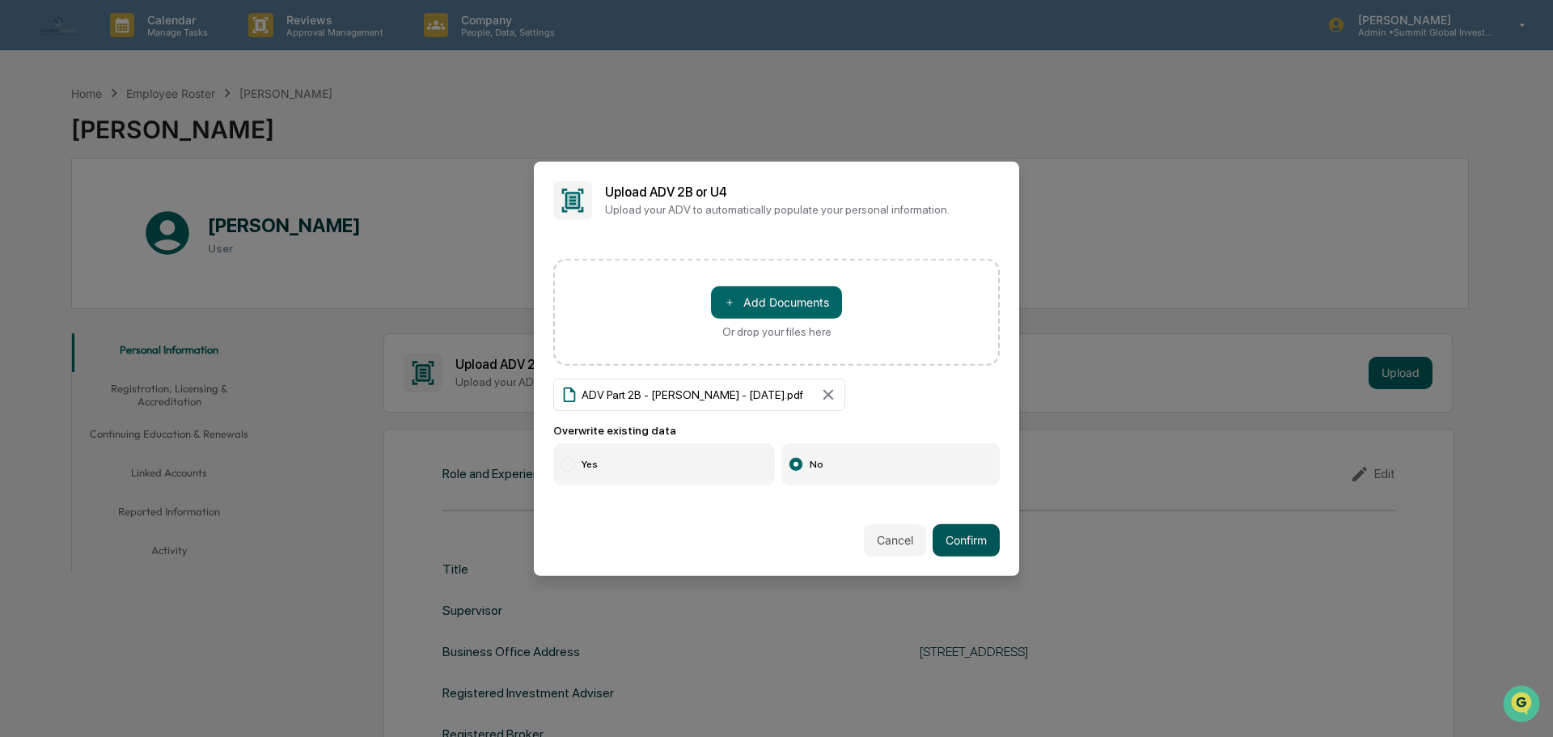
click at [974, 534] on button "Confirm" at bounding box center [965, 540] width 67 height 32
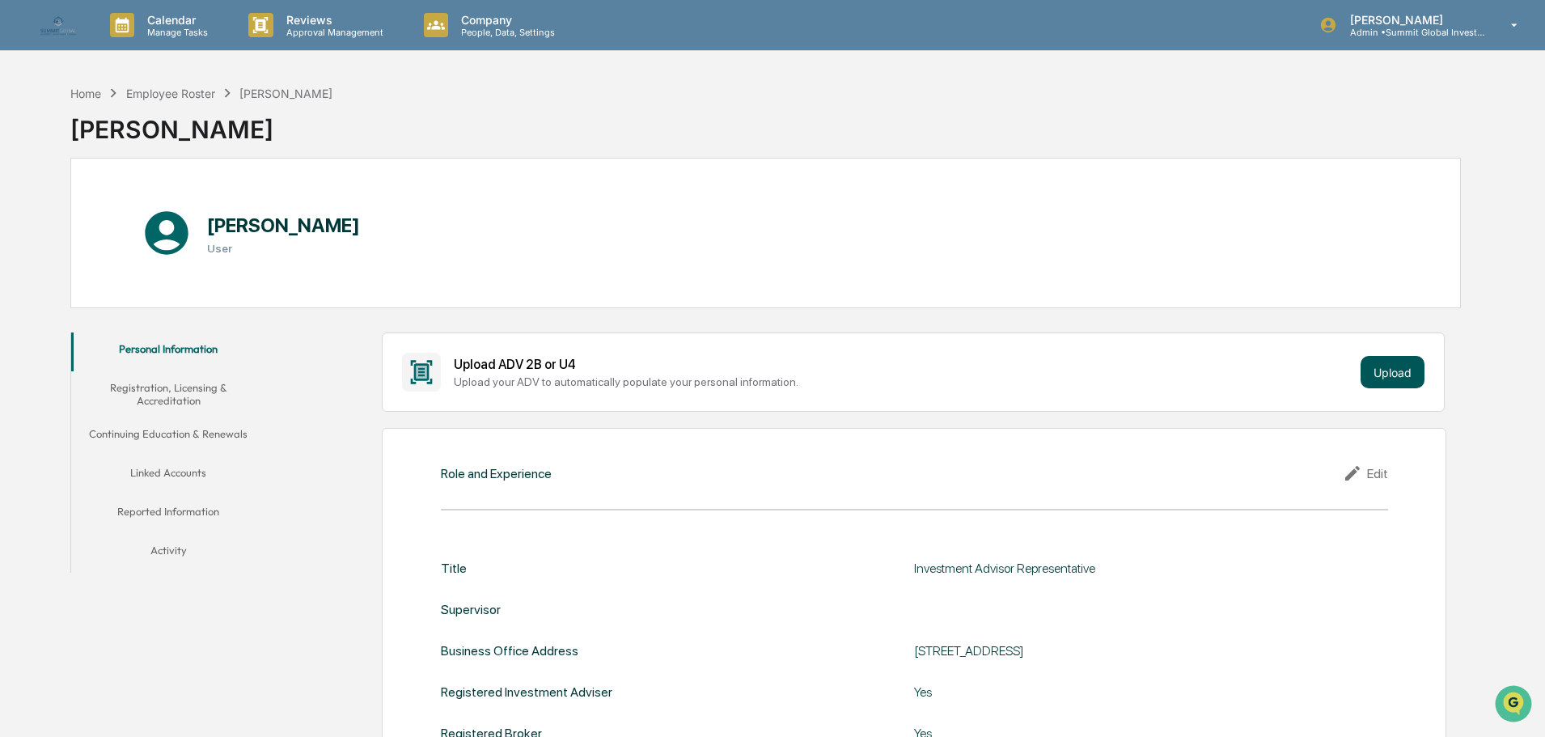
click at [1401, 363] on button "Upload" at bounding box center [1392, 372] width 64 height 32
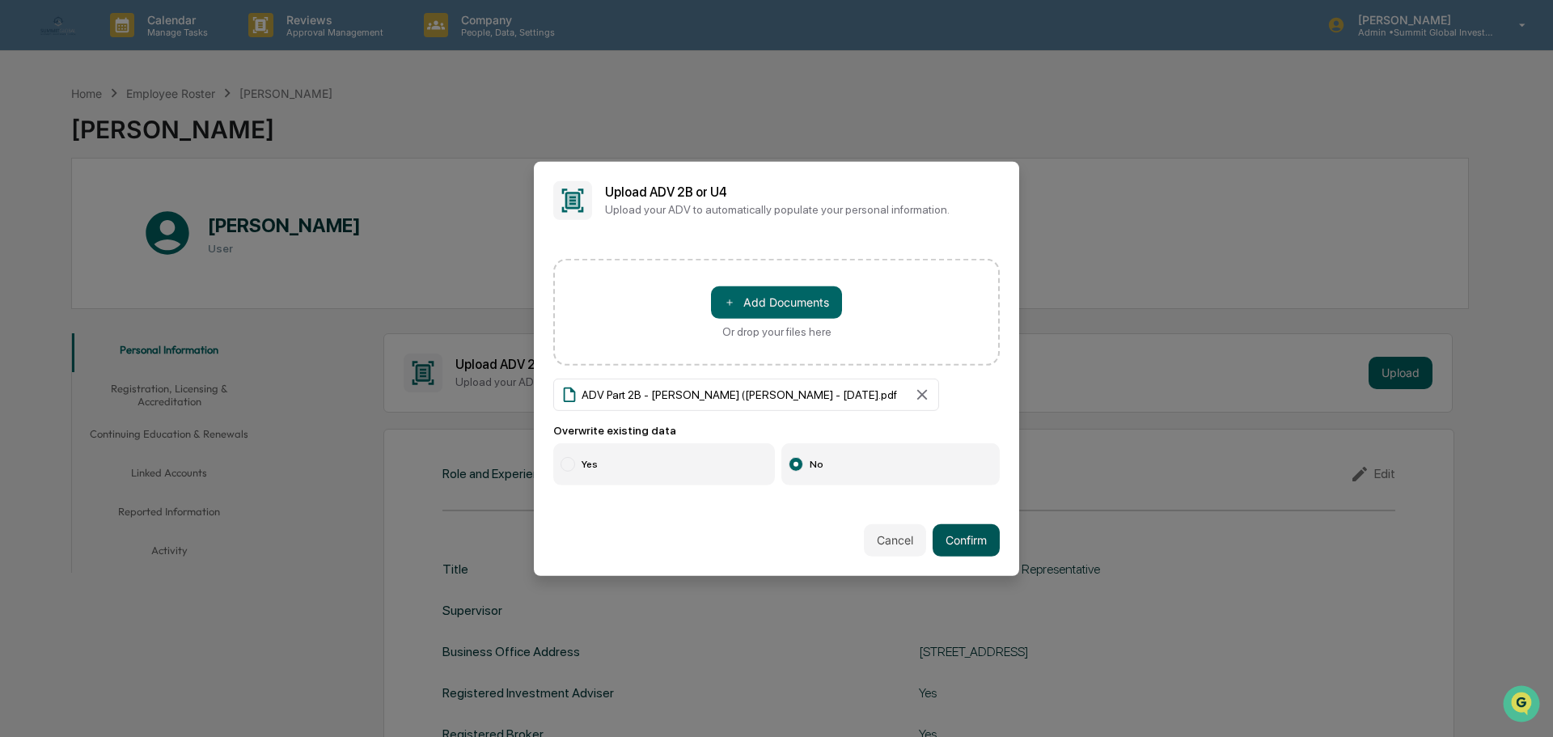
click at [968, 547] on button "Confirm" at bounding box center [965, 540] width 67 height 32
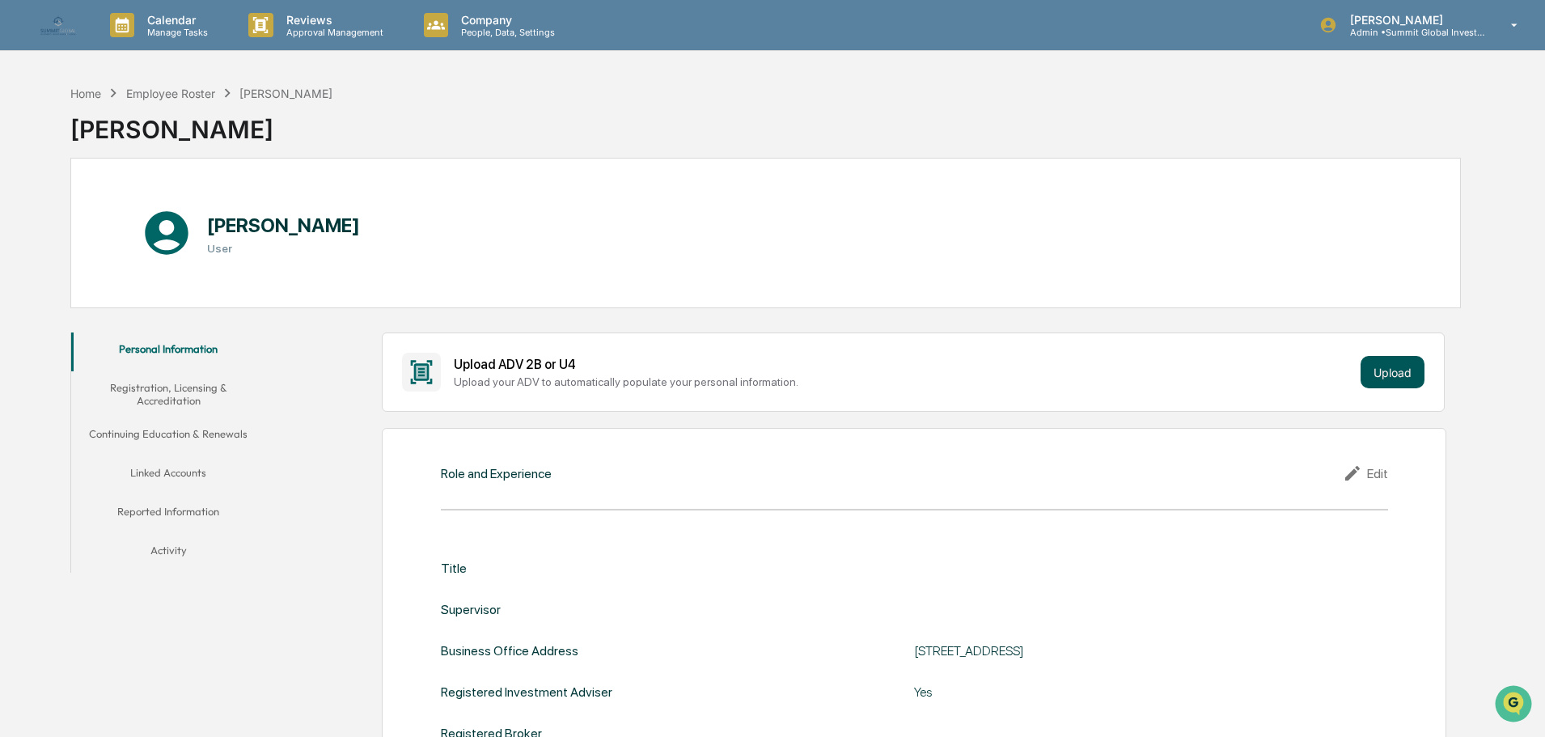
click at [1389, 373] on button "Upload" at bounding box center [1392, 372] width 64 height 32
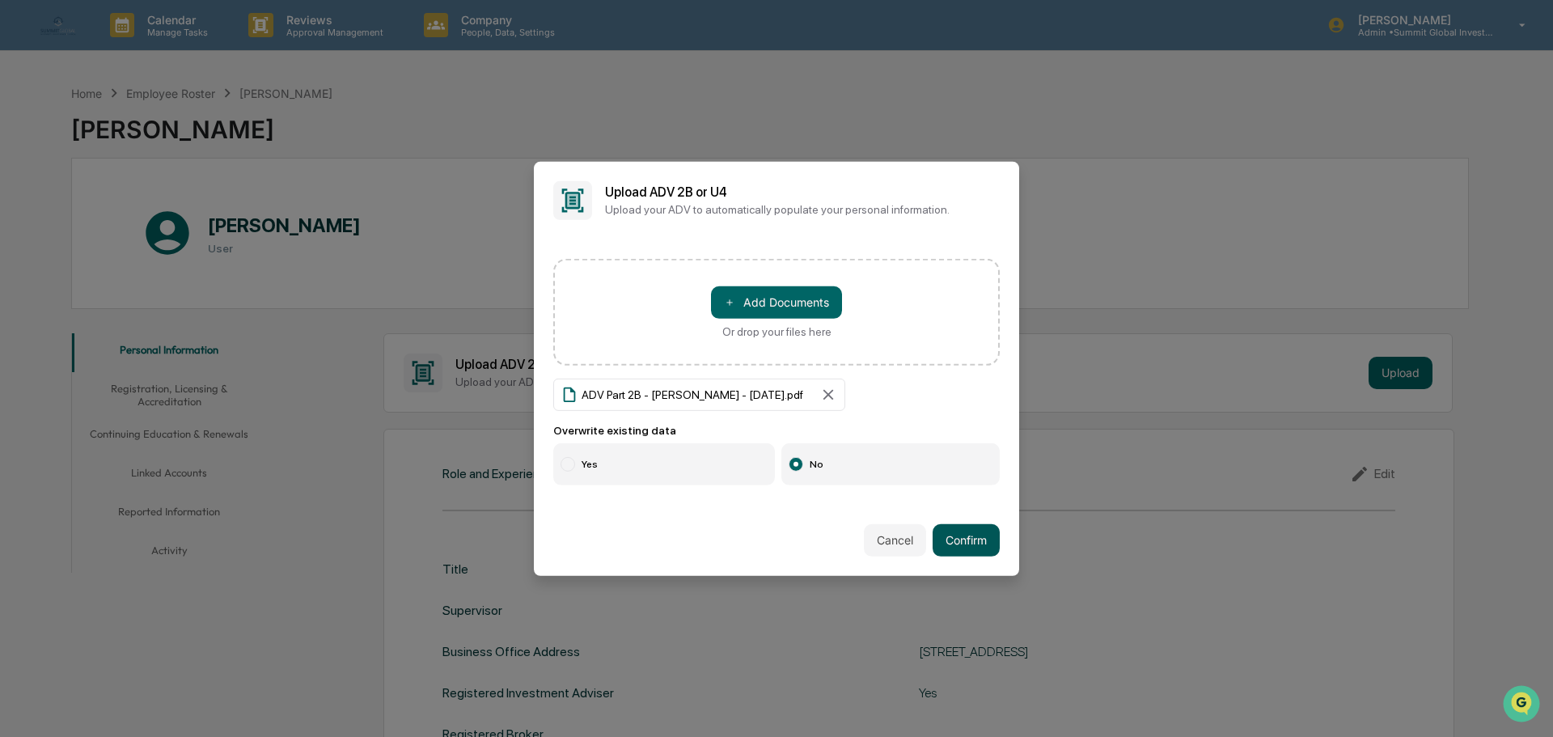
click at [964, 543] on button "Confirm" at bounding box center [965, 540] width 67 height 32
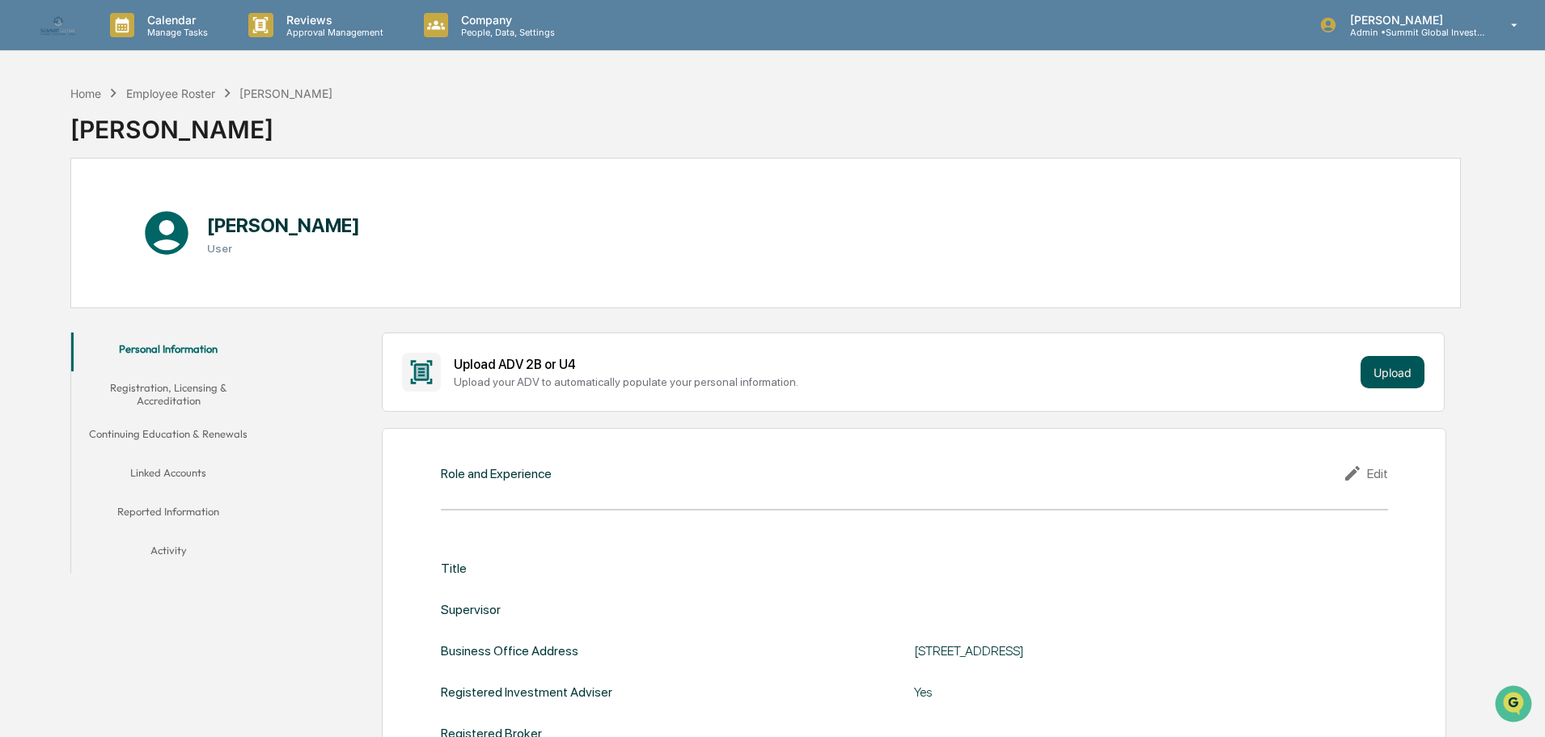
click at [1387, 381] on button "Upload" at bounding box center [1392, 372] width 64 height 32
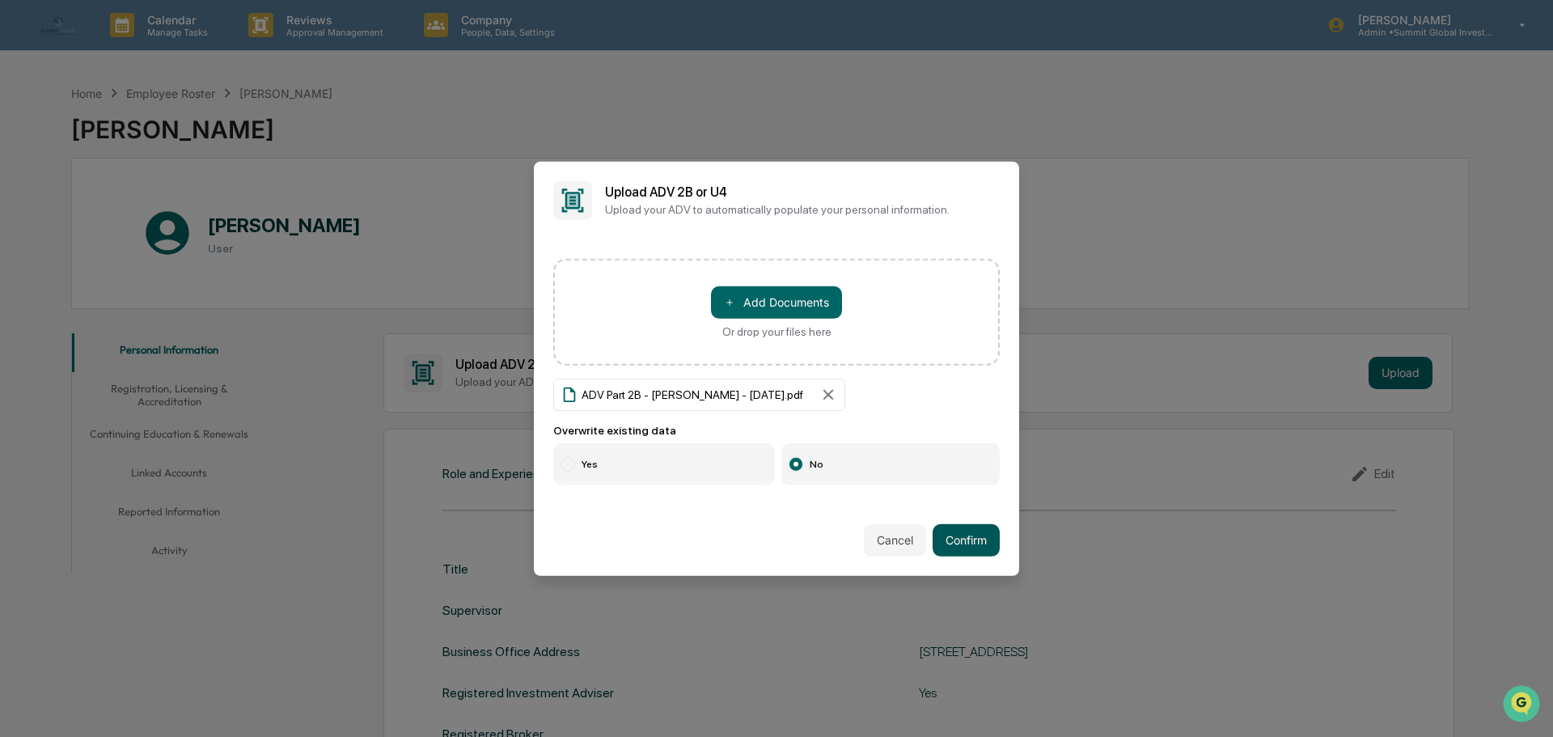
click at [981, 537] on button "Confirm" at bounding box center [965, 540] width 67 height 32
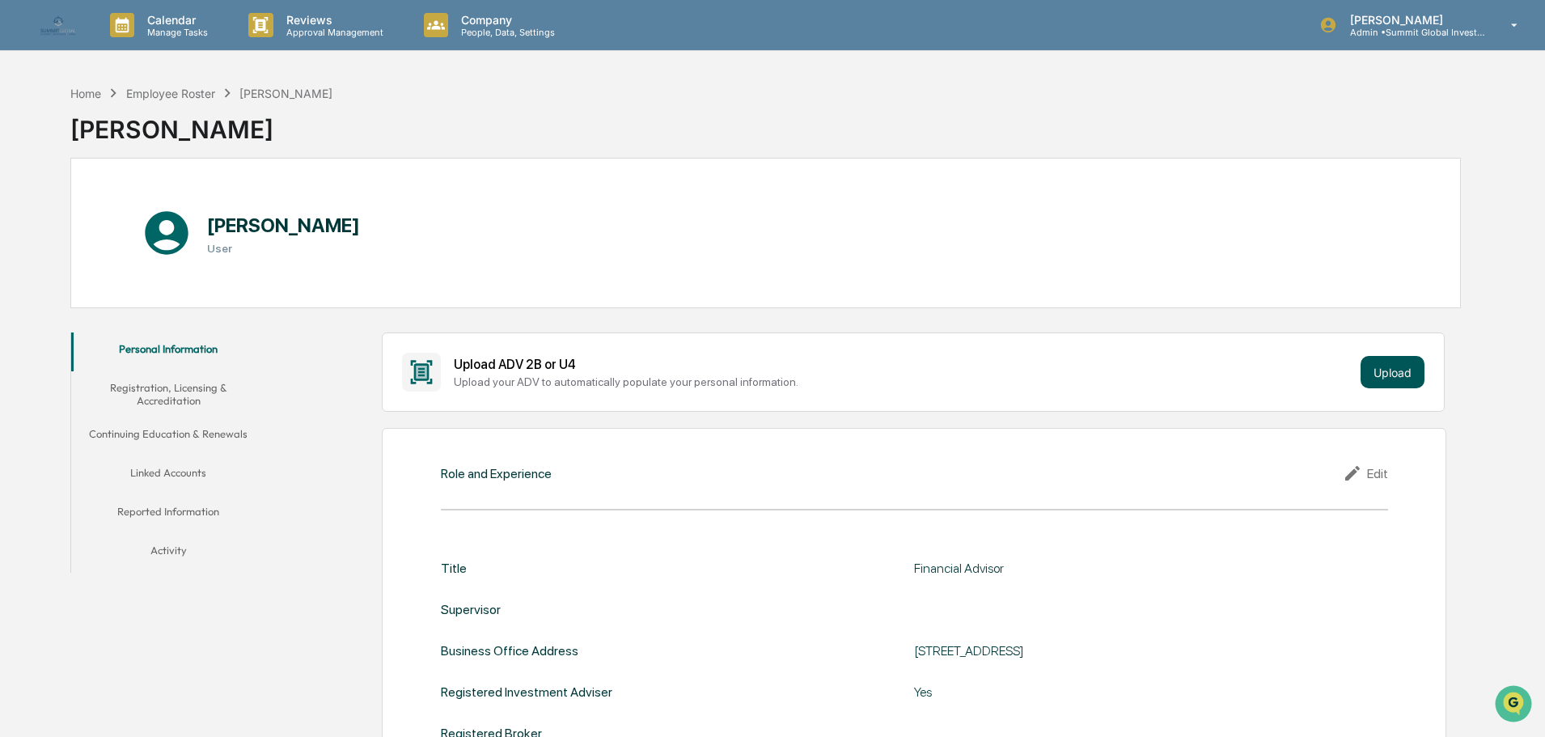
click at [1381, 374] on button "Upload" at bounding box center [1392, 372] width 64 height 32
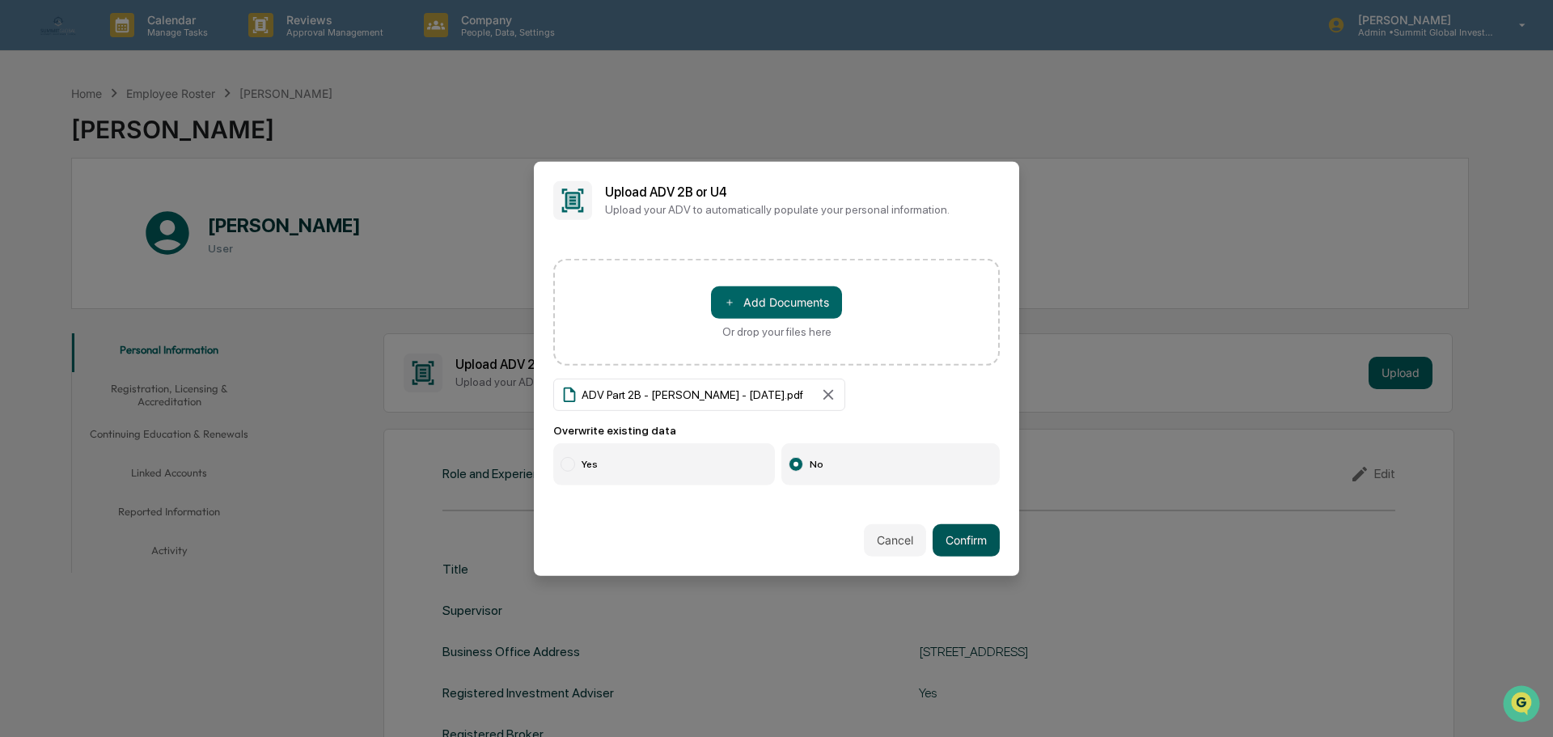
click at [941, 532] on button "Confirm" at bounding box center [965, 540] width 67 height 32
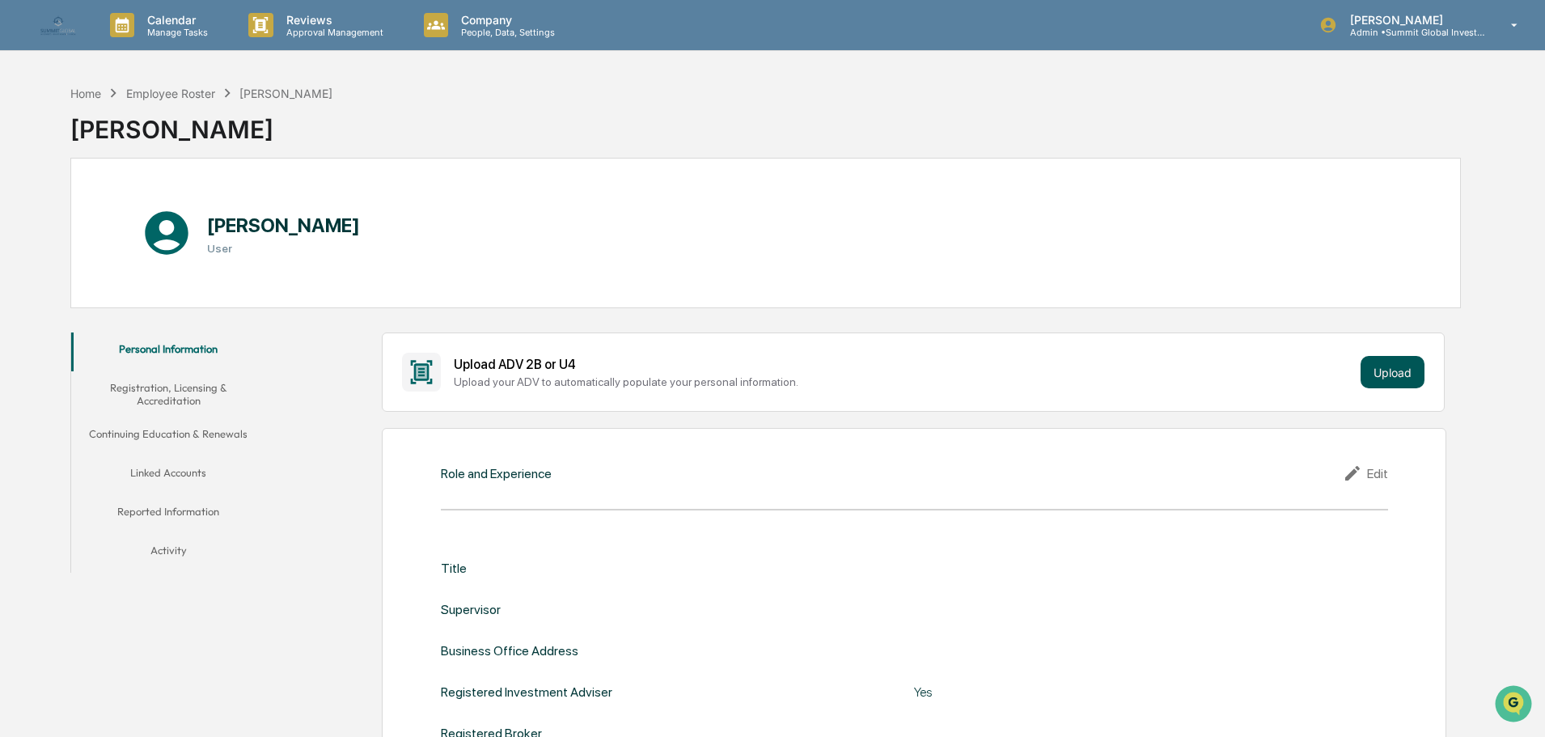
click at [1388, 367] on button "Upload" at bounding box center [1392, 372] width 64 height 32
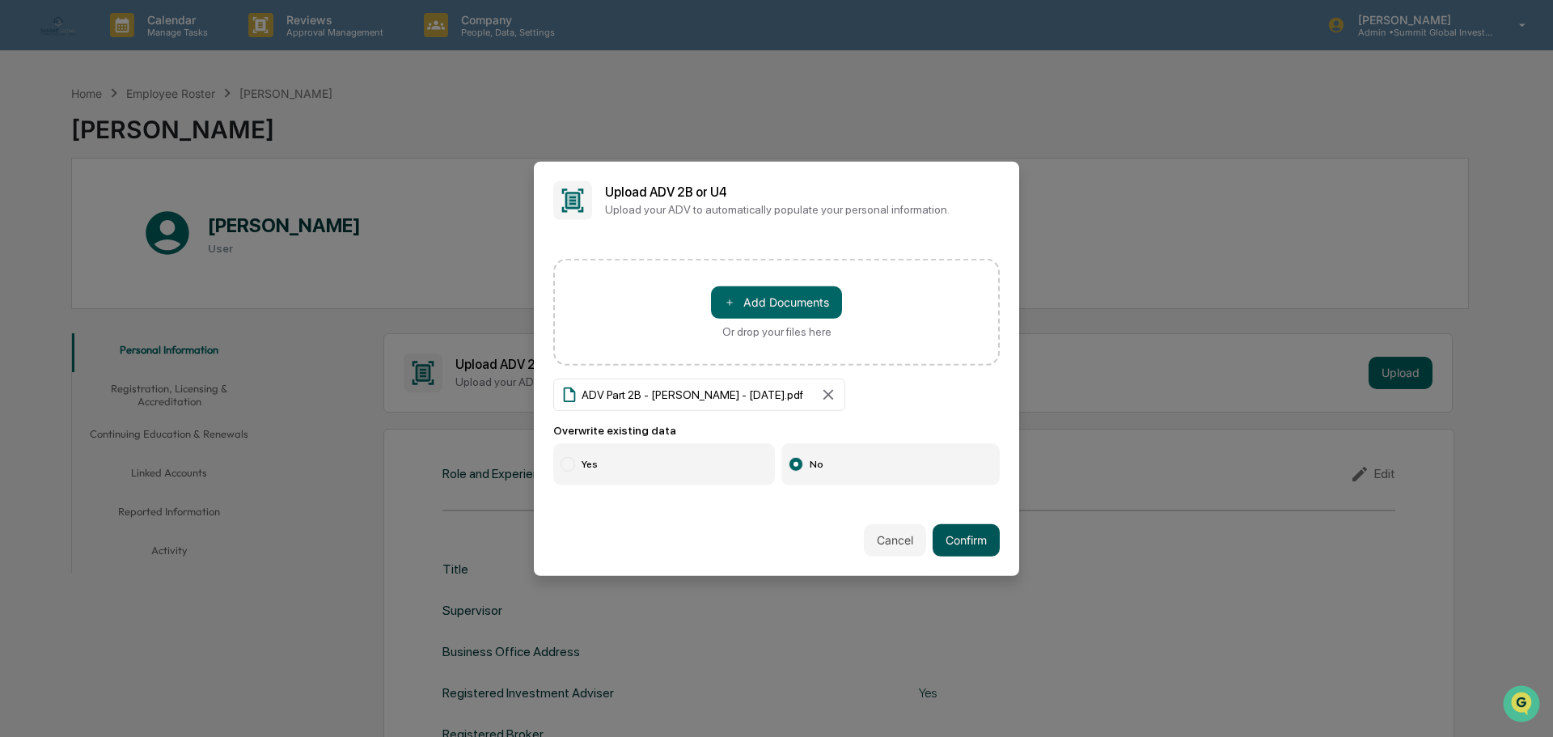
click at [965, 531] on button "Confirm" at bounding box center [965, 540] width 67 height 32
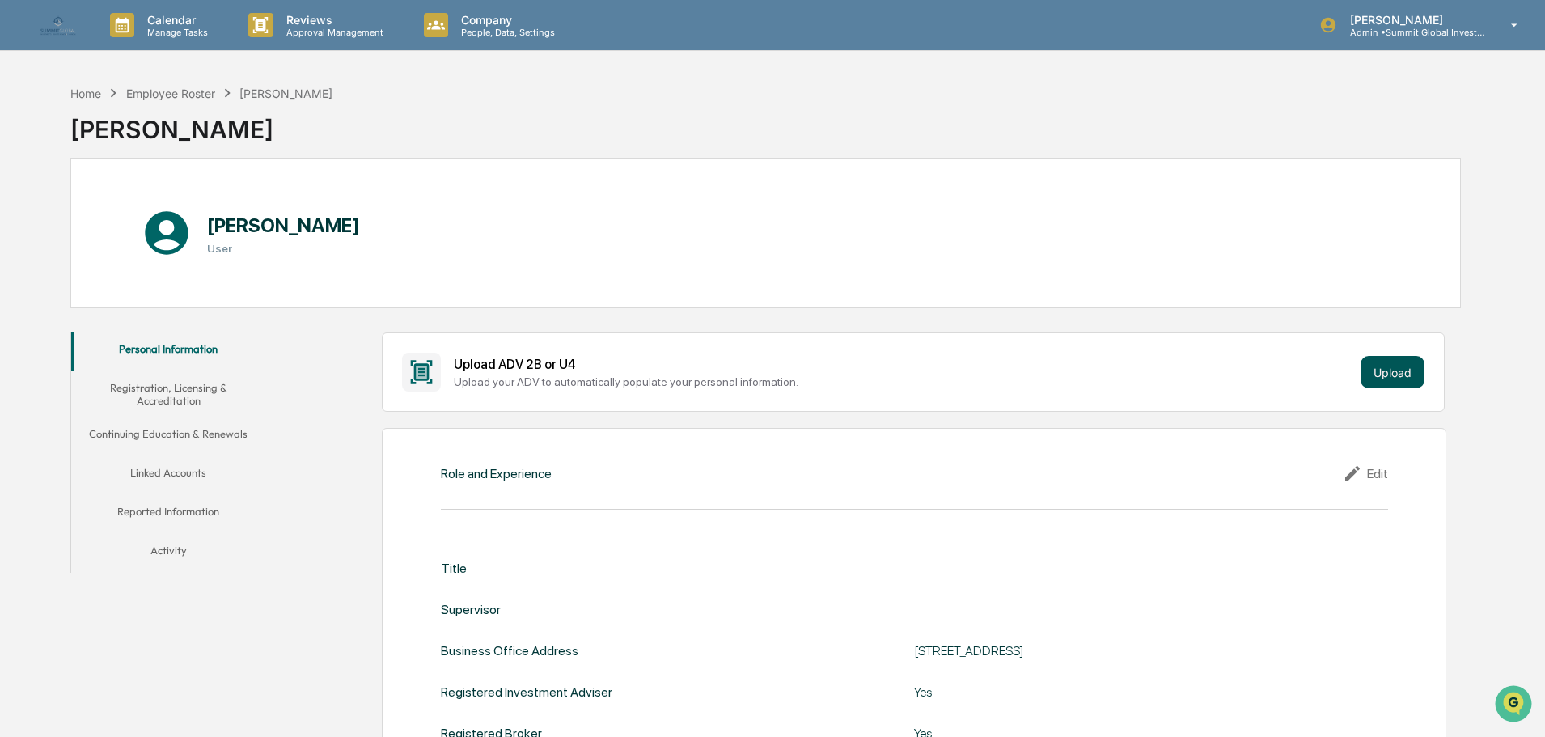
click at [1377, 374] on button "Upload" at bounding box center [1392, 372] width 64 height 32
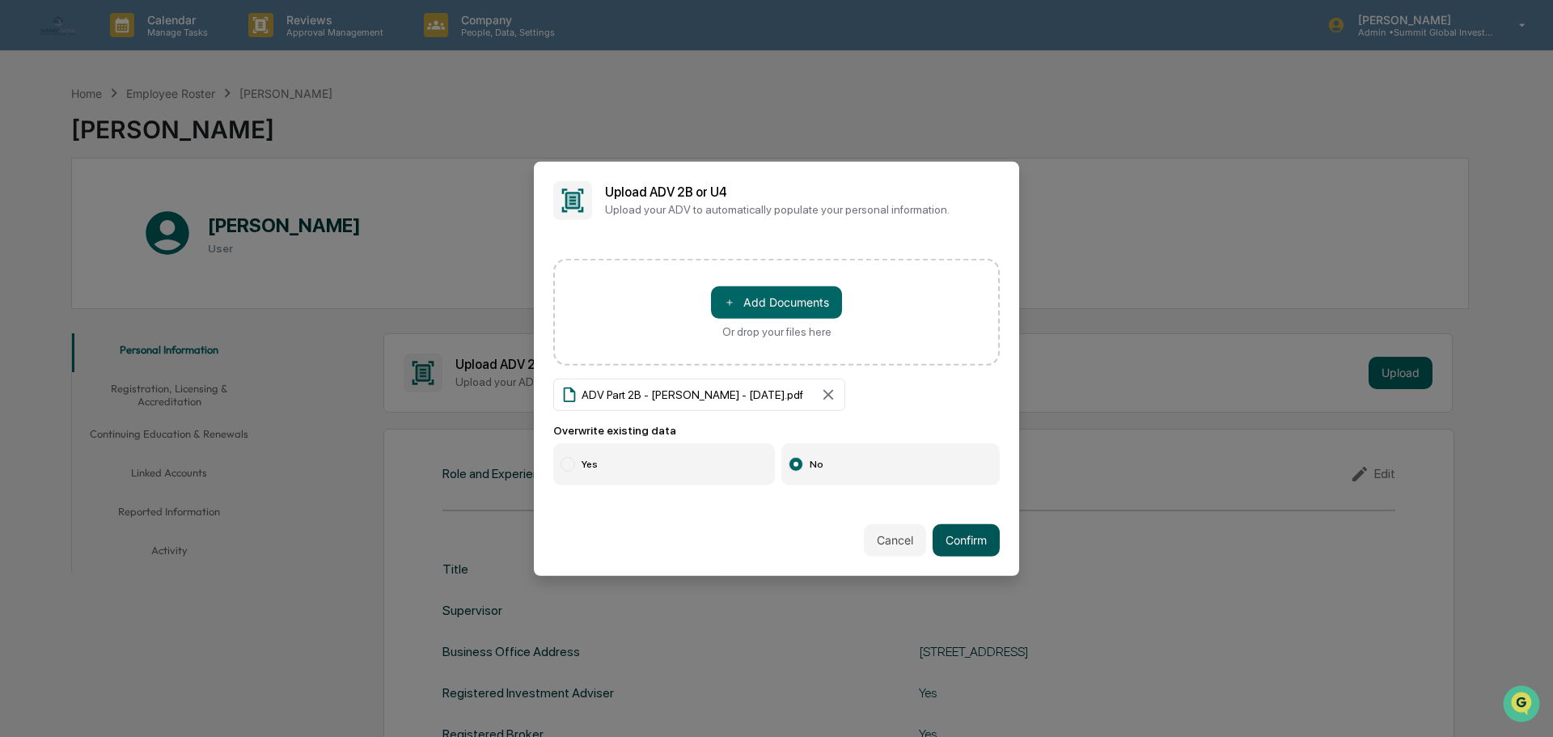
click at [944, 531] on button "Confirm" at bounding box center [965, 540] width 67 height 32
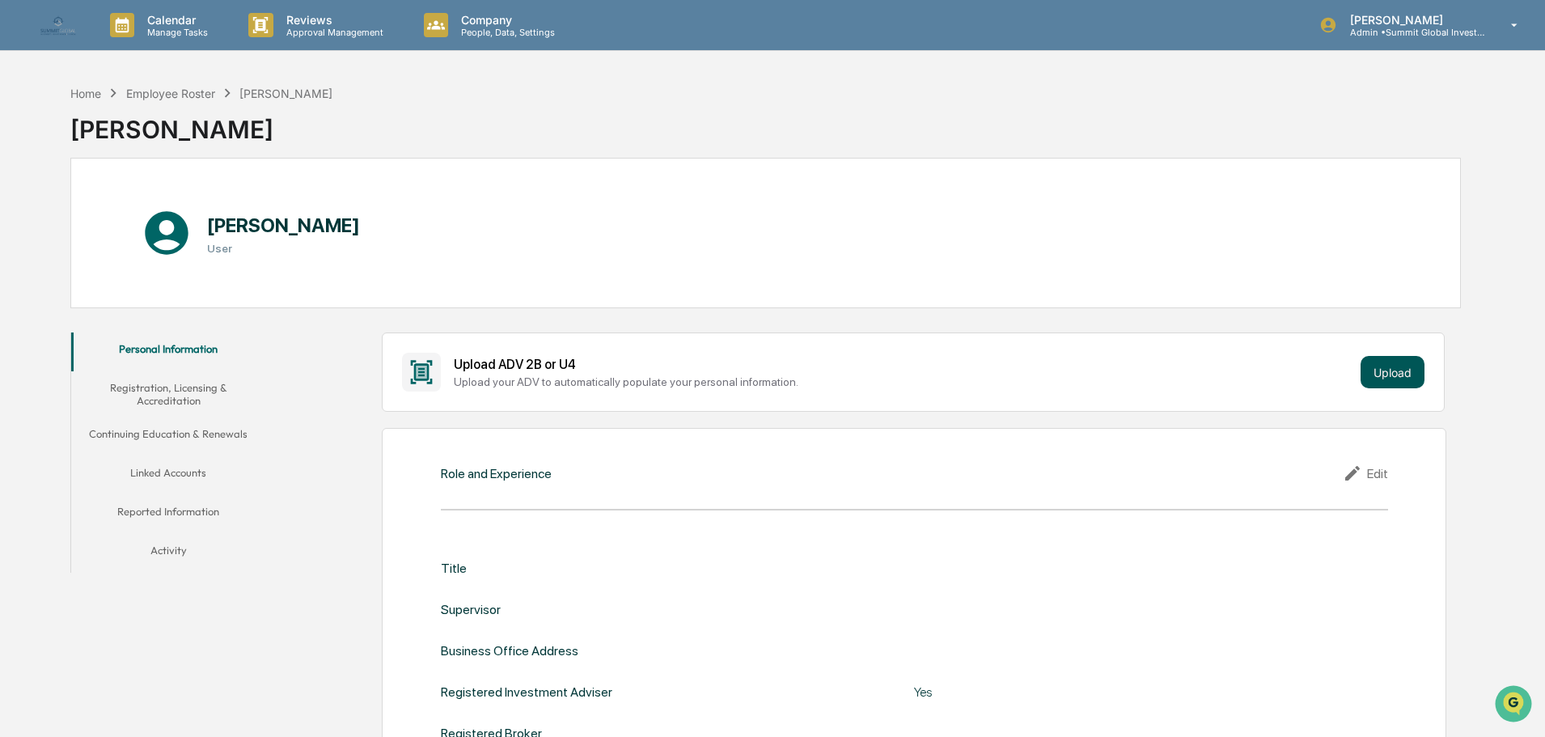
click at [1408, 378] on button "Upload" at bounding box center [1392, 372] width 64 height 32
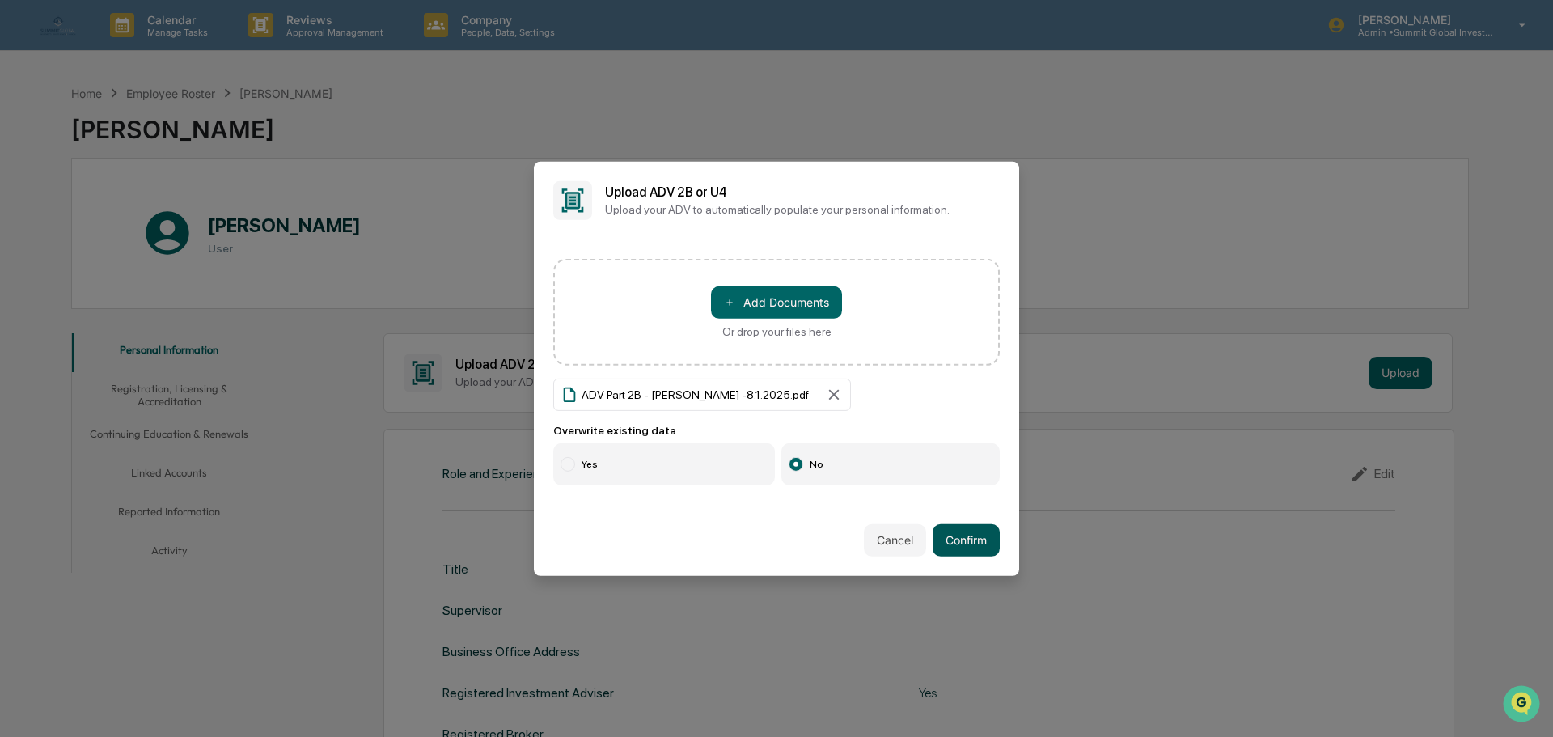
click at [966, 539] on button "Confirm" at bounding box center [965, 540] width 67 height 32
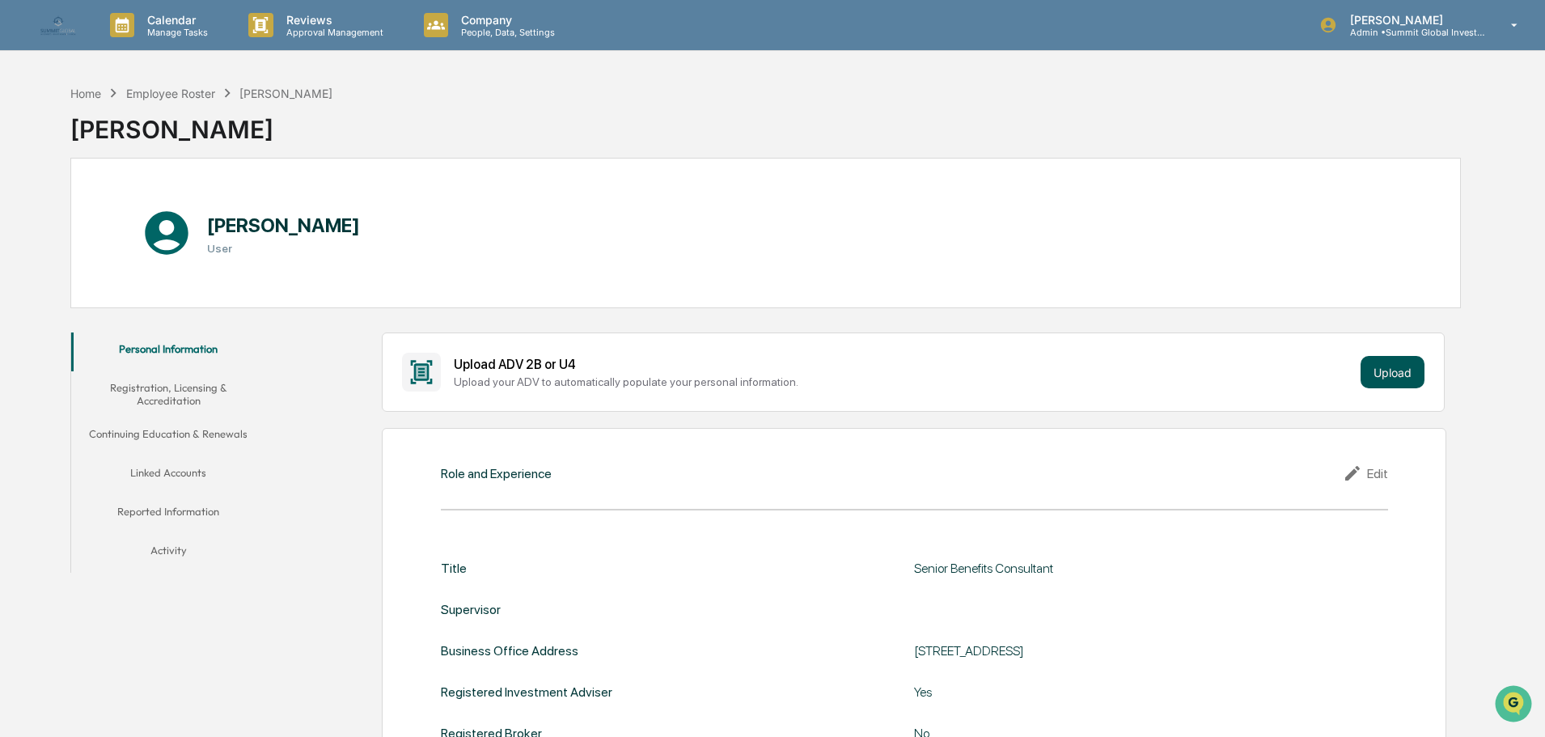
click at [1384, 377] on button "Upload" at bounding box center [1392, 372] width 64 height 32
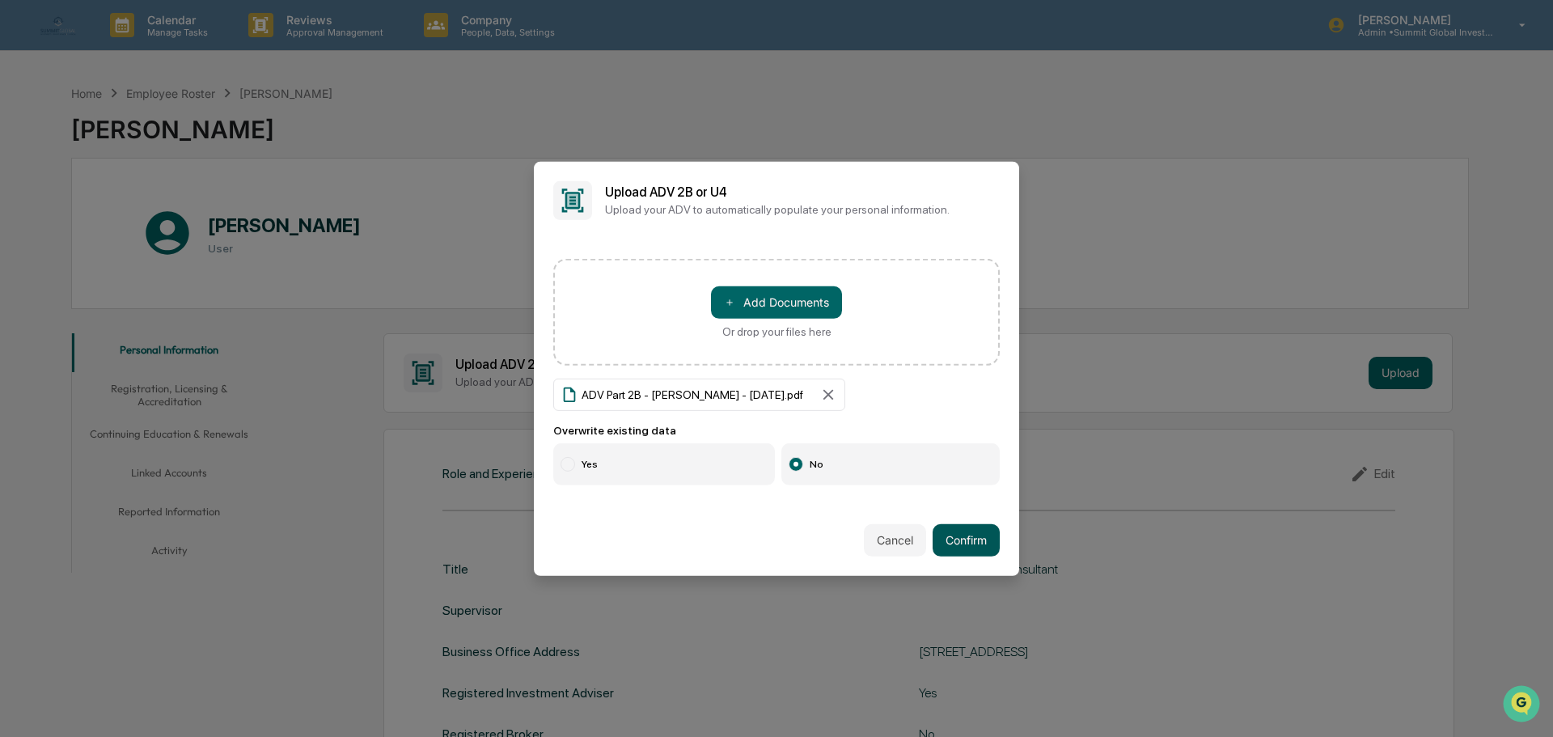
click at [951, 535] on button "Confirm" at bounding box center [965, 540] width 67 height 32
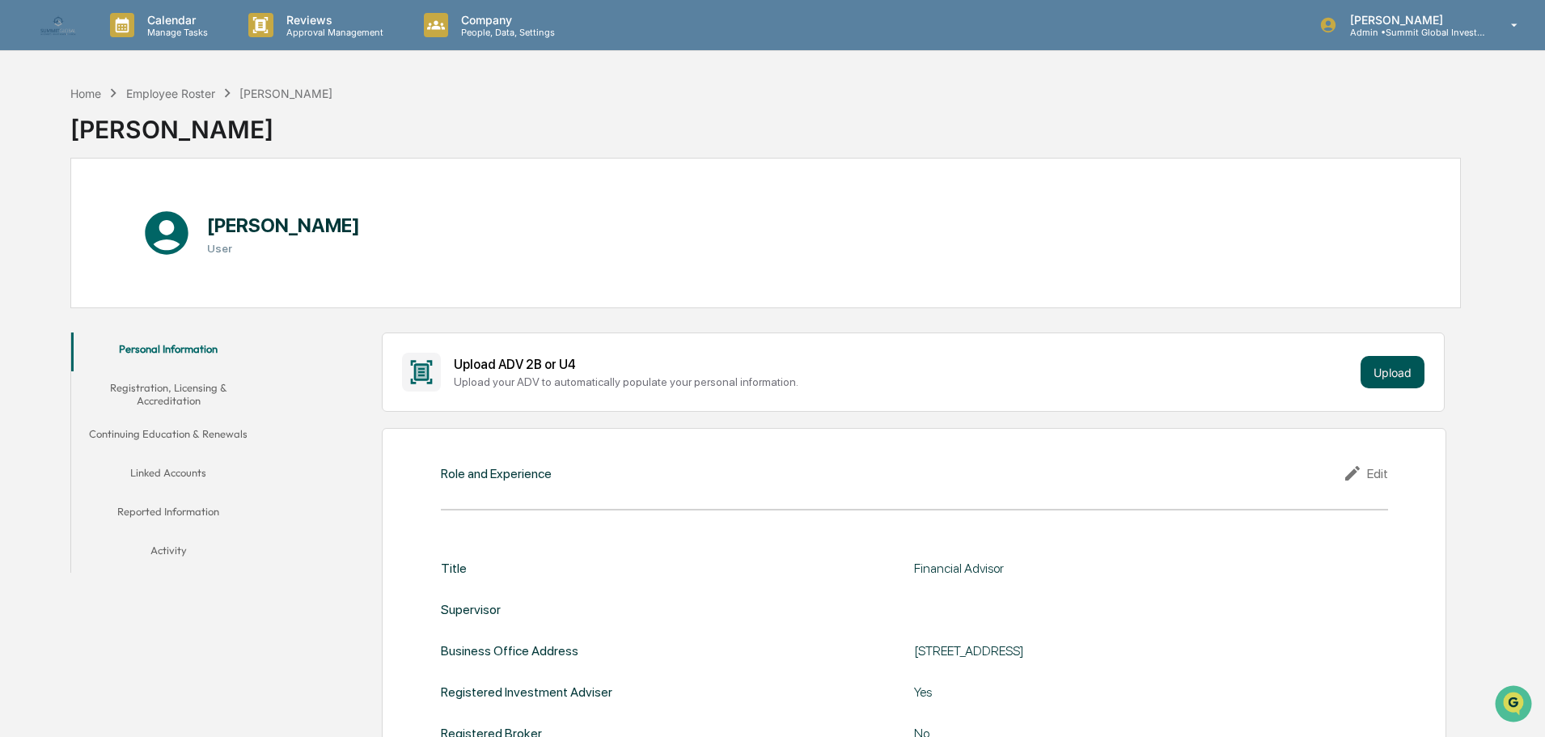
click at [1375, 378] on button "Upload" at bounding box center [1392, 372] width 64 height 32
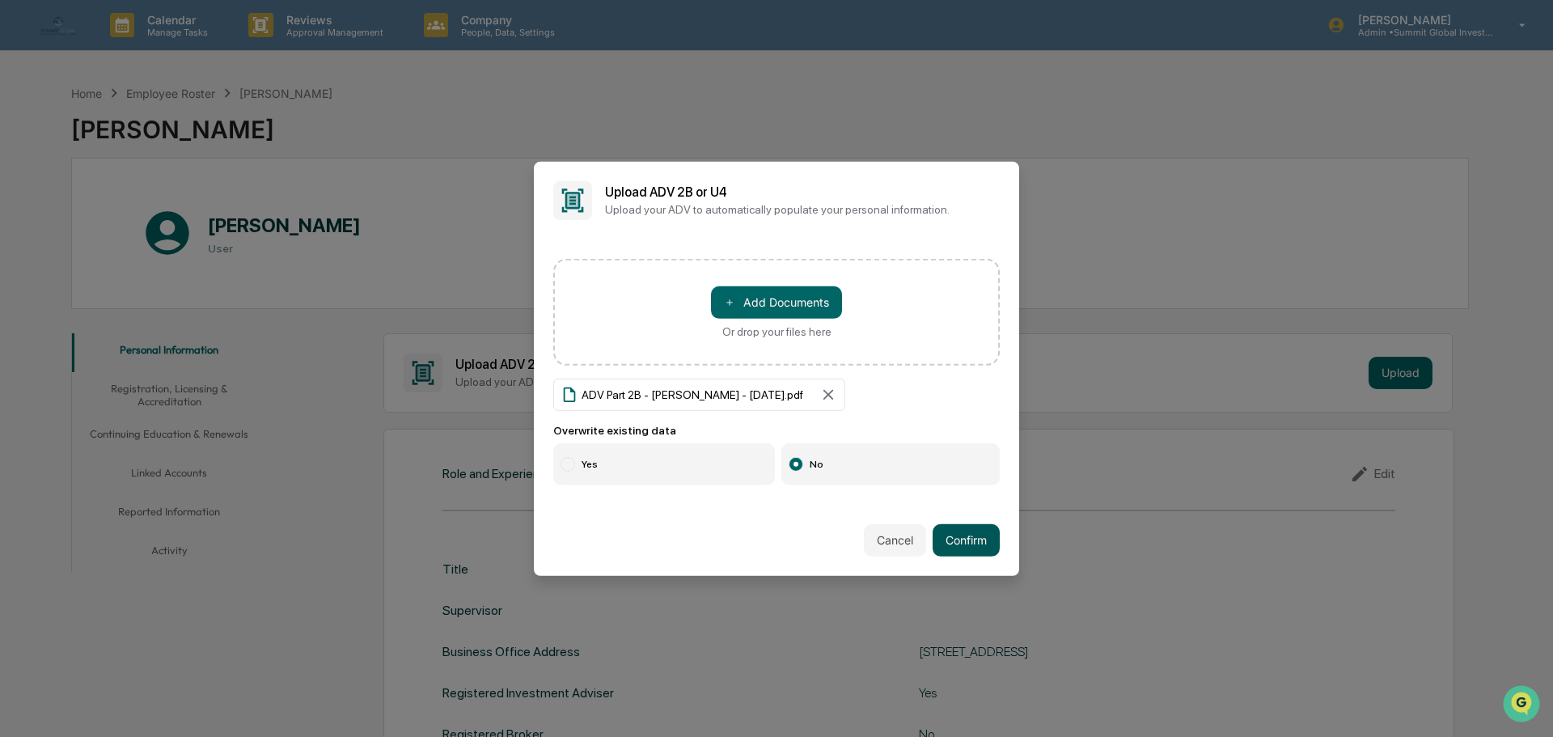
click at [944, 540] on button "Confirm" at bounding box center [965, 540] width 67 height 32
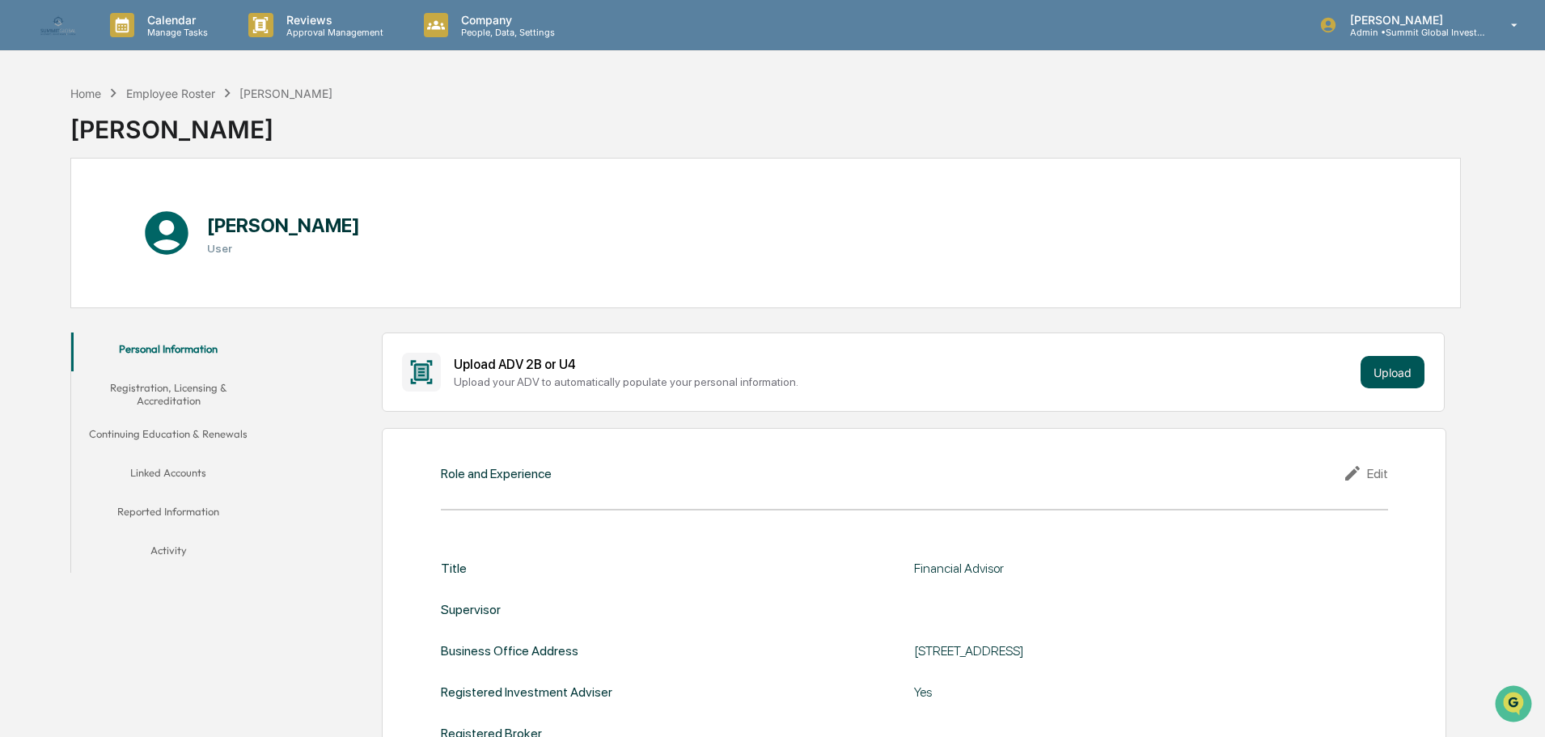
click at [1397, 374] on button "Upload" at bounding box center [1392, 372] width 64 height 32
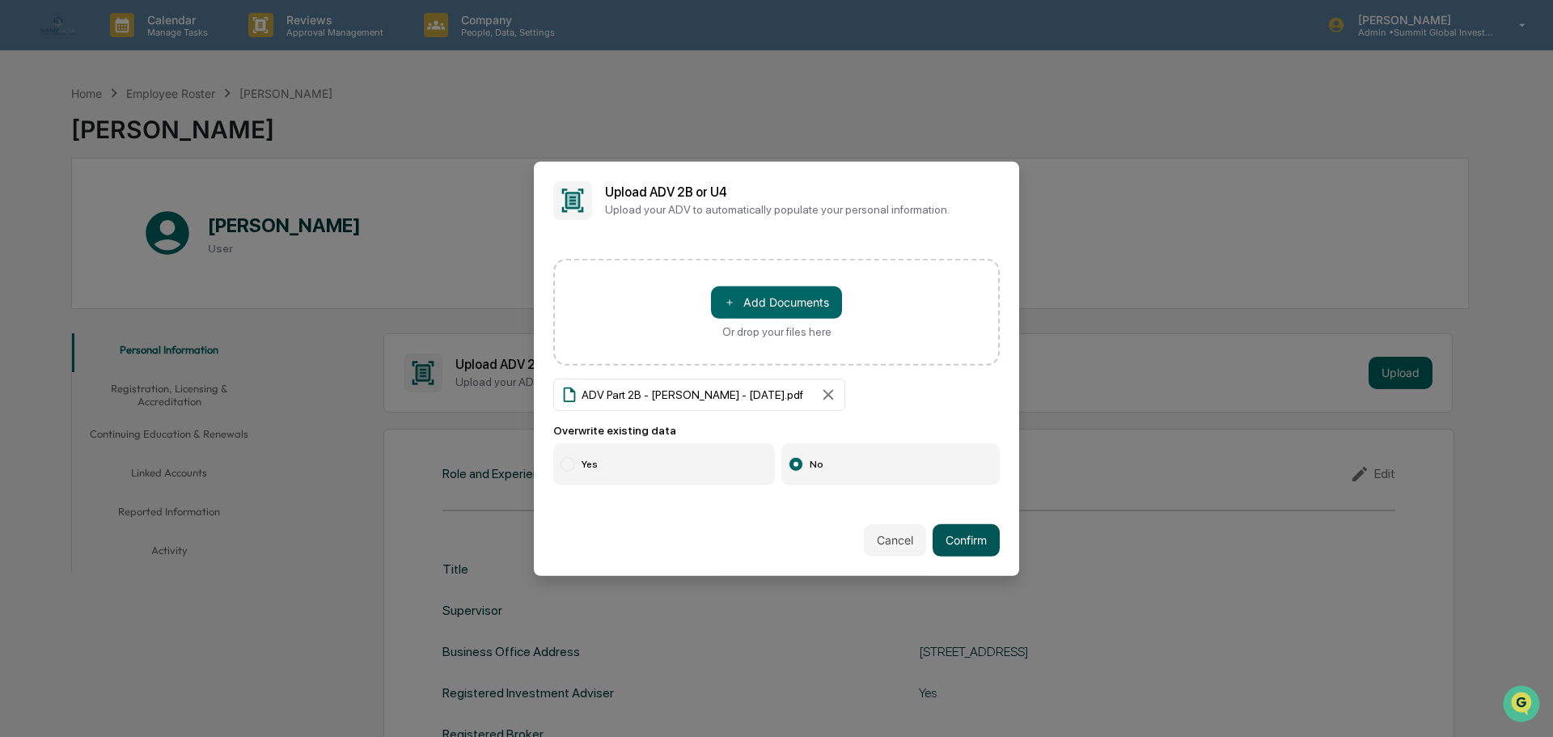
click at [936, 533] on button "Confirm" at bounding box center [965, 540] width 67 height 32
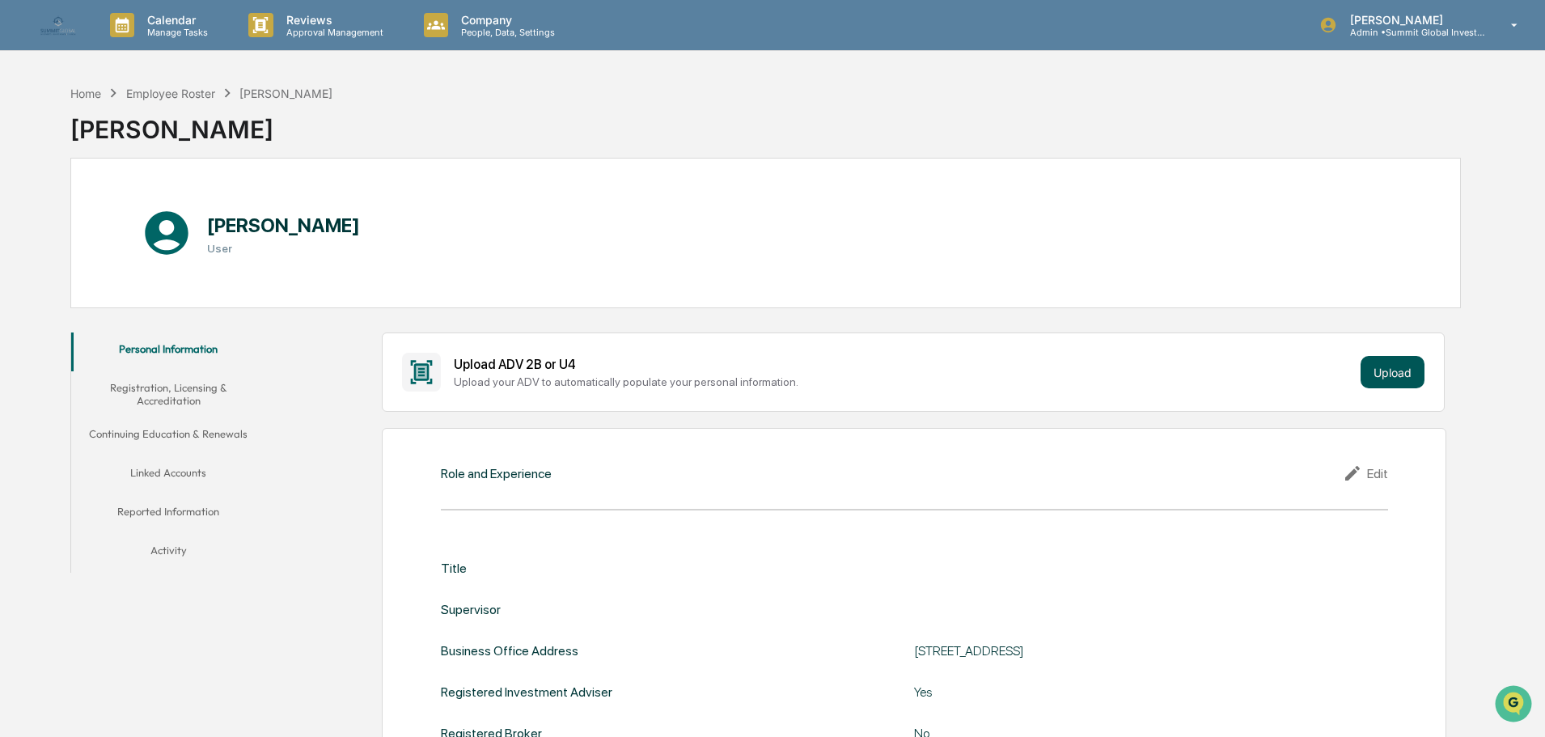
click at [1378, 378] on button "Upload" at bounding box center [1392, 372] width 64 height 32
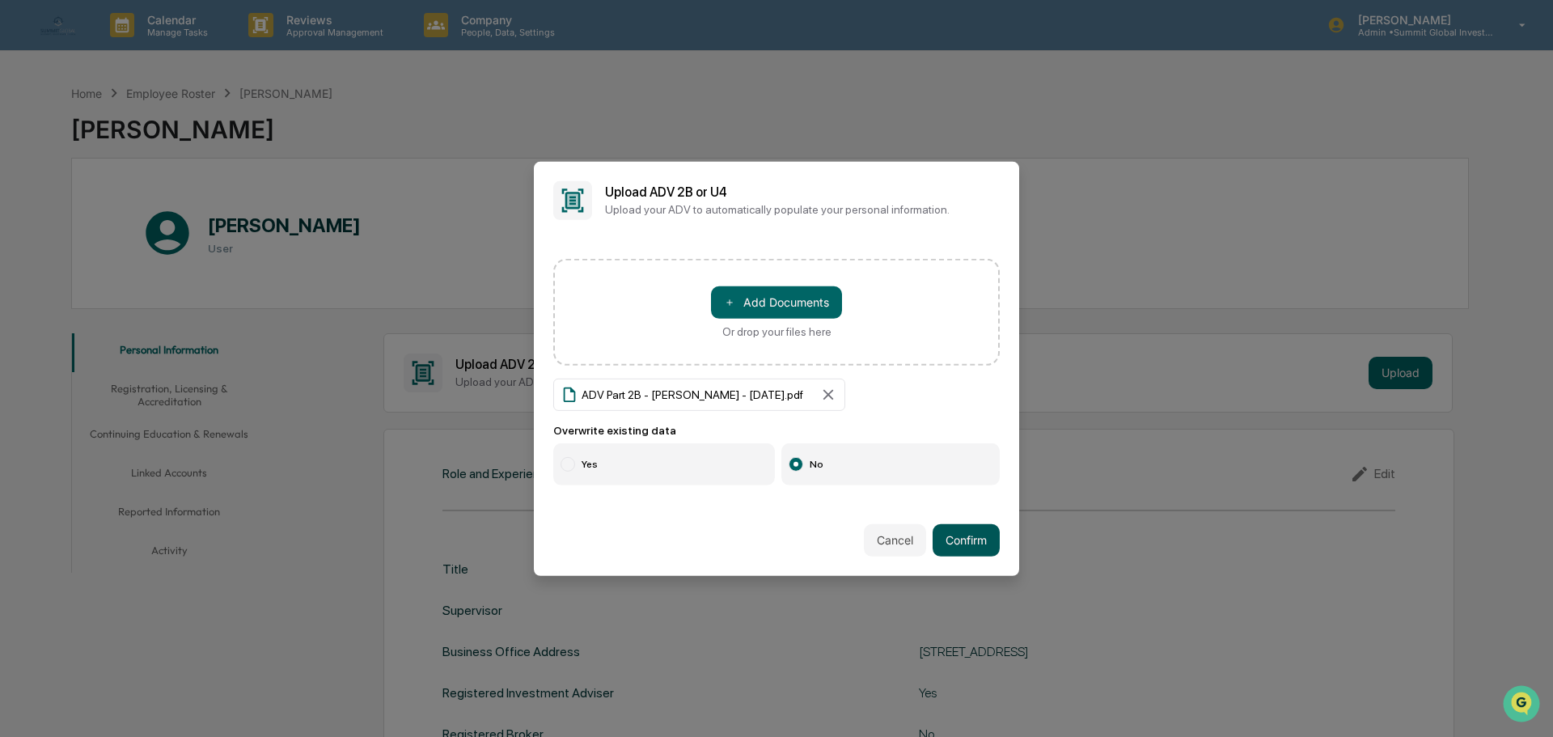
click at [945, 534] on button "Confirm" at bounding box center [965, 540] width 67 height 32
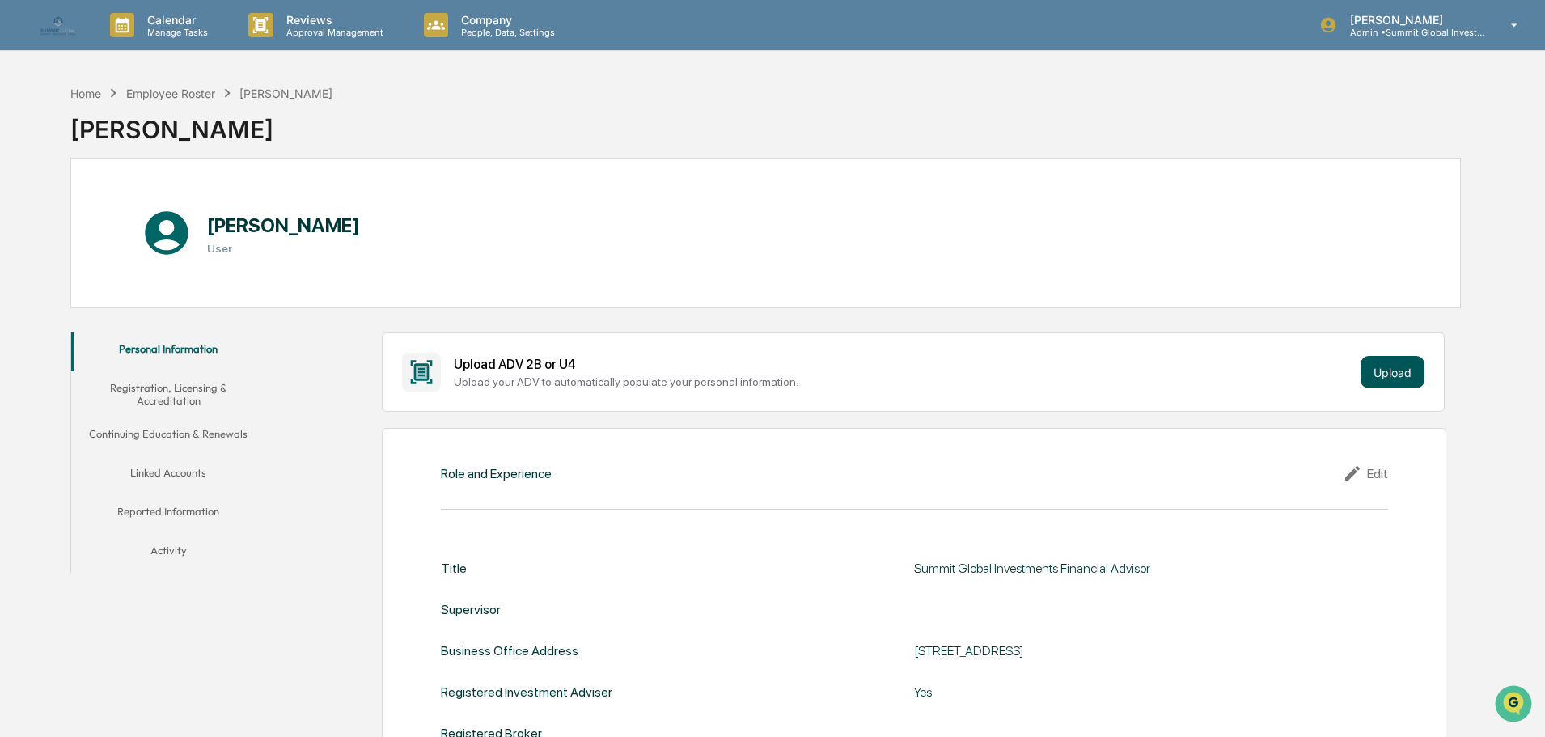
click at [1406, 370] on button "Upload" at bounding box center [1392, 372] width 64 height 32
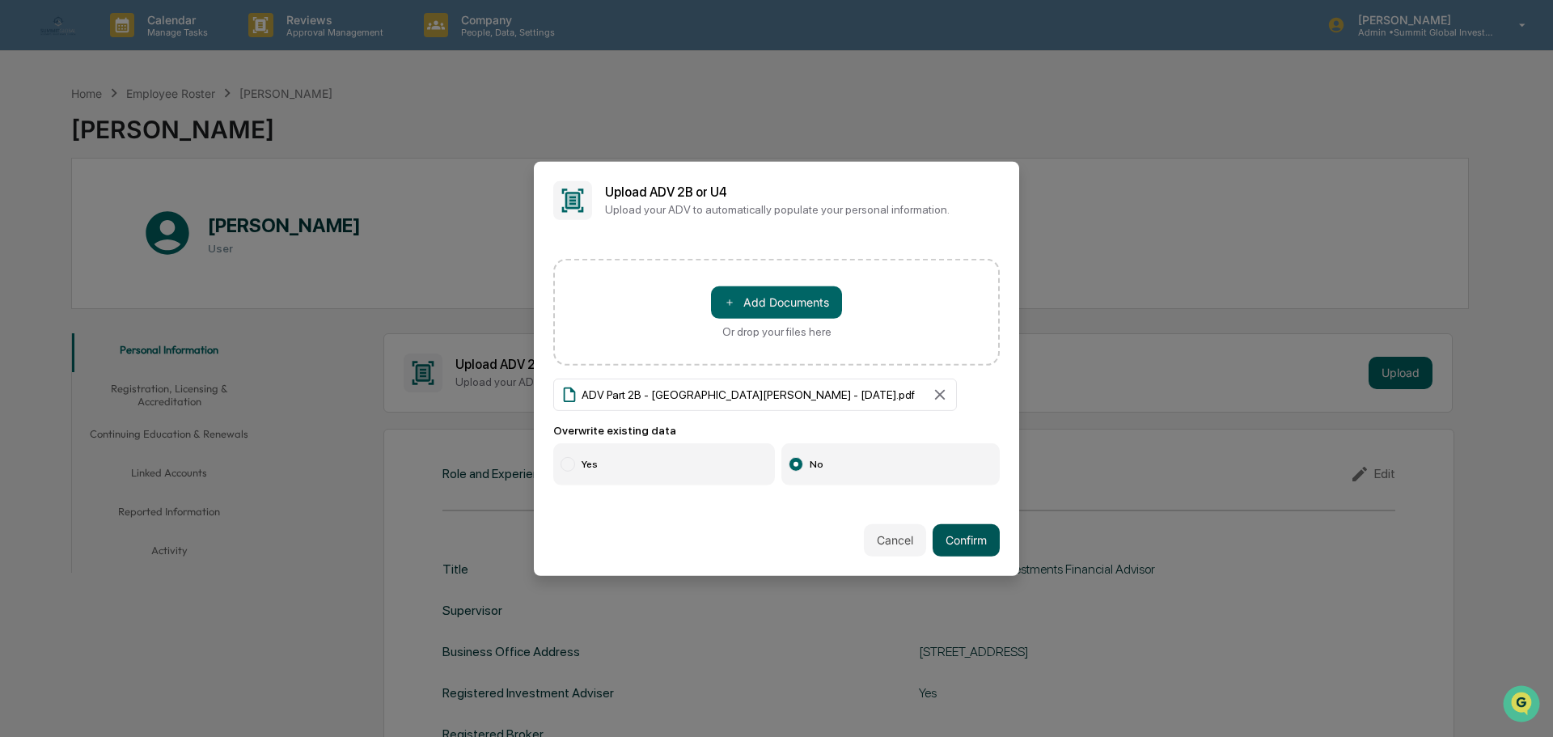
click at [940, 543] on button "Confirm" at bounding box center [965, 540] width 67 height 32
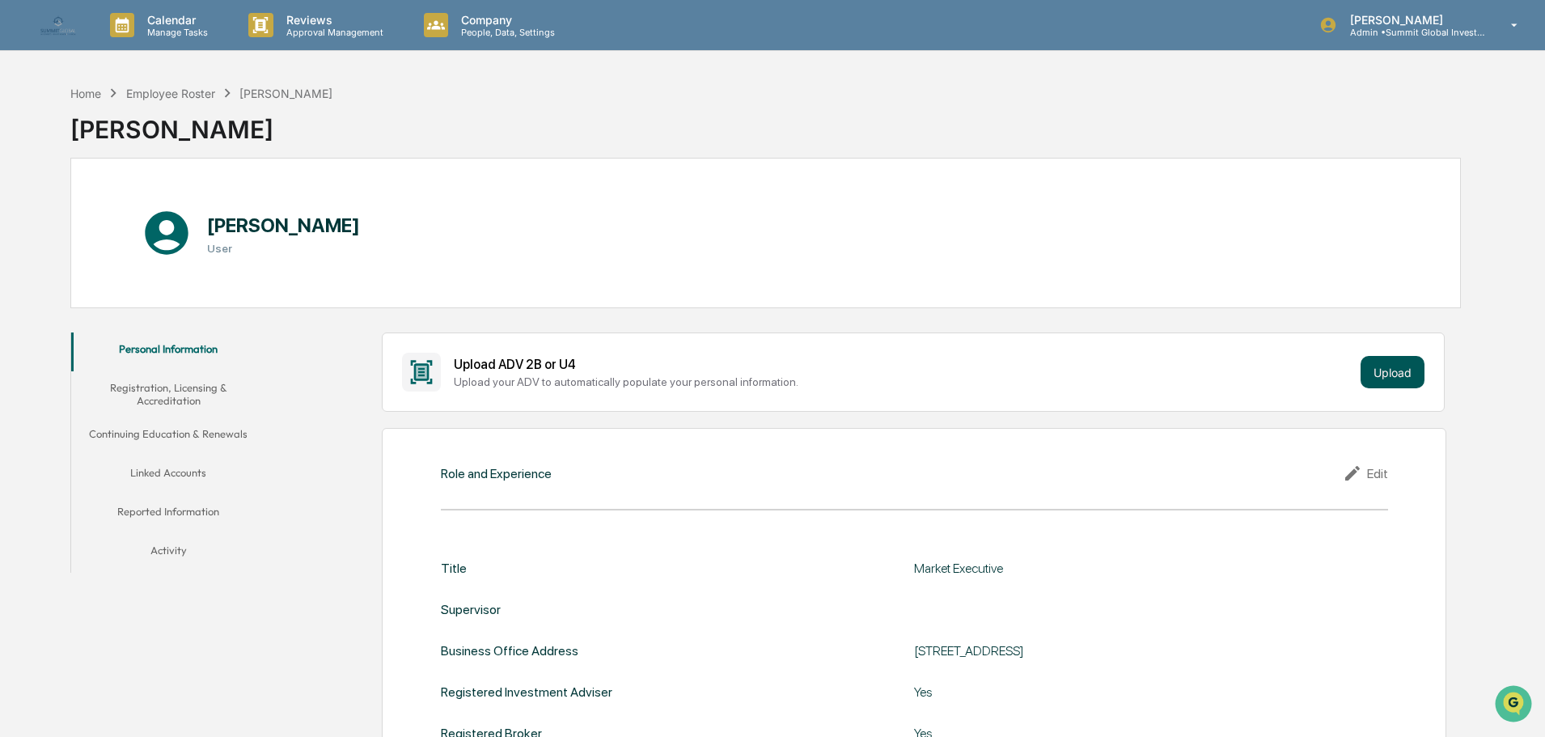
click at [1384, 386] on button "Upload" at bounding box center [1392, 372] width 64 height 32
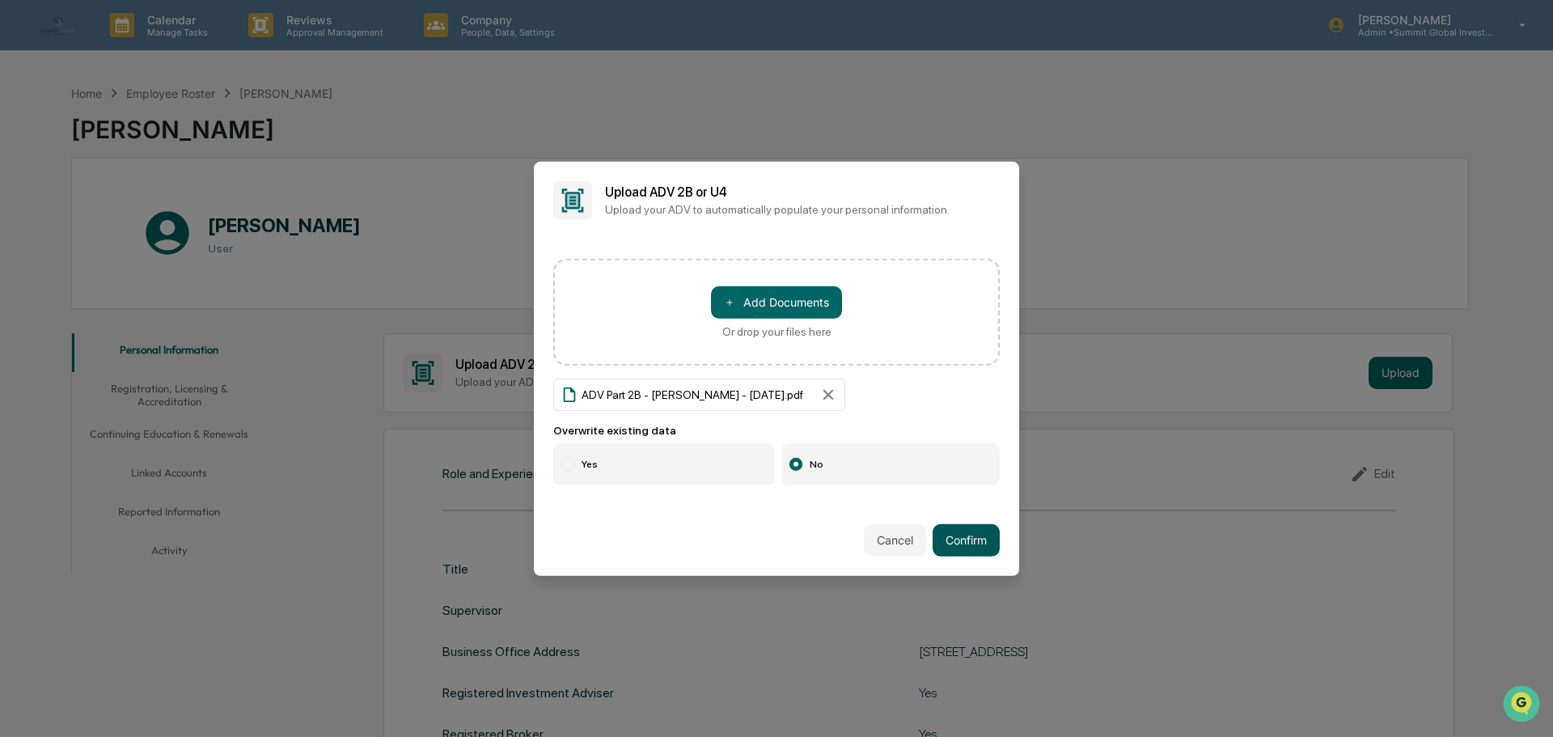
click at [950, 532] on button "Confirm" at bounding box center [965, 540] width 67 height 32
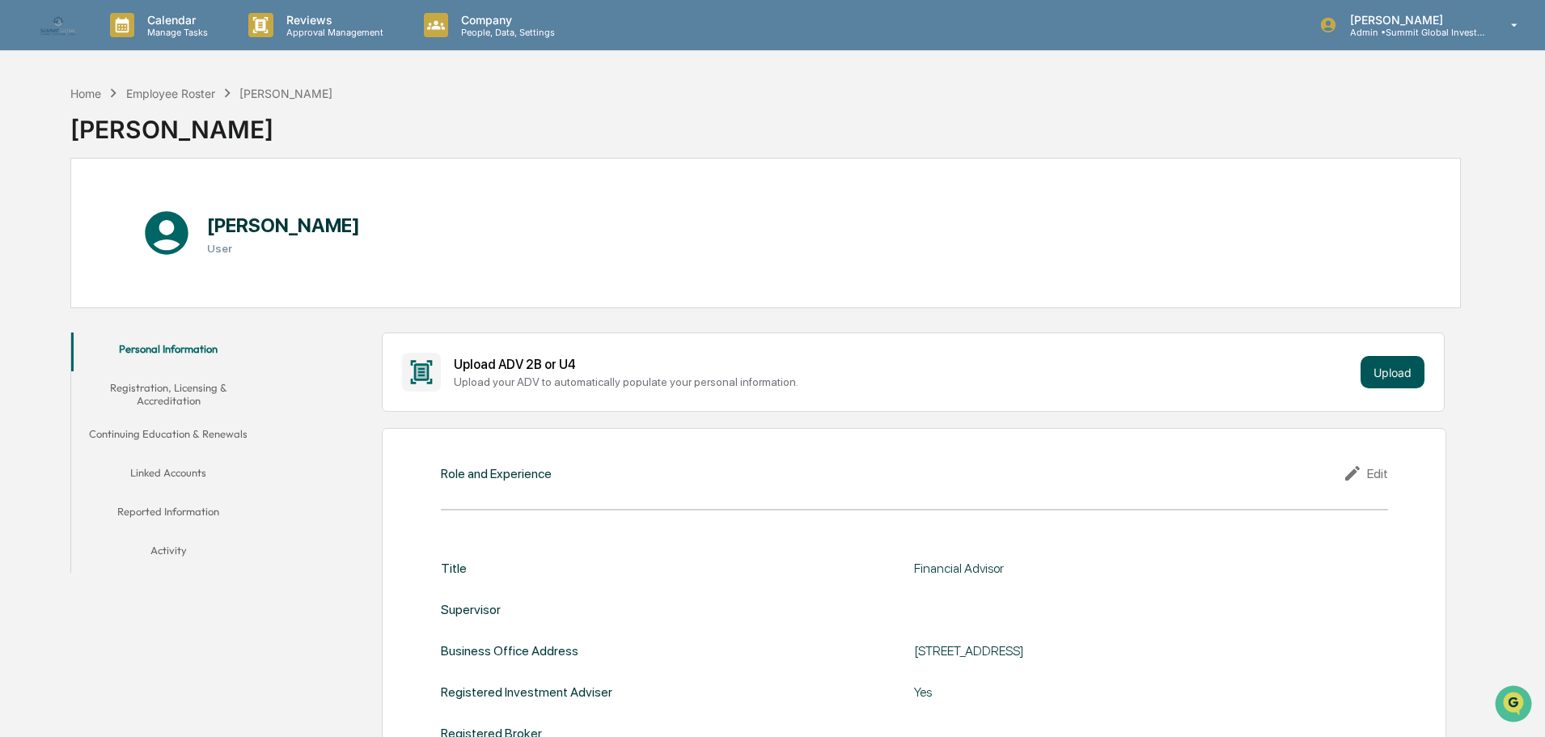
click at [1368, 363] on button "Upload" at bounding box center [1392, 372] width 64 height 32
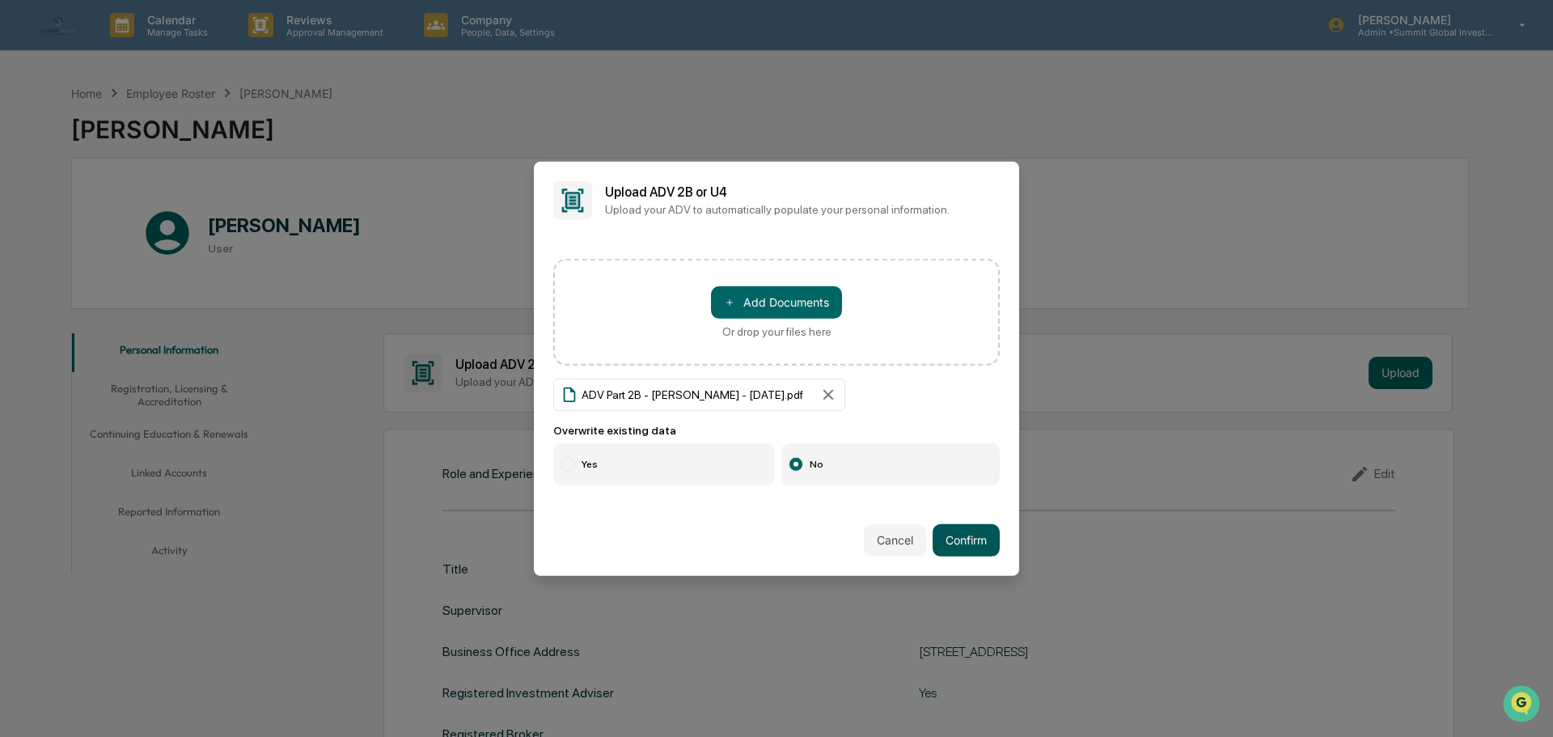
click at [949, 532] on button "Confirm" at bounding box center [965, 540] width 67 height 32
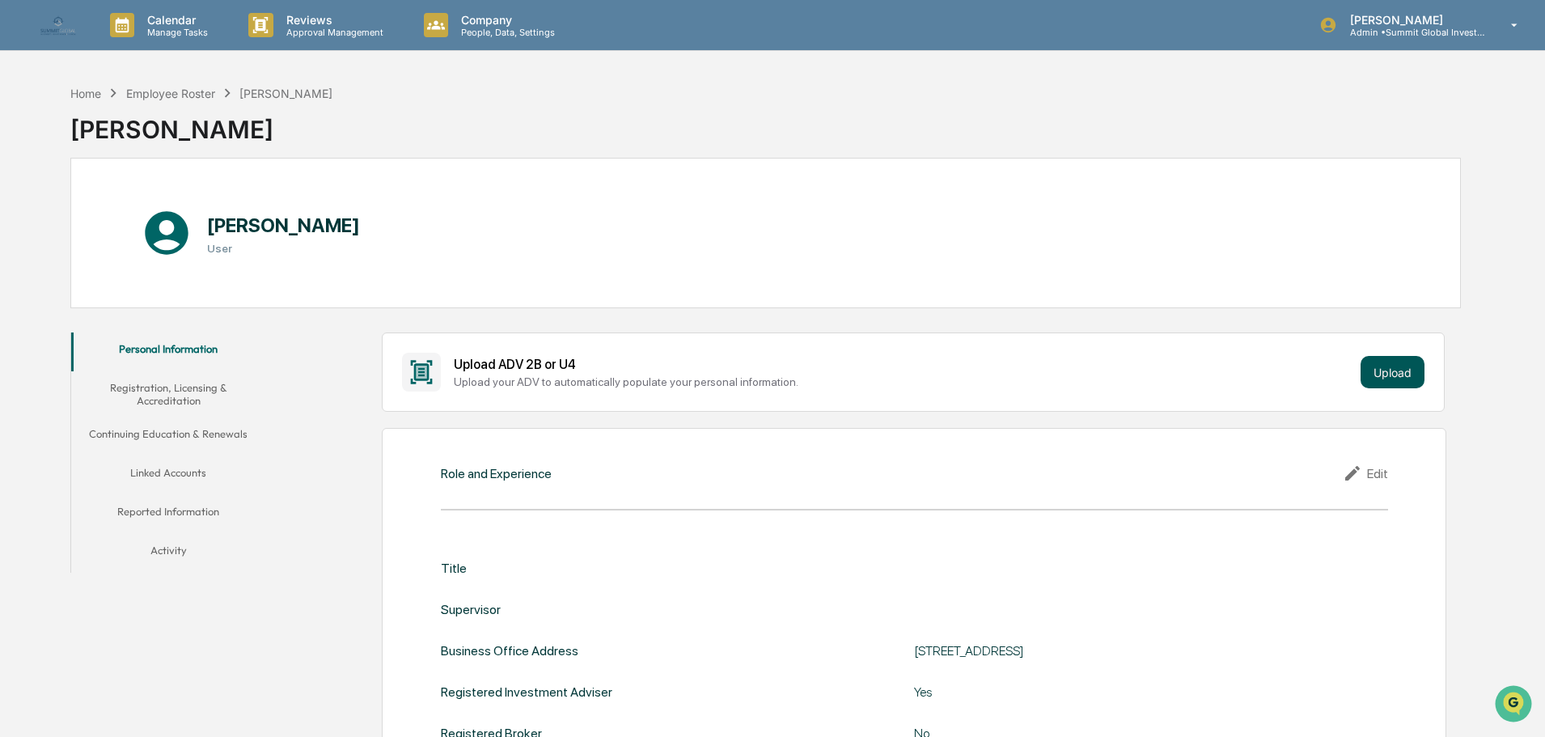
click at [1411, 366] on button "Upload" at bounding box center [1392, 372] width 64 height 32
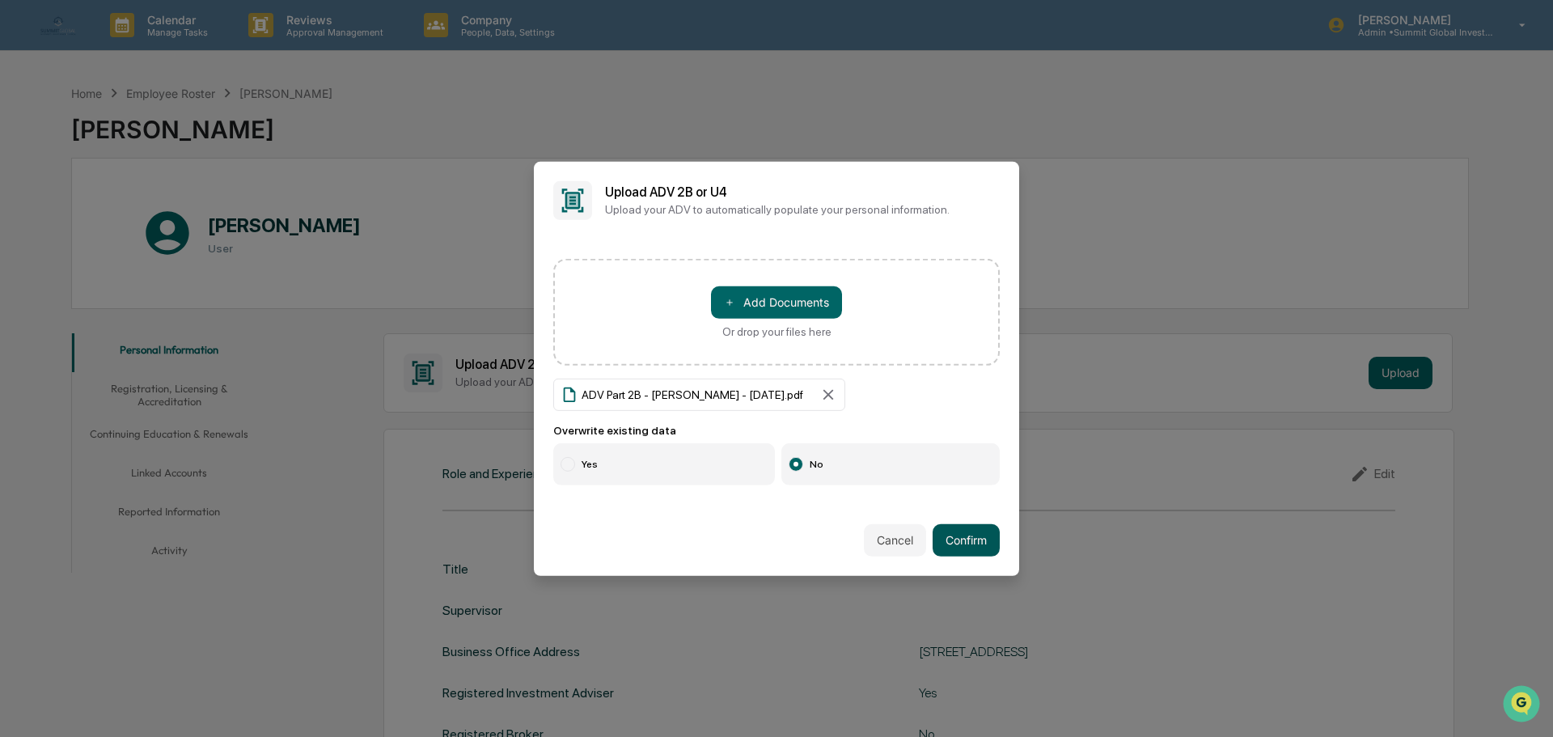
click at [957, 537] on button "Confirm" at bounding box center [965, 540] width 67 height 32
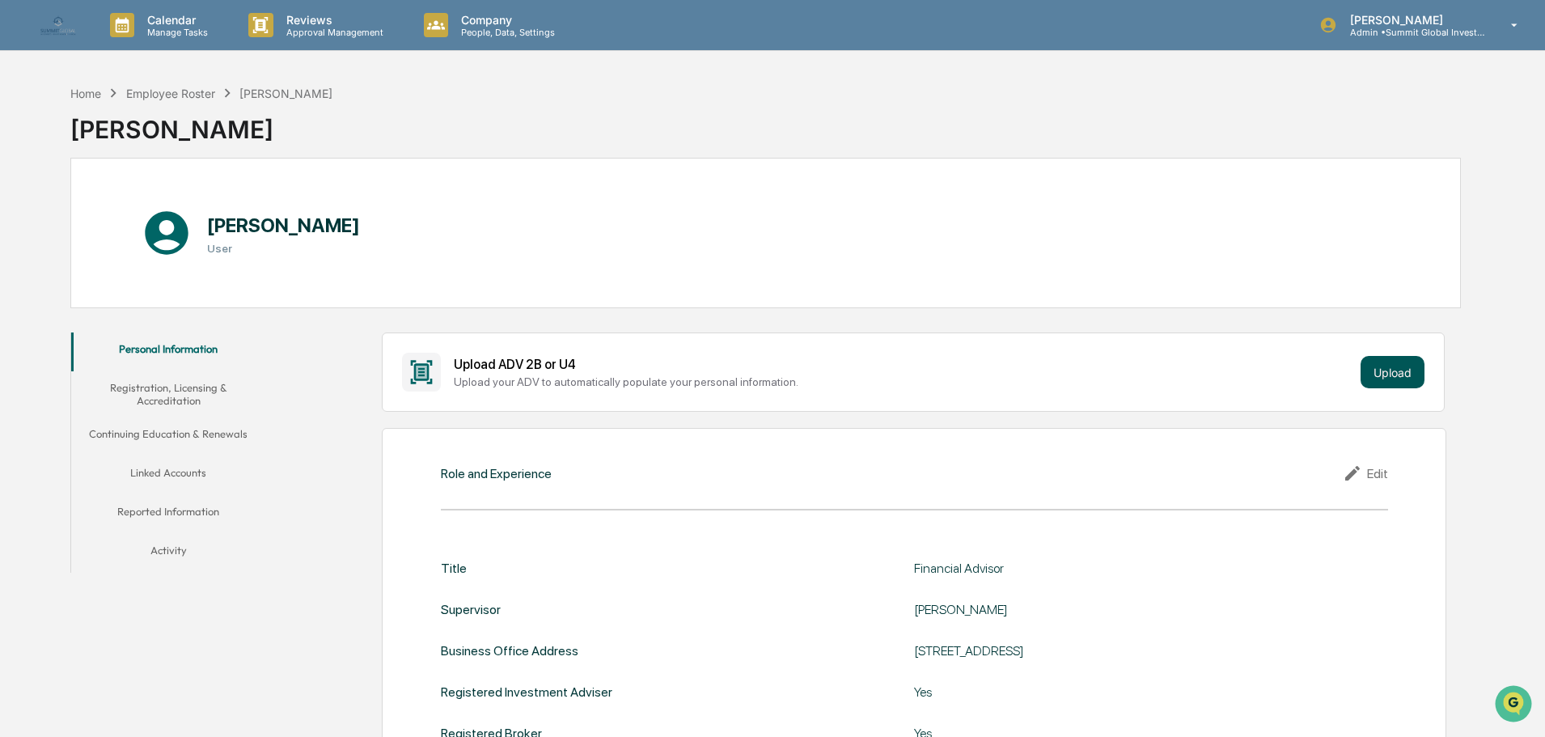
click at [1394, 375] on button "Upload" at bounding box center [1392, 372] width 64 height 32
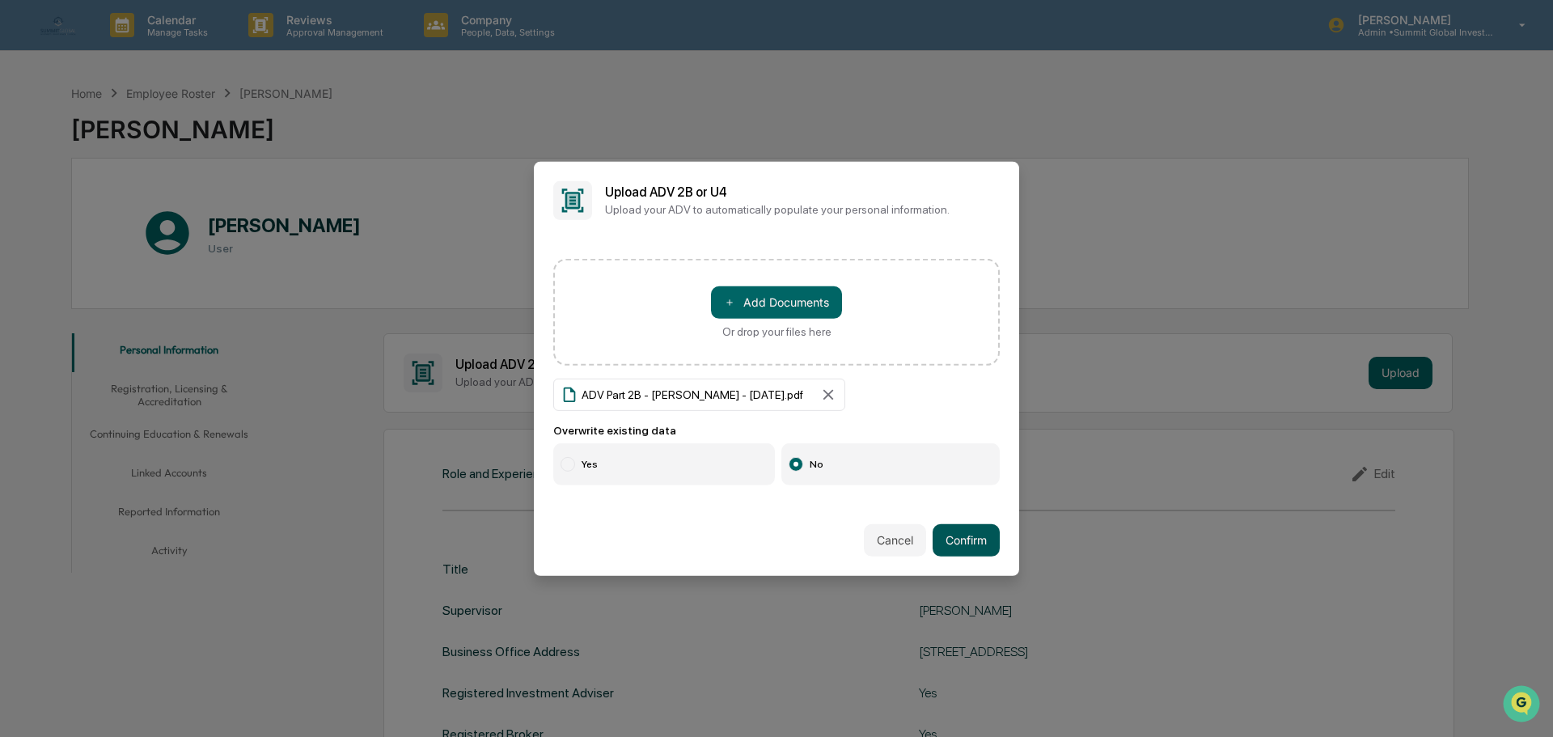
click at [944, 533] on button "Confirm" at bounding box center [965, 540] width 67 height 32
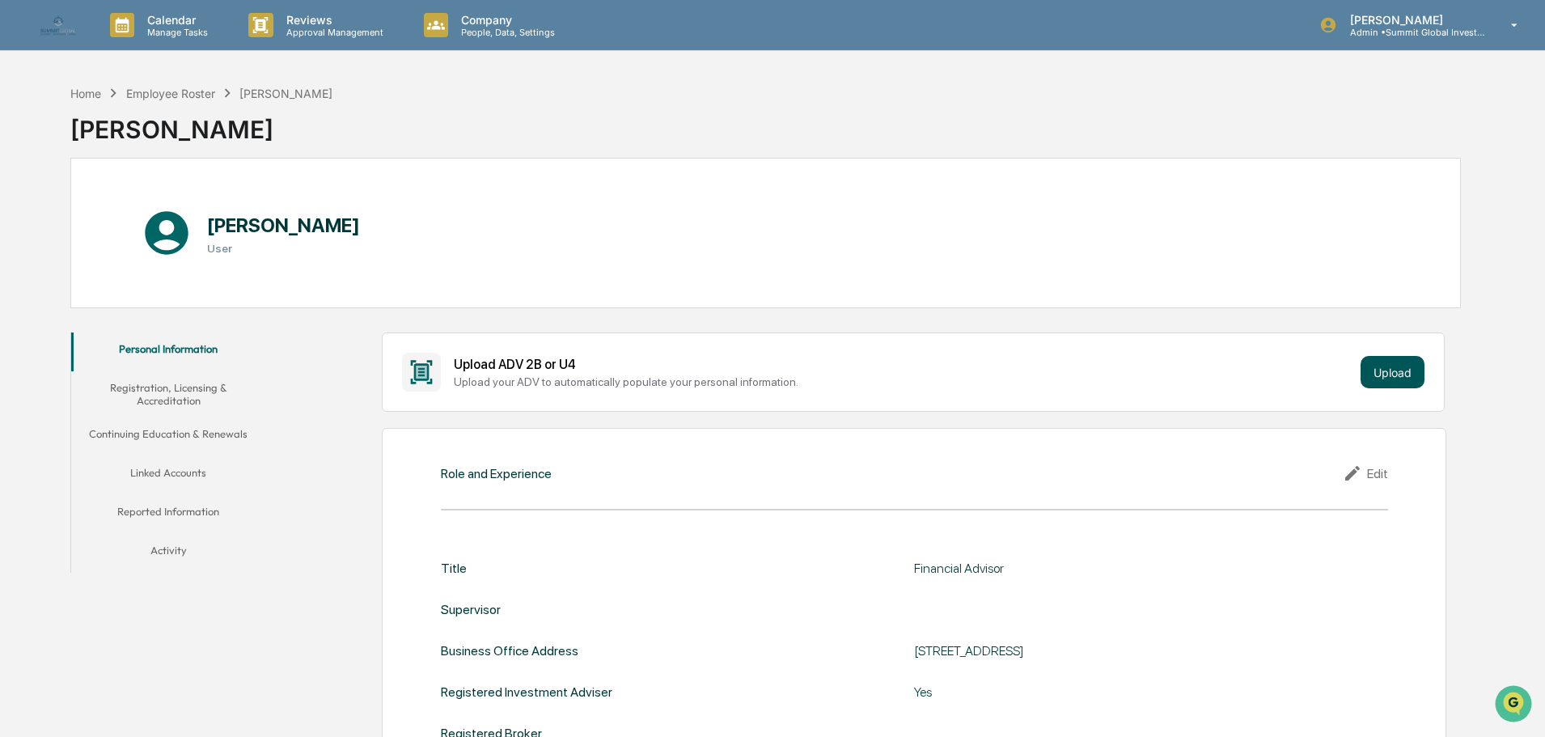
click at [1372, 371] on button "Upload" at bounding box center [1392, 372] width 64 height 32
click at [1407, 390] on div "Upload ADV 2B or U4 Upload your ADV to automatically populate your personal inf…" at bounding box center [913, 372] width 1022 height 39
click at [1403, 382] on button "Upload" at bounding box center [1392, 372] width 64 height 32
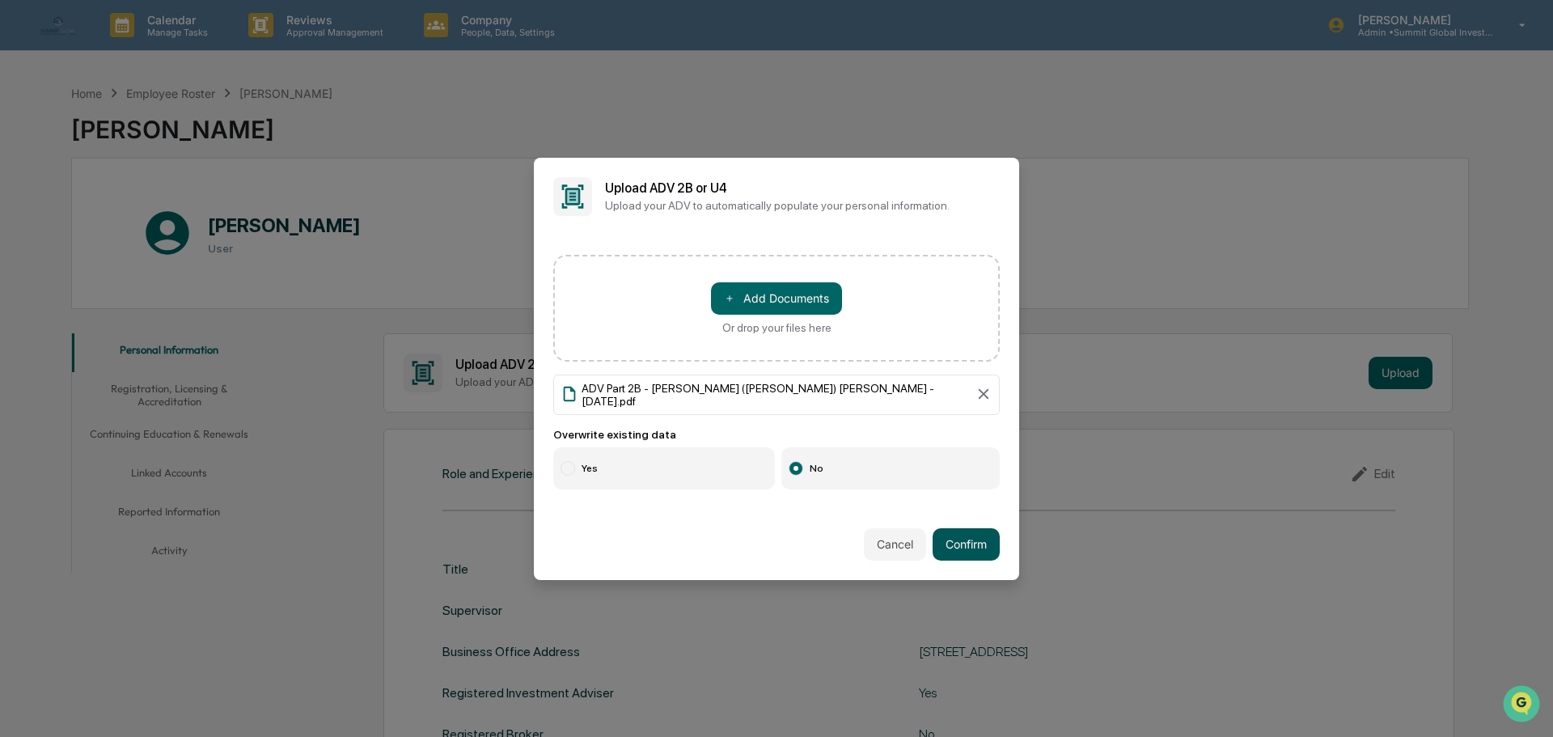
click at [942, 528] on button "Confirm" at bounding box center [965, 544] width 67 height 32
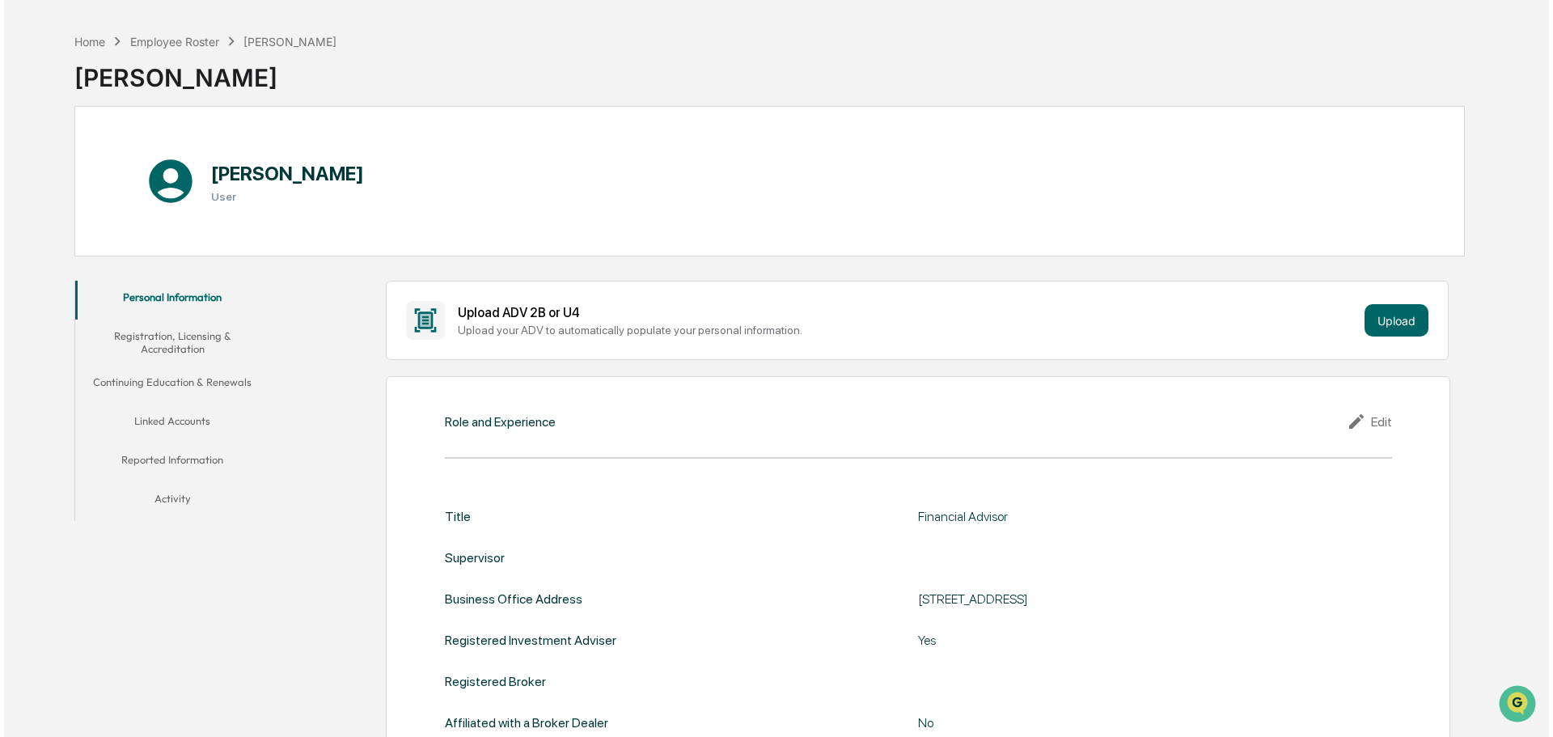
scroll to position [81, 0]
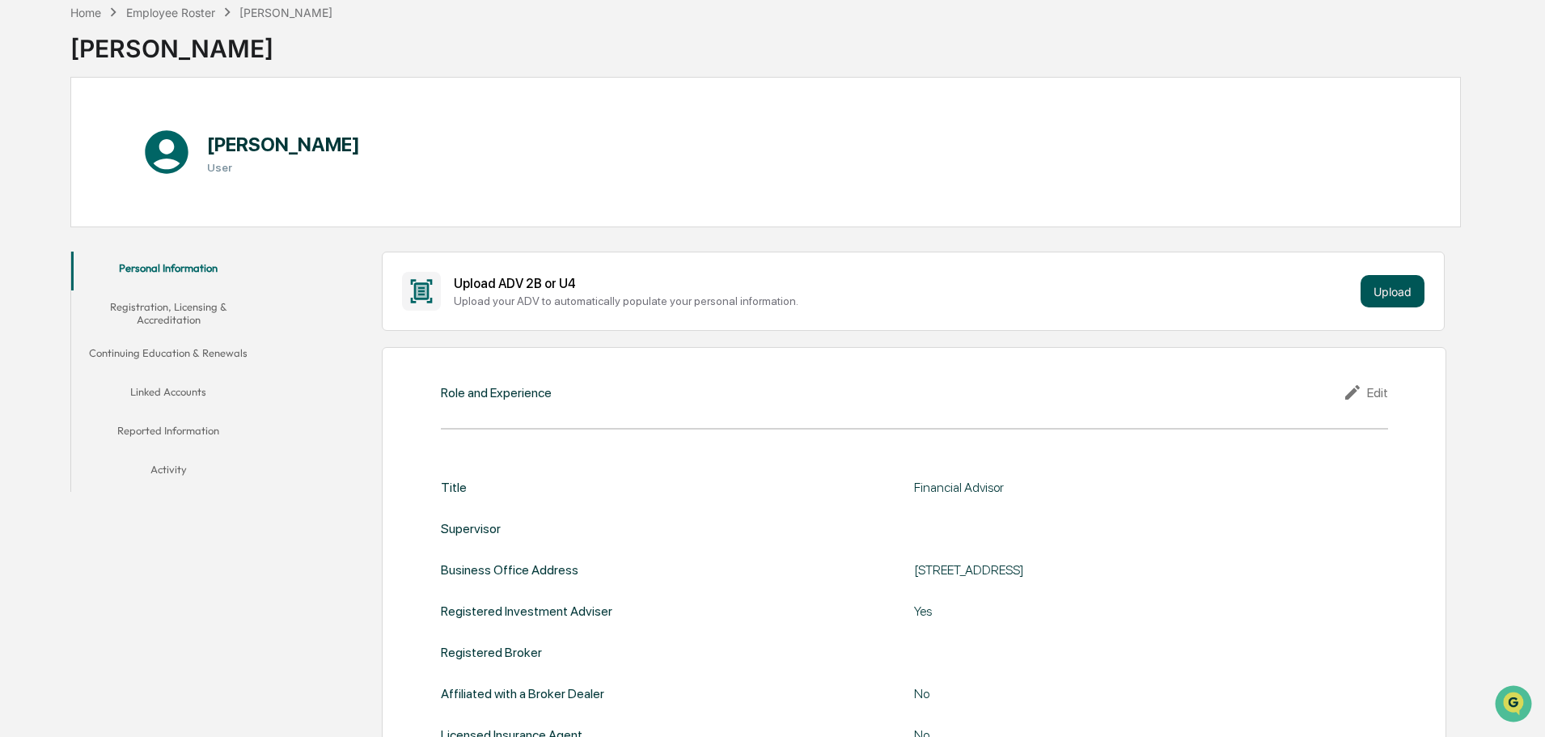
click at [1389, 298] on button "Upload" at bounding box center [1392, 291] width 64 height 32
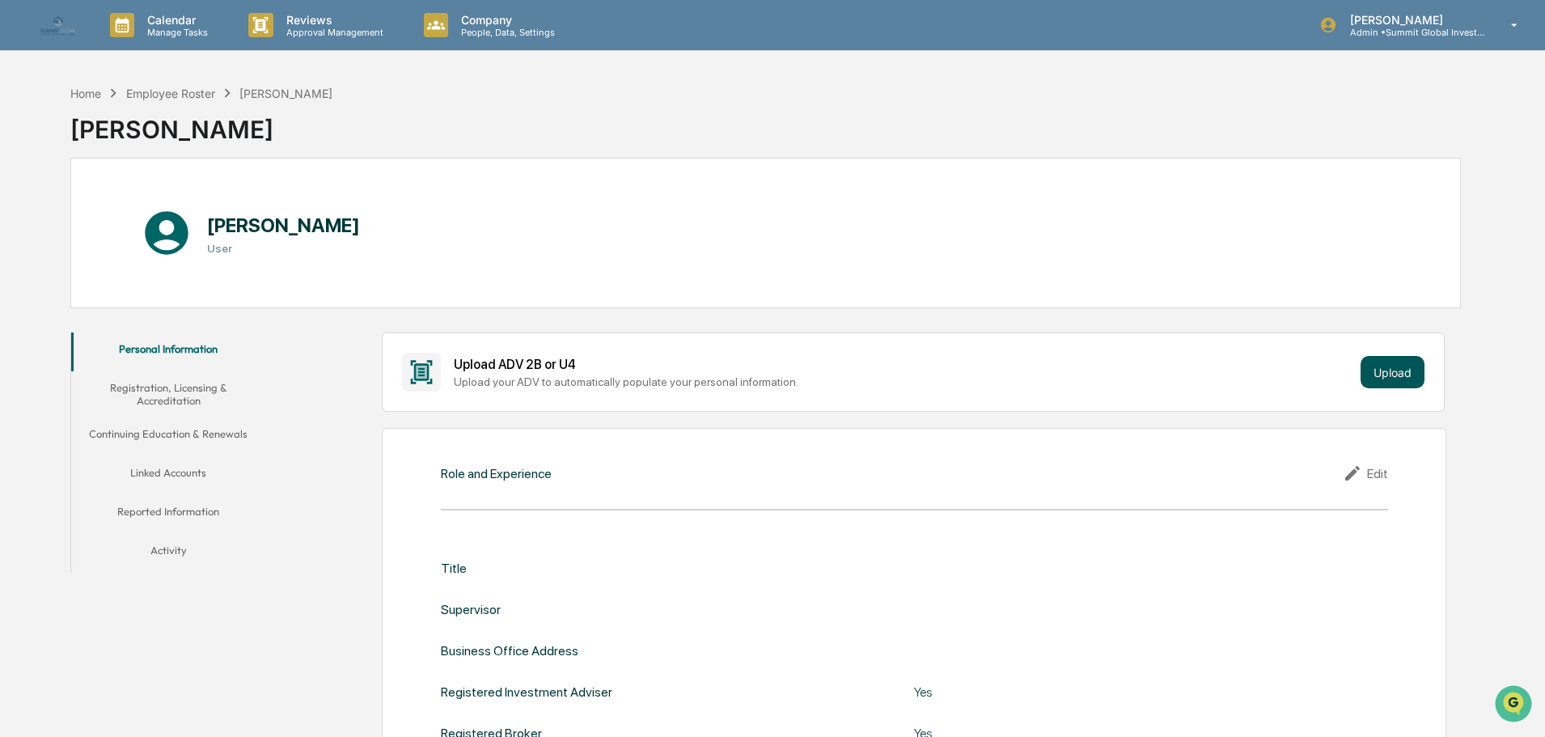
click at [1368, 374] on button "Upload" at bounding box center [1392, 372] width 64 height 32
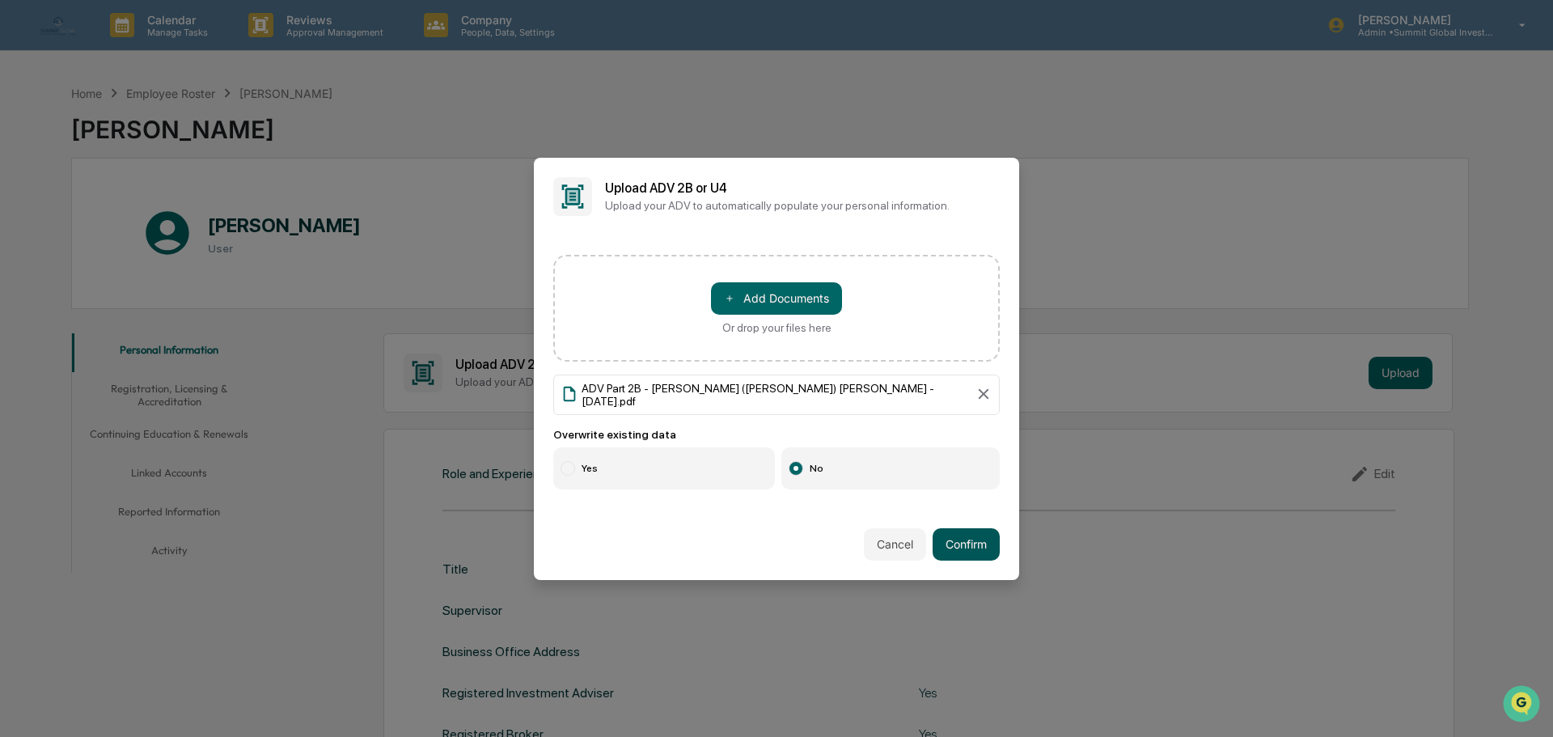
click at [968, 542] on button "Confirm" at bounding box center [965, 544] width 67 height 32
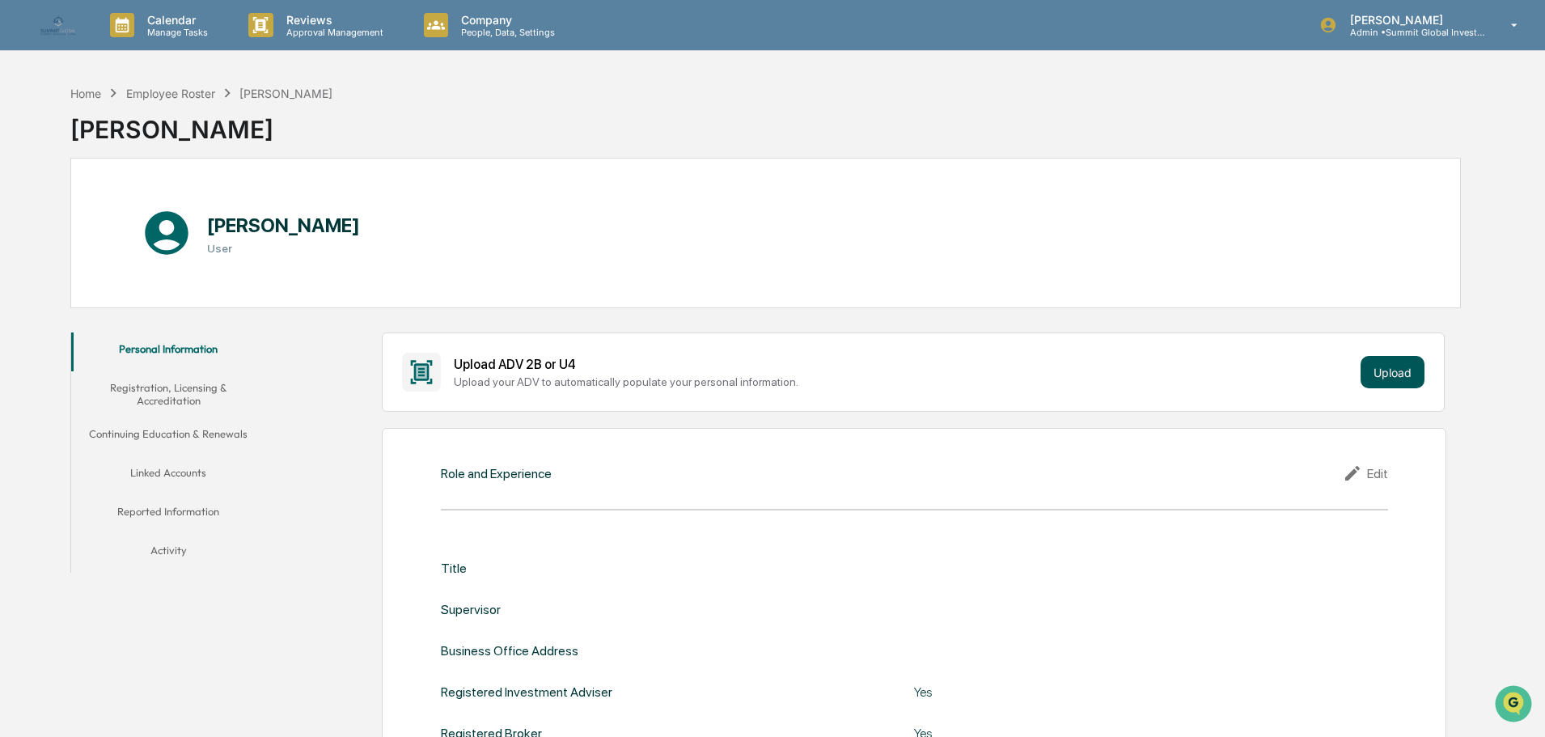
click at [1418, 376] on button "Upload" at bounding box center [1392, 372] width 64 height 32
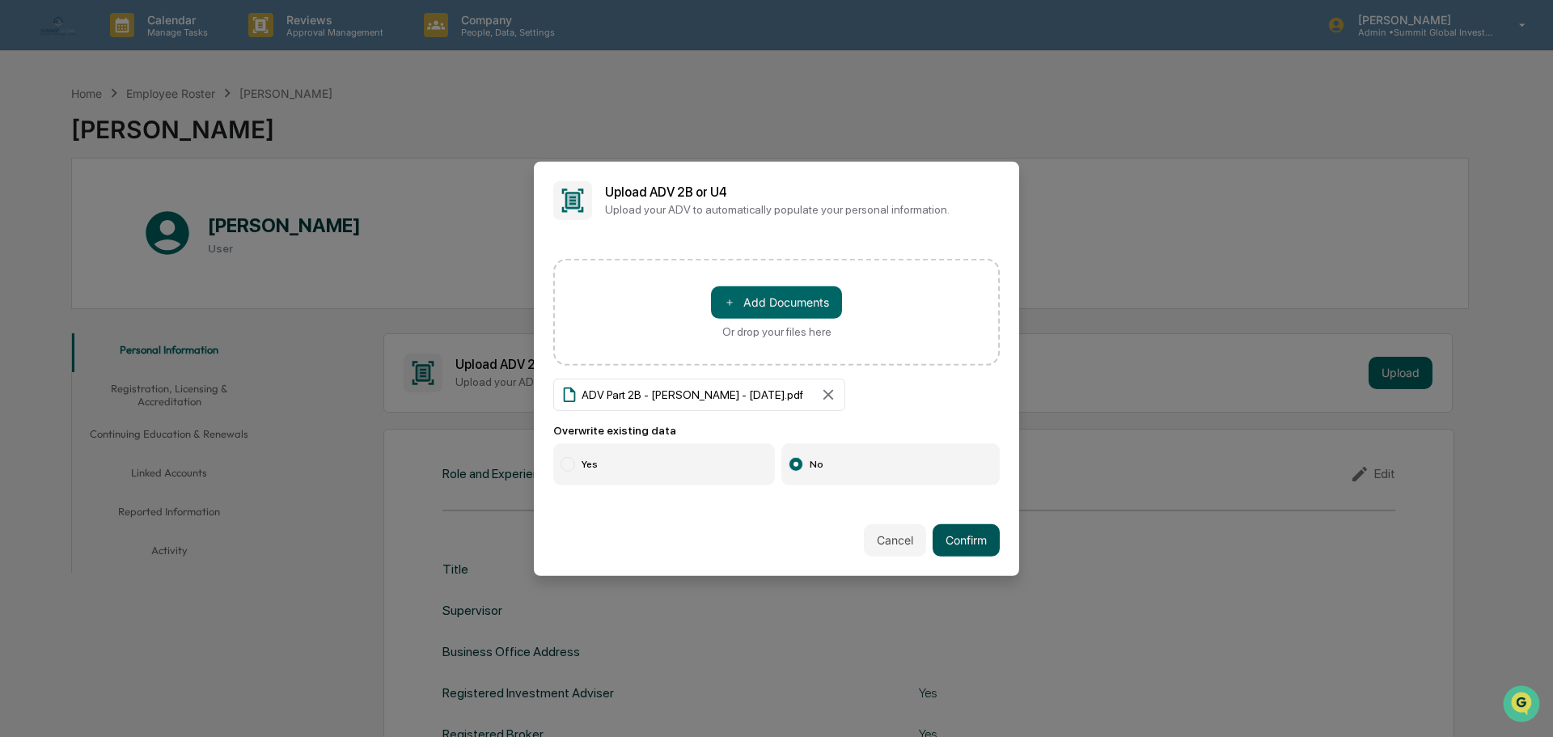
click at [972, 544] on button "Confirm" at bounding box center [965, 540] width 67 height 32
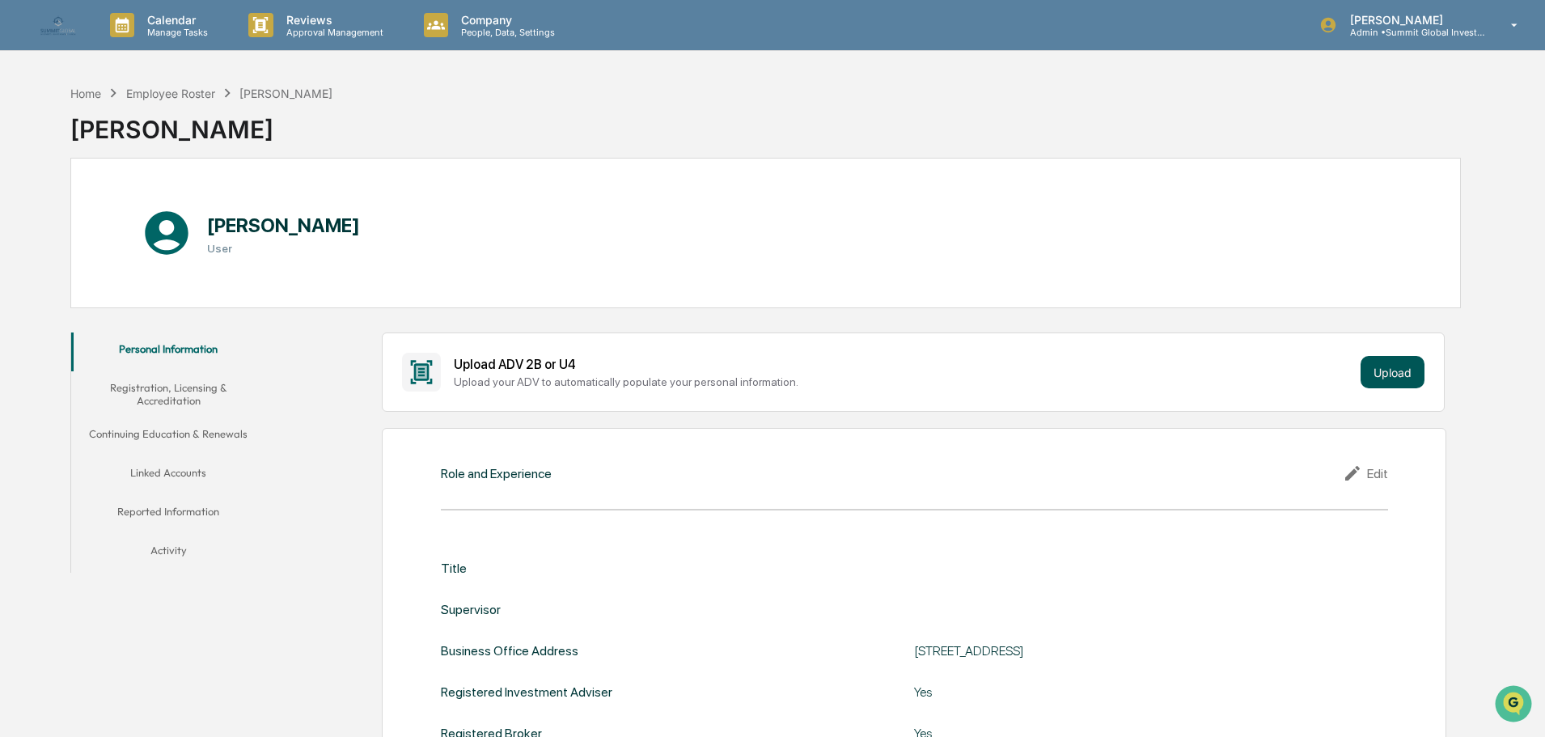
click at [1385, 371] on button "Upload" at bounding box center [1392, 372] width 64 height 32
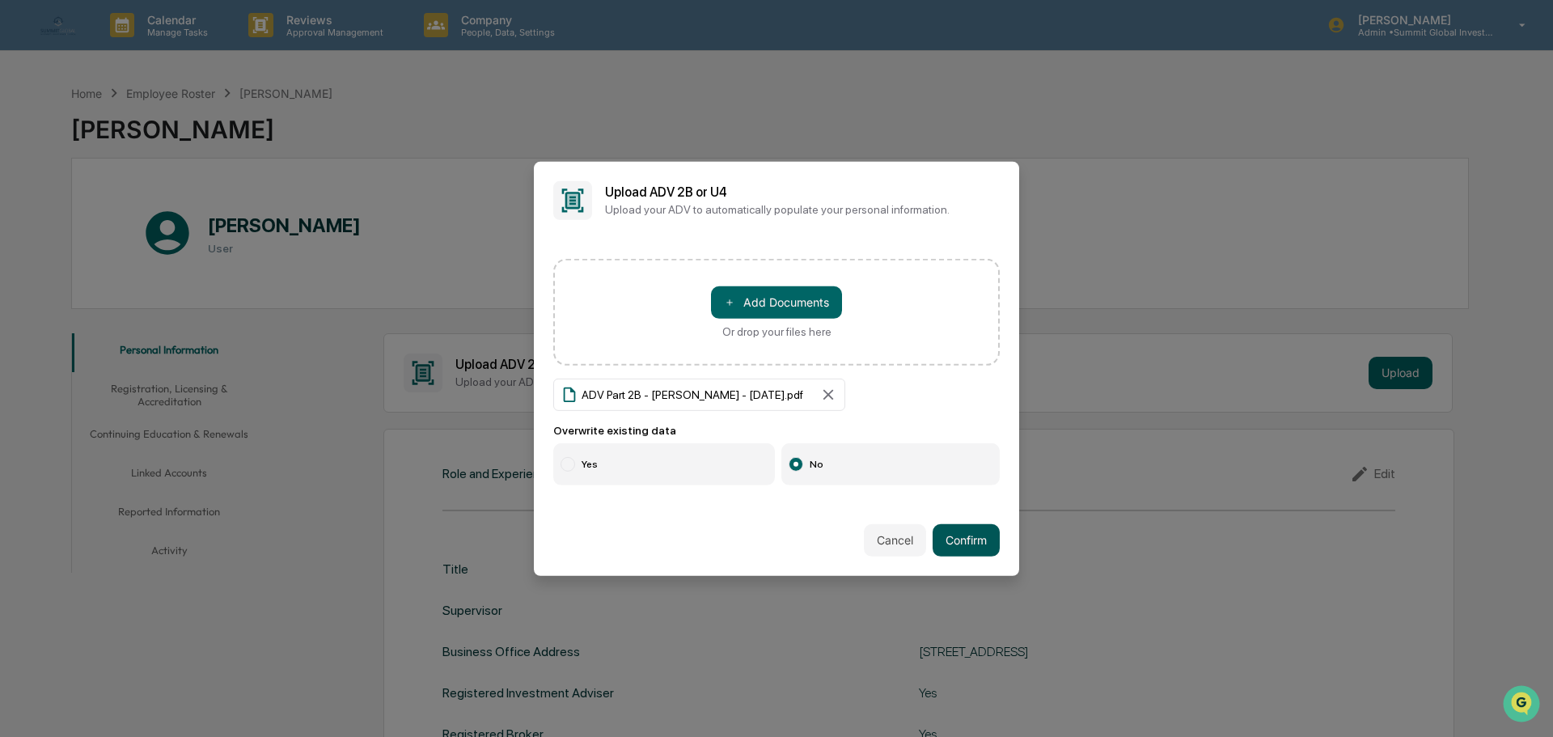
click at [953, 532] on button "Confirm" at bounding box center [965, 540] width 67 height 32
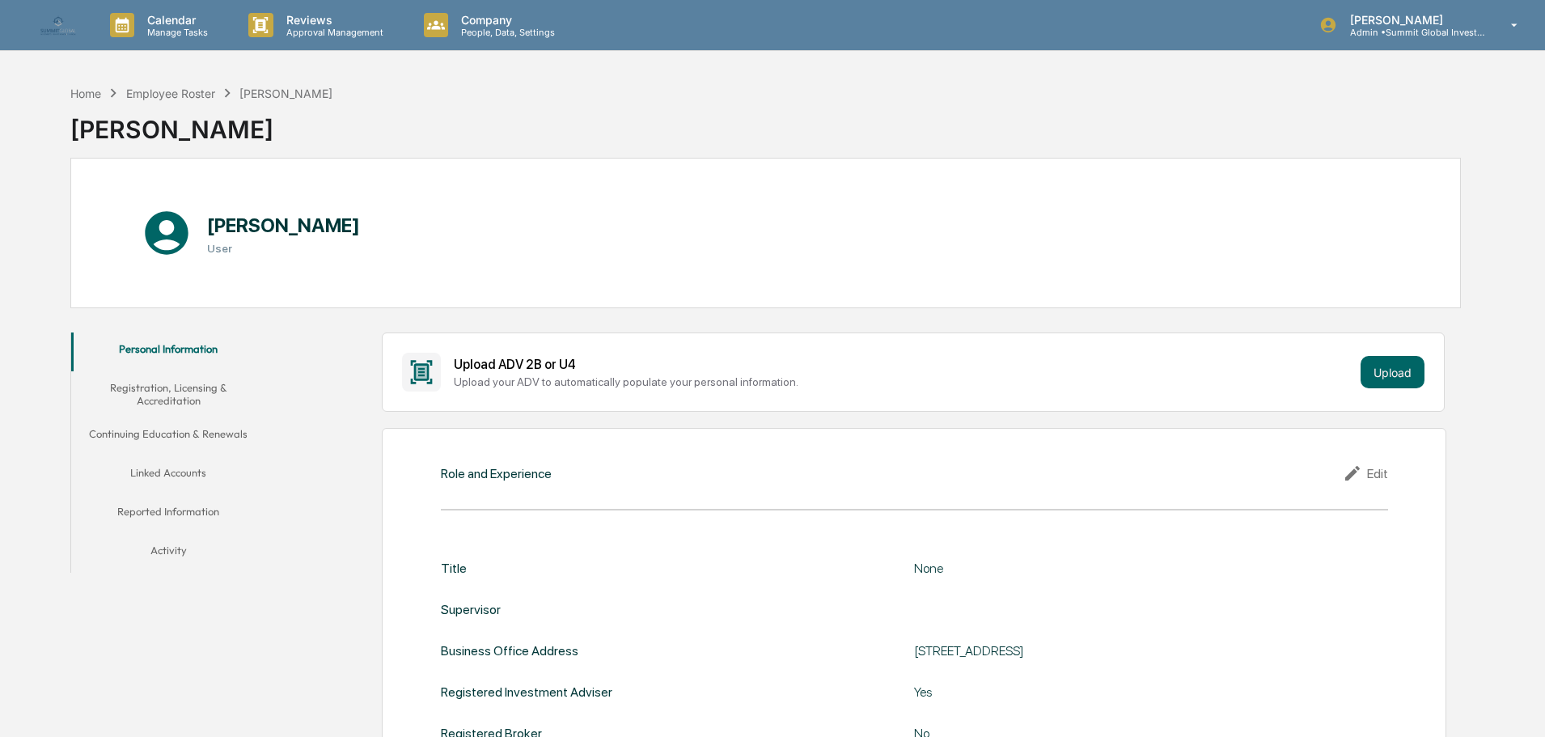
click at [1353, 370] on div "Upload ADV 2B or U4" at bounding box center [904, 364] width 900 height 15
click at [1406, 370] on button "Upload" at bounding box center [1392, 372] width 64 height 32
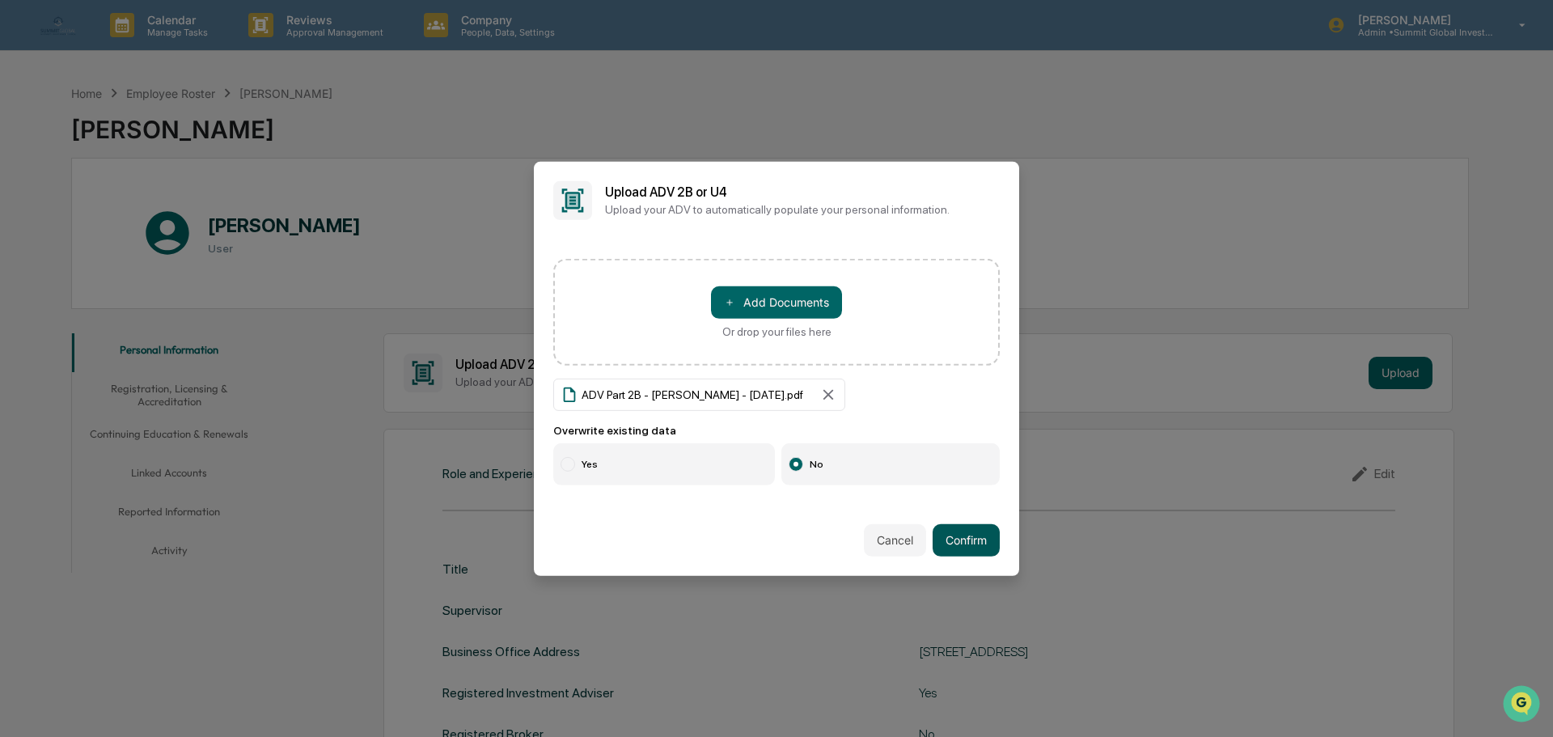
click at [977, 548] on button "Confirm" at bounding box center [965, 540] width 67 height 32
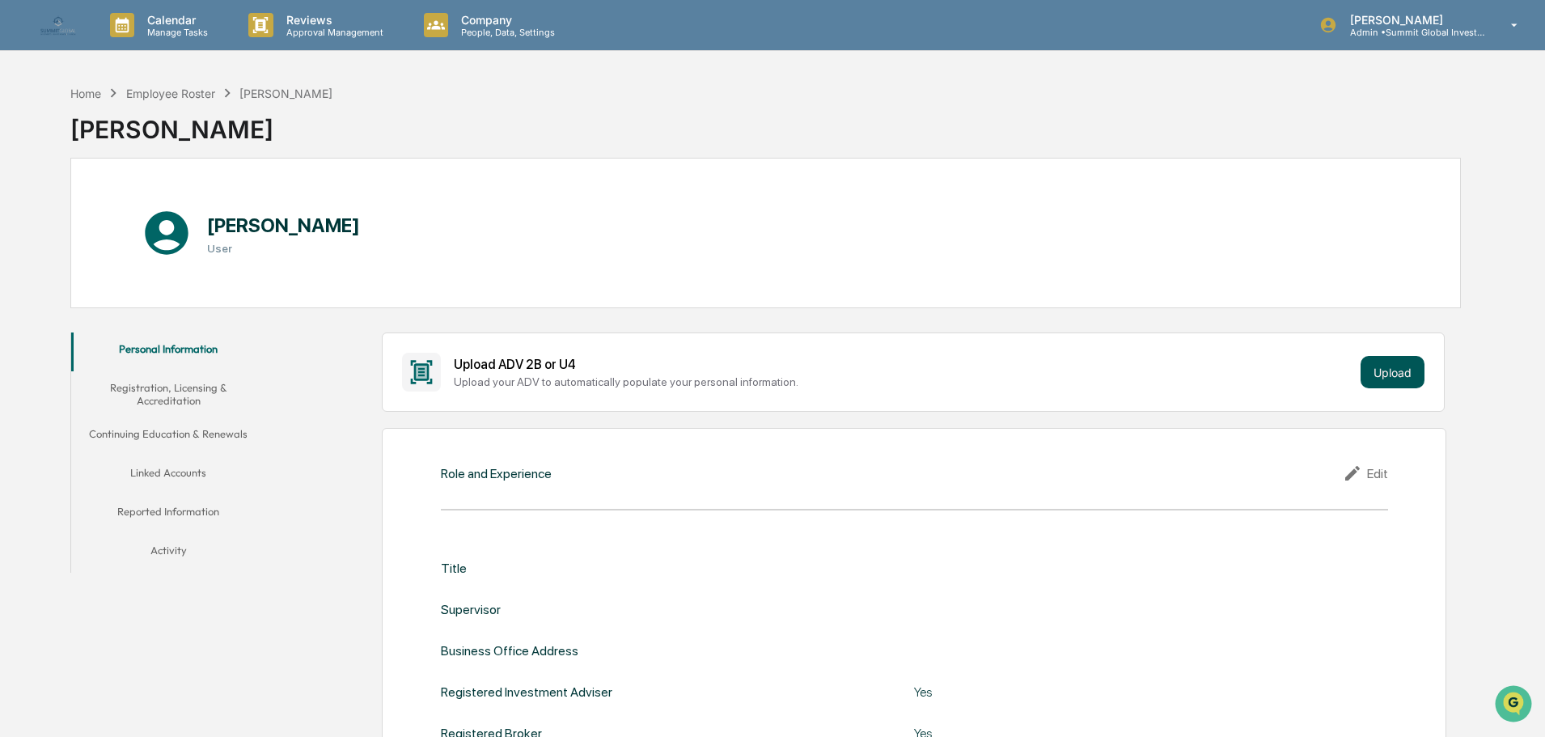
click at [1406, 373] on button "Upload" at bounding box center [1392, 372] width 64 height 32
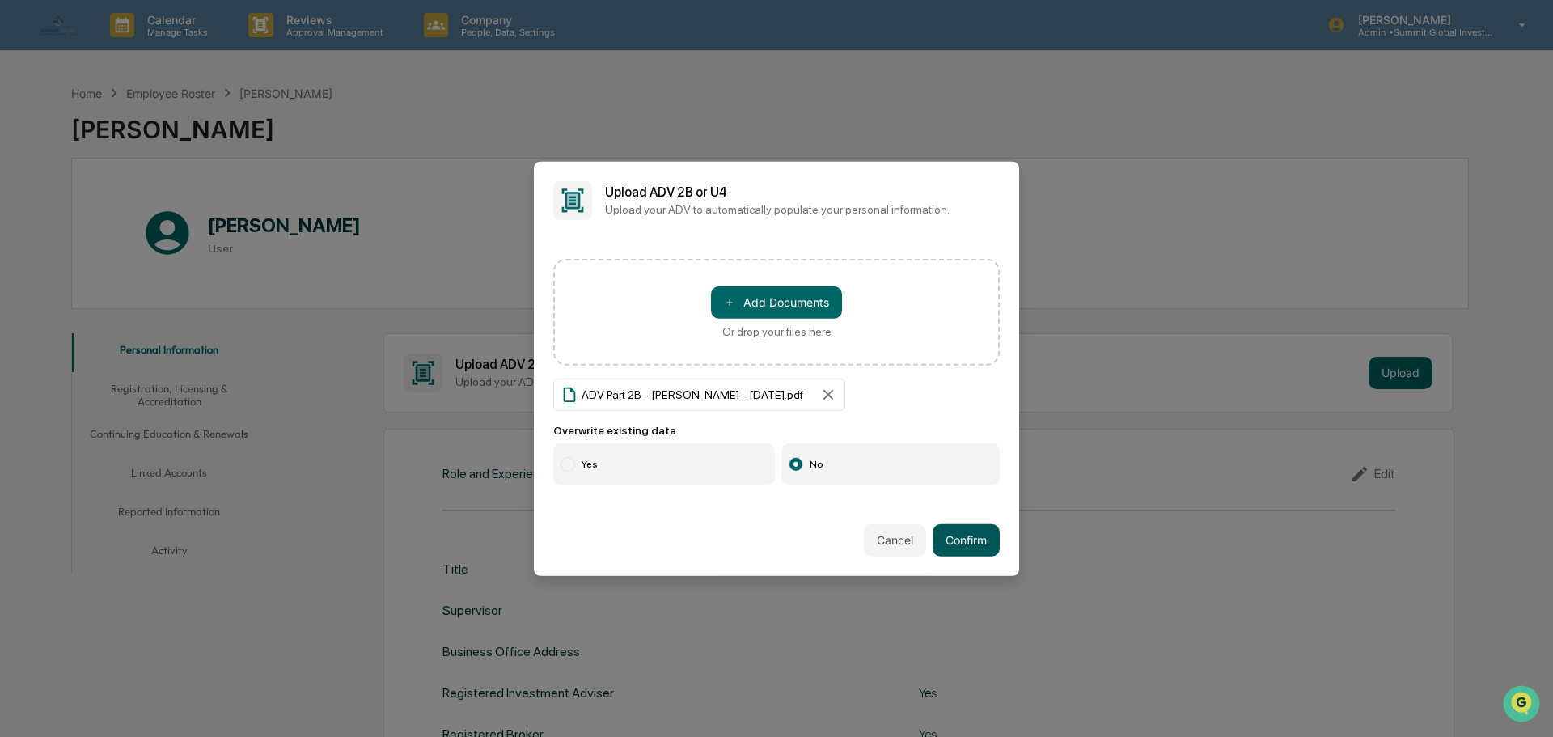
click at [956, 535] on button "Confirm" at bounding box center [965, 540] width 67 height 32
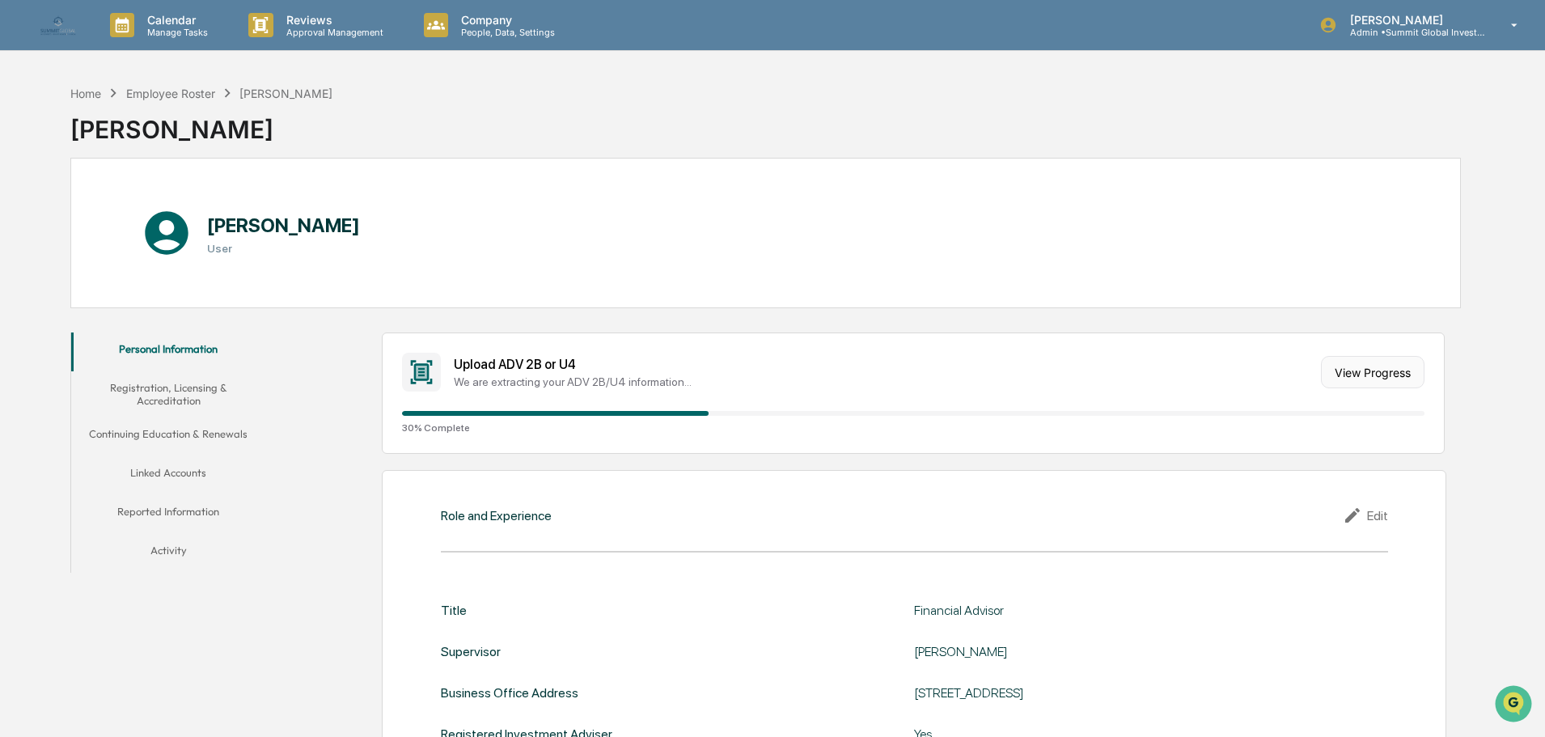
click at [1374, 382] on button "View Progress" at bounding box center [1373, 372] width 104 height 32
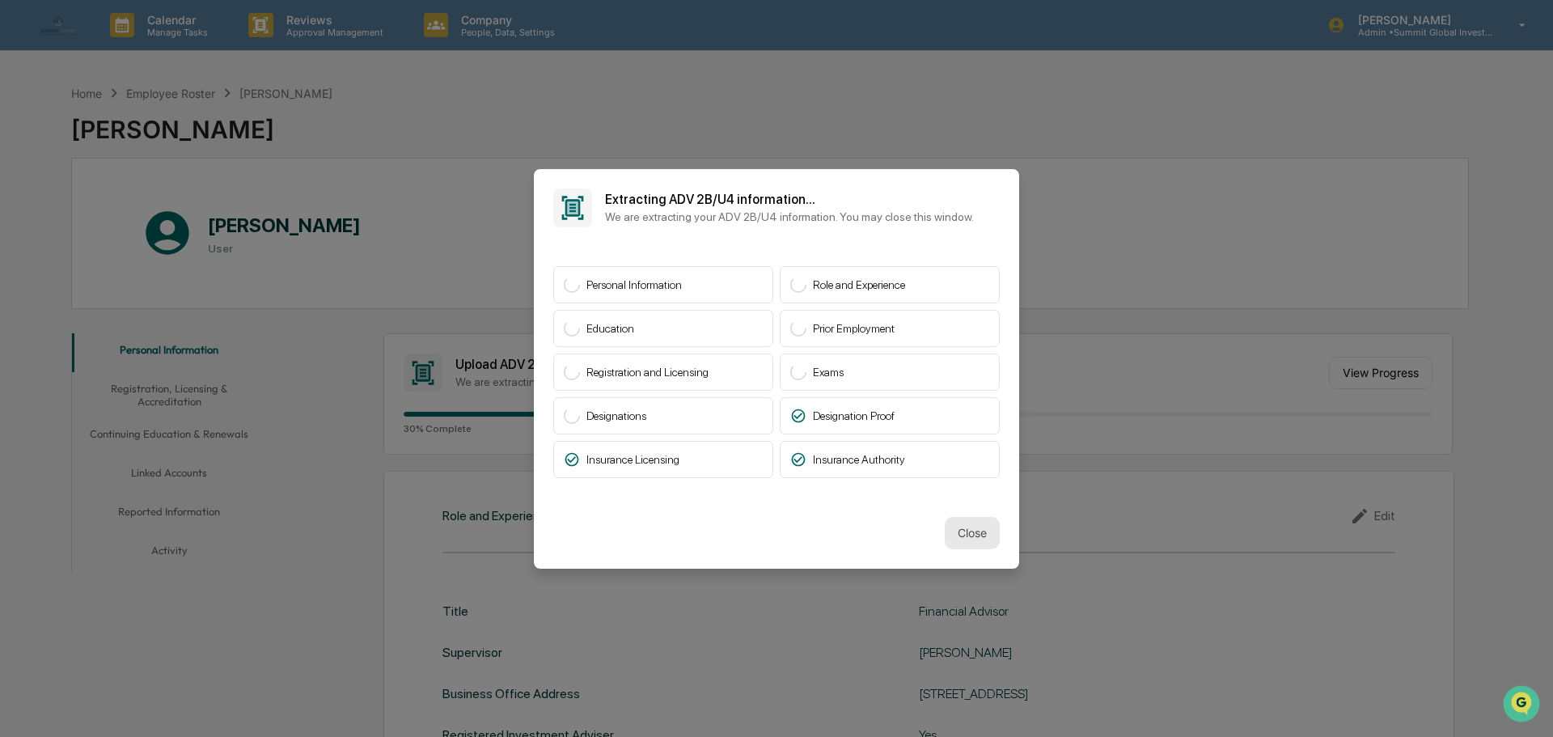
click at [966, 536] on button "Close" at bounding box center [972, 533] width 55 height 32
